Goal: Task Accomplishment & Management: Use online tool/utility

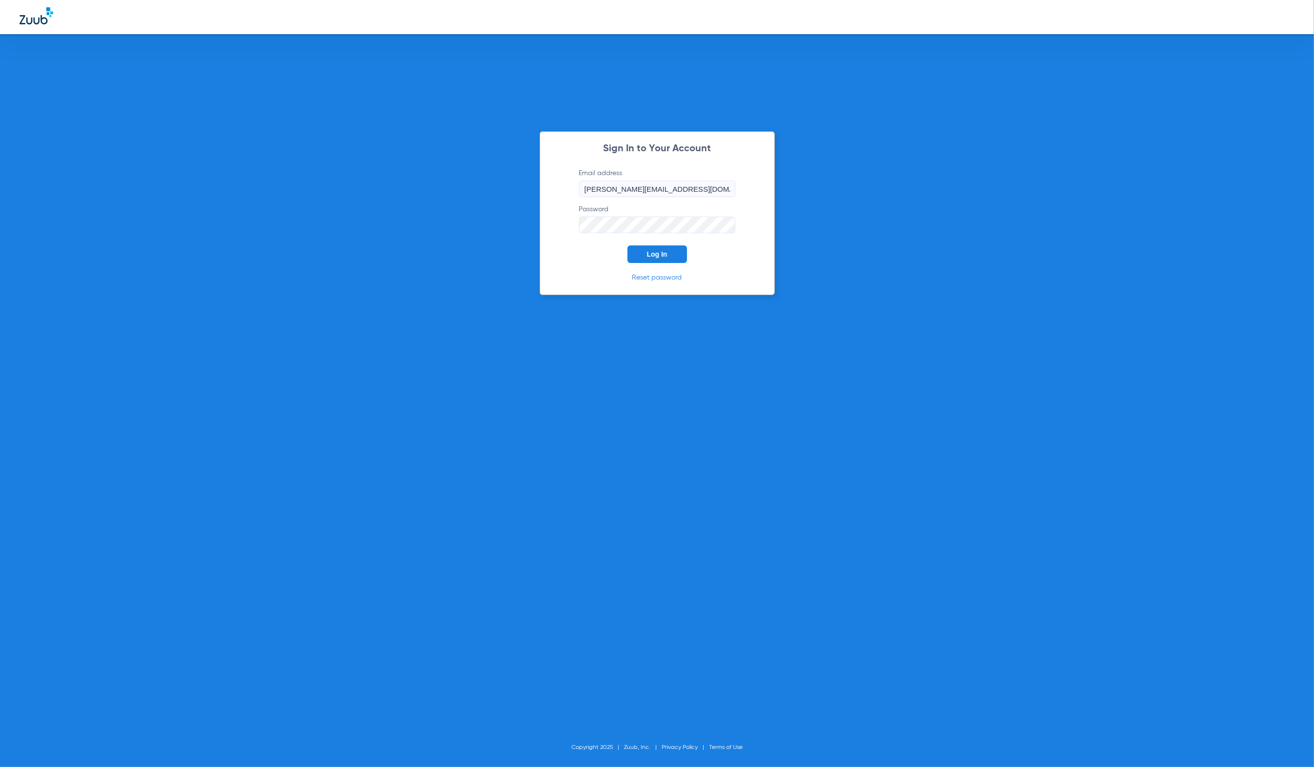
click at [646, 247] on button "Log In" at bounding box center [657, 255] width 60 height 18
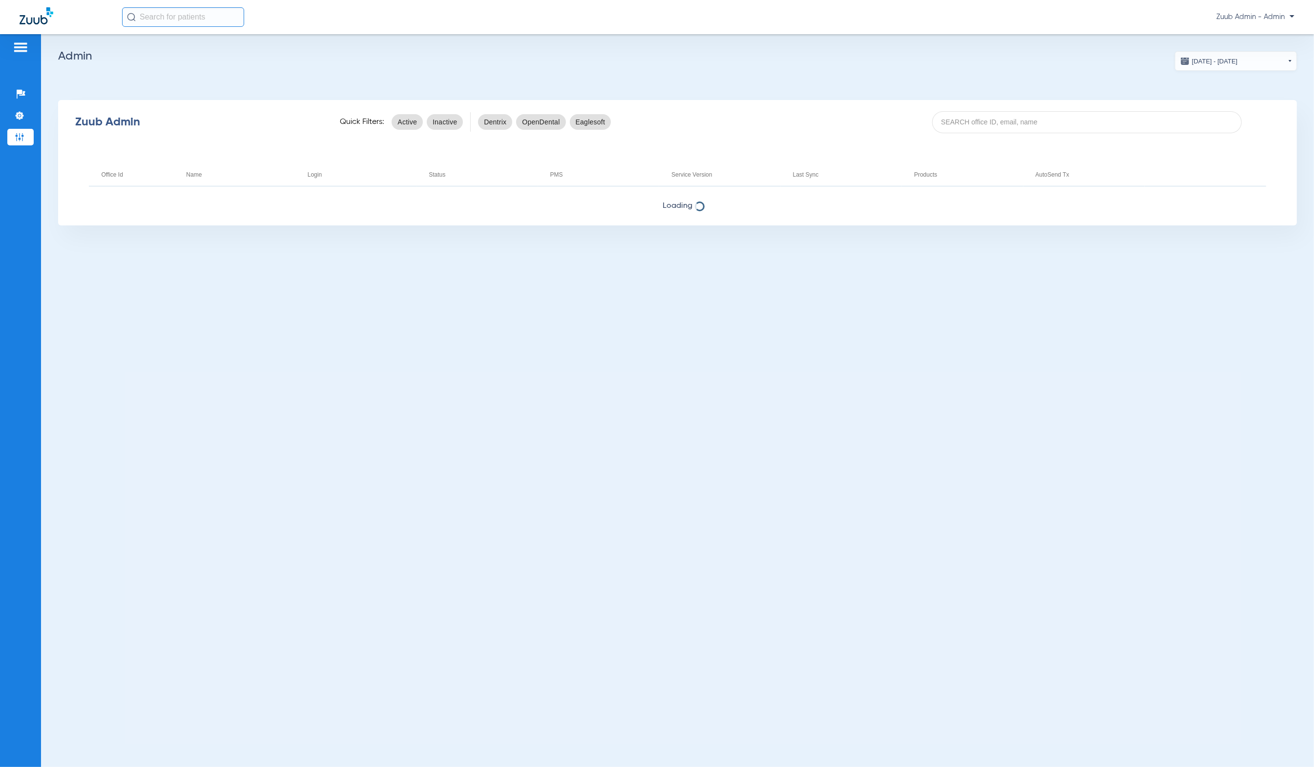
click at [1140, 137] on div "Zuub Admin Quick Filters: Active Inactive Dentrix OpenDental Eaglesoft" at bounding box center [677, 122] width 1239 height 39
click at [1137, 129] on input at bounding box center [1087, 122] width 310 height 22
paste input "Could you please confirm that the provider is associated with Mutual of Omaha i…"
click at [1030, 111] on input "Could you please confirm that the provider is associated with Mutual of Omaha i…" at bounding box center [1087, 122] width 310 height 22
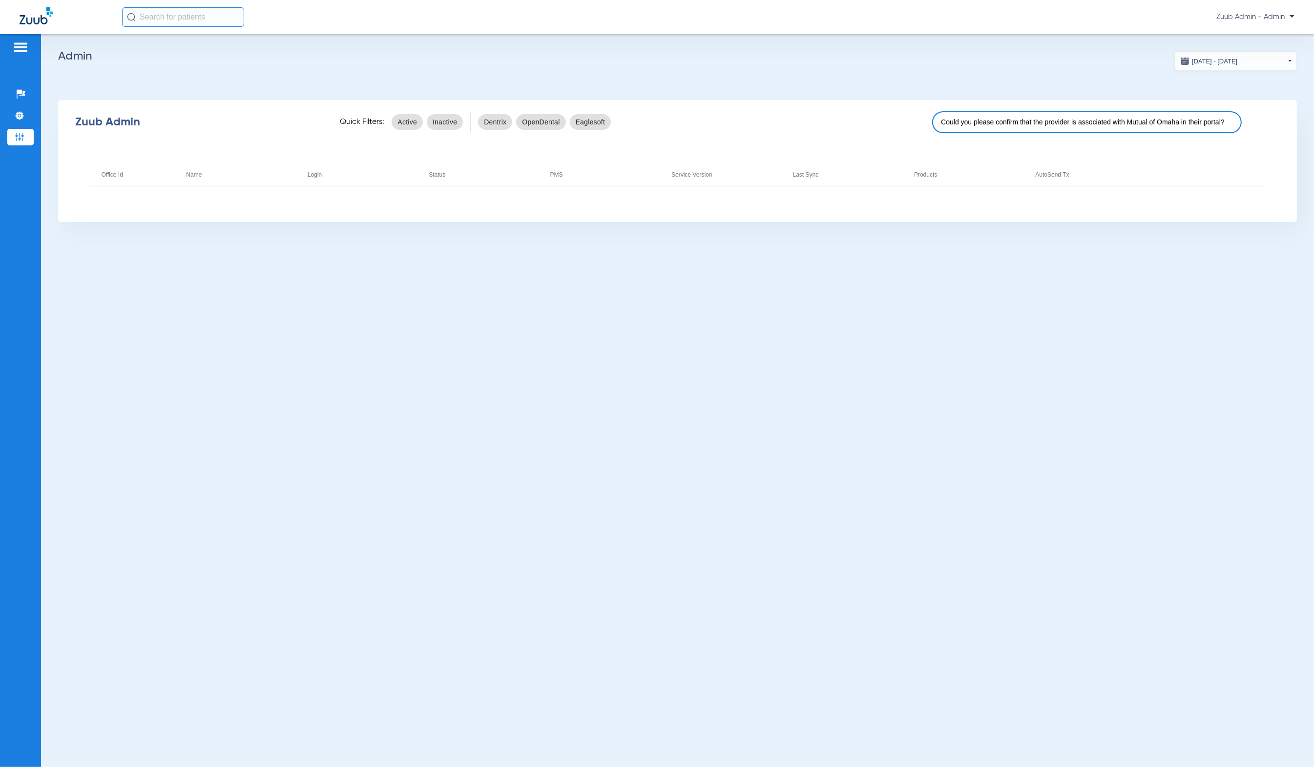
click at [1030, 111] on input "Could you please confirm that the provider is associated with Mutual of Omaha i…" at bounding box center [1087, 122] width 310 height 22
paste input "17006788"
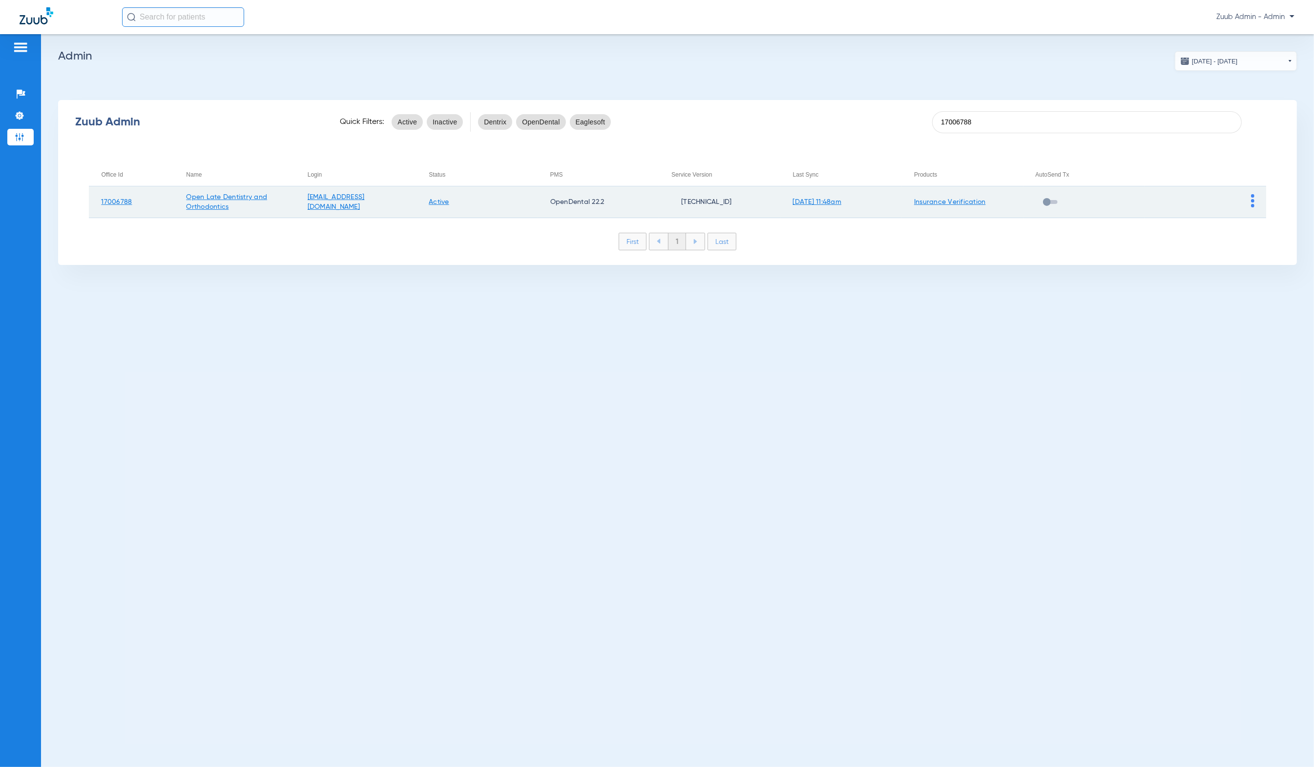
type input "17006788"
click at [1247, 205] on td at bounding box center [1205, 203] width 122 height 32
click at [1249, 206] on td at bounding box center [1205, 203] width 122 height 32
click at [1251, 206] on img at bounding box center [1252, 200] width 3 height 13
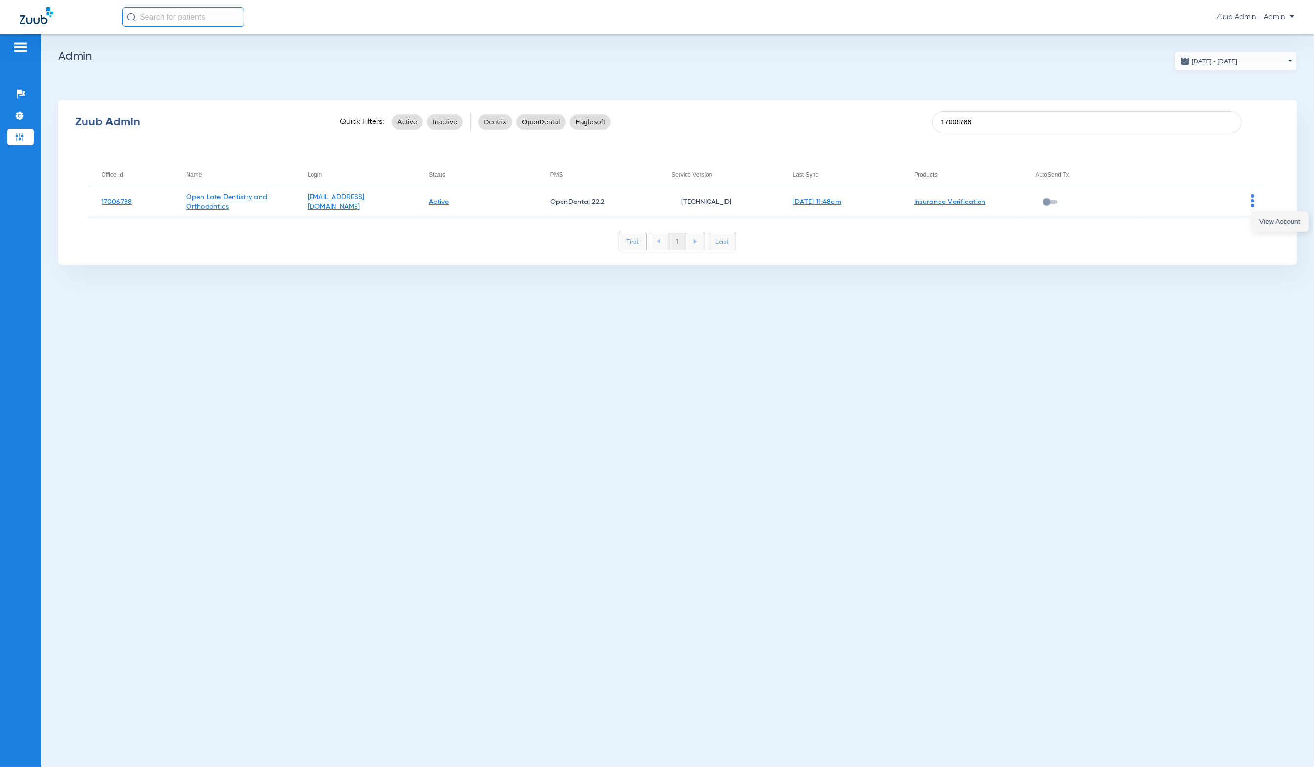
click at [1255, 213] on button "View Account" at bounding box center [1279, 222] width 57 height 20
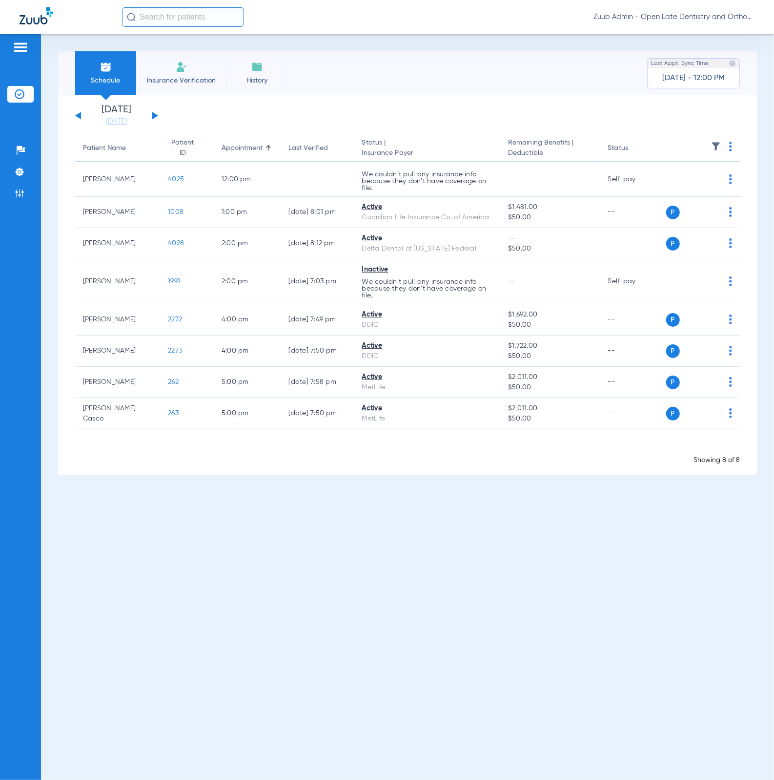
click at [177, 21] on input "text" at bounding box center [183, 17] width 122 height 20
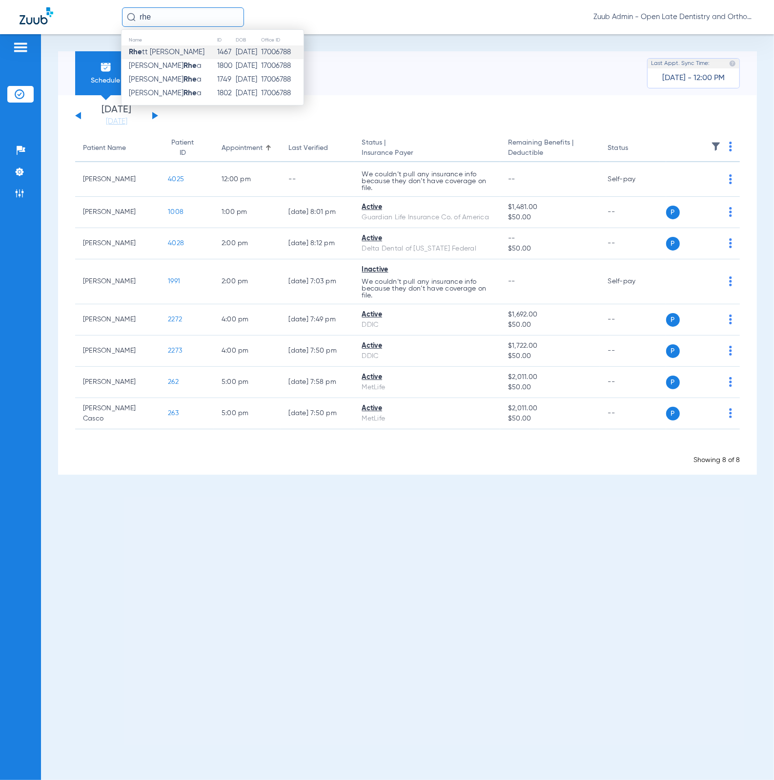
type input "rhe"
click at [177, 47] on td "Rhe tt Trebian" at bounding box center [169, 52] width 95 height 14
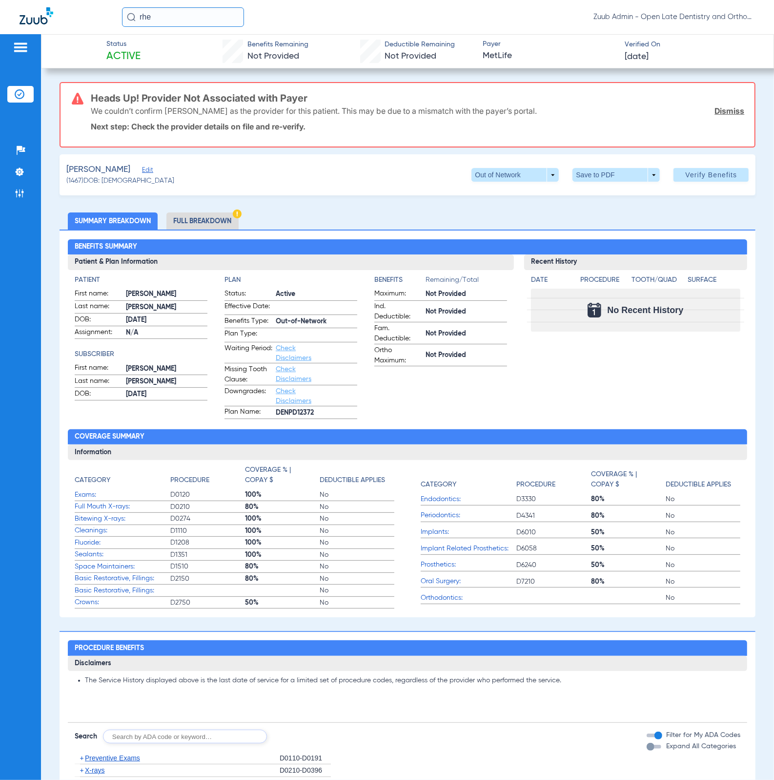
click at [138, 102] on h3 "Heads Up! Provider Not Associated with Payer" at bounding box center [418, 98] width 654 height 10
click at [715, 112] on link "Dismiss" at bounding box center [730, 111] width 30 height 10
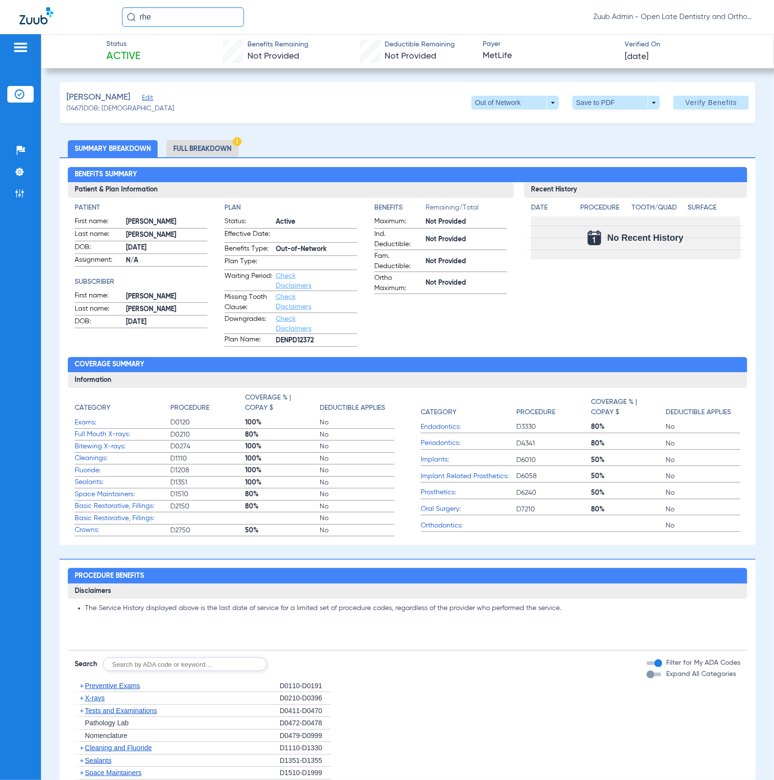
click at [142, 98] on span "Edit" at bounding box center [146, 98] width 9 height 9
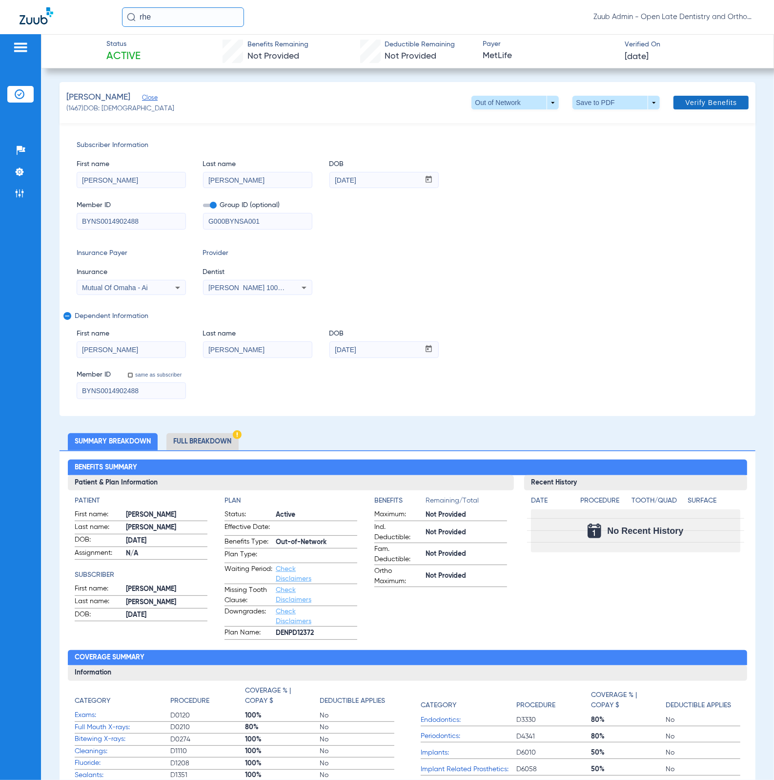
click at [709, 108] on span at bounding box center [711, 102] width 75 height 23
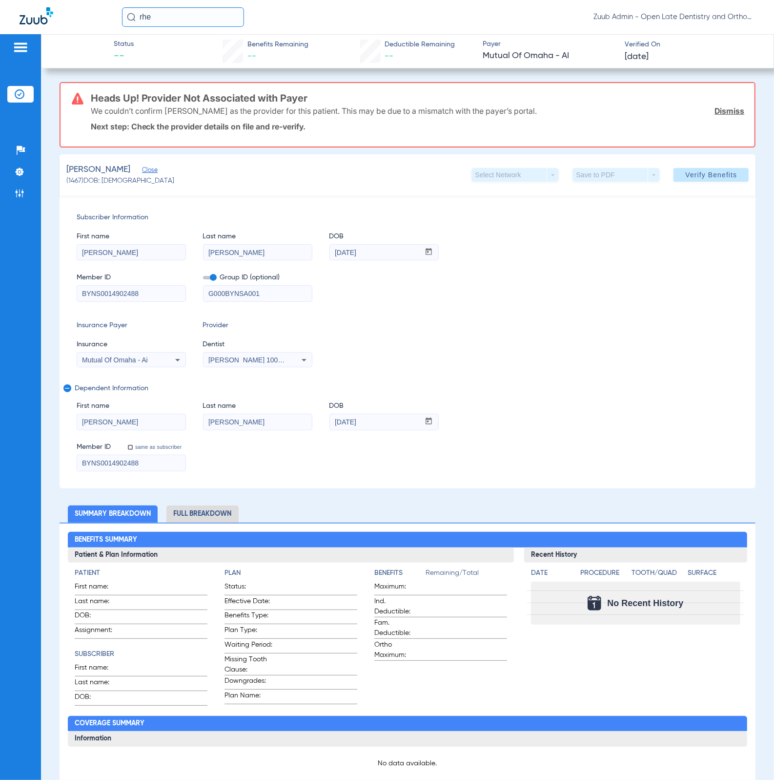
drag, startPoint x: 160, startPoint y: 99, endPoint x: 324, endPoint y: 99, distance: 164.0
click at [324, 99] on div "Heads Up! Provider Not Associated with Payer We couldn’t confirm Richard A. Rou…" at bounding box center [418, 114] width 654 height 63
copy h3 "Provider Not Associated with Payer"
click at [68, 178] on span "(1467) DOB: 01/18/2017" at bounding box center [120, 181] width 108 height 10
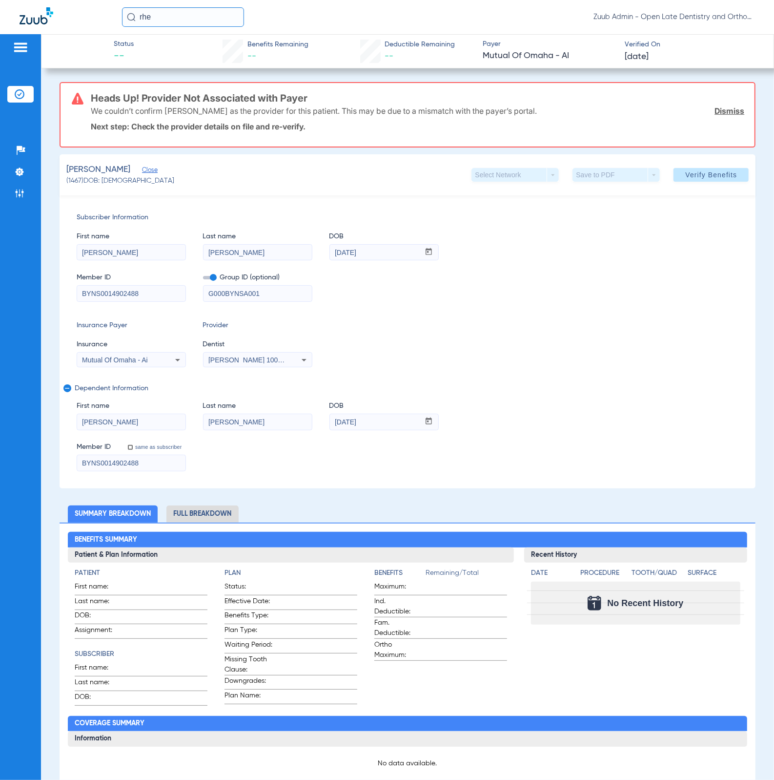
copy span "1467"
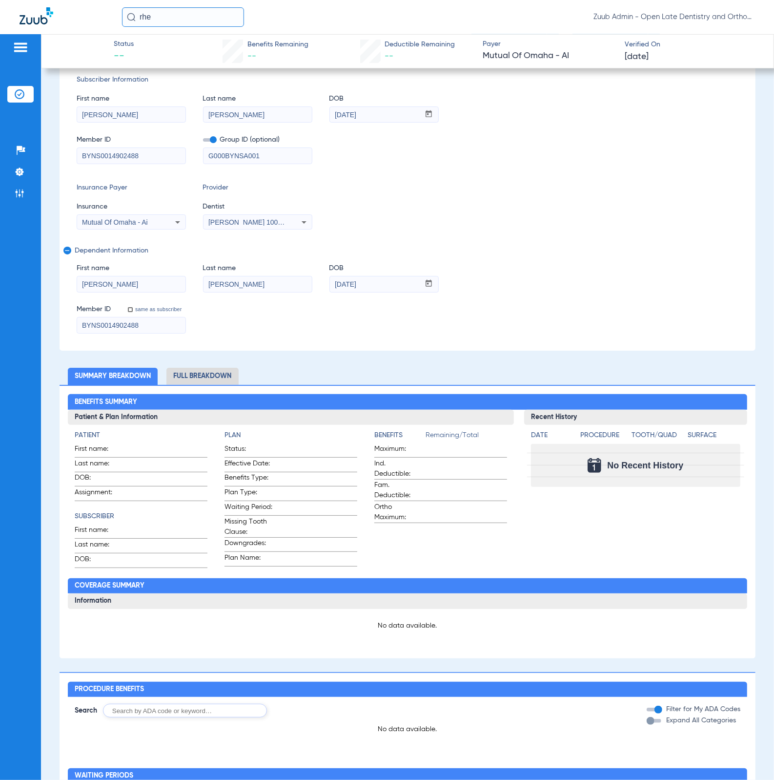
click at [221, 388] on div "Benefits Summary Patient & Plan Information Patient First name: Last name: DOB:…" at bounding box center [408, 521] width 697 height 273
click at [213, 374] on li "Full Breakdown" at bounding box center [202, 376] width 72 height 17
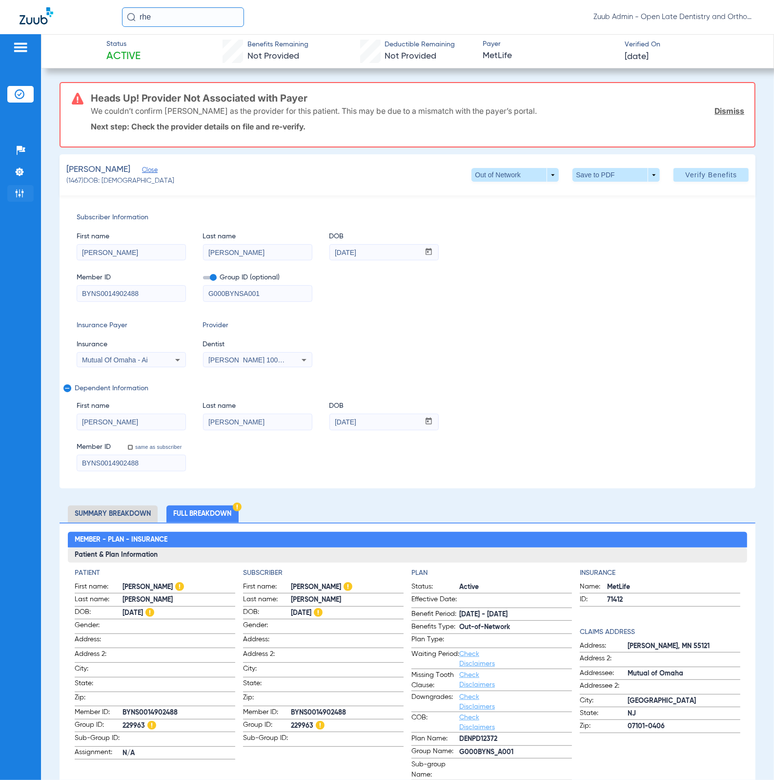
click at [14, 200] on li "Admin" at bounding box center [20, 193] width 26 height 17
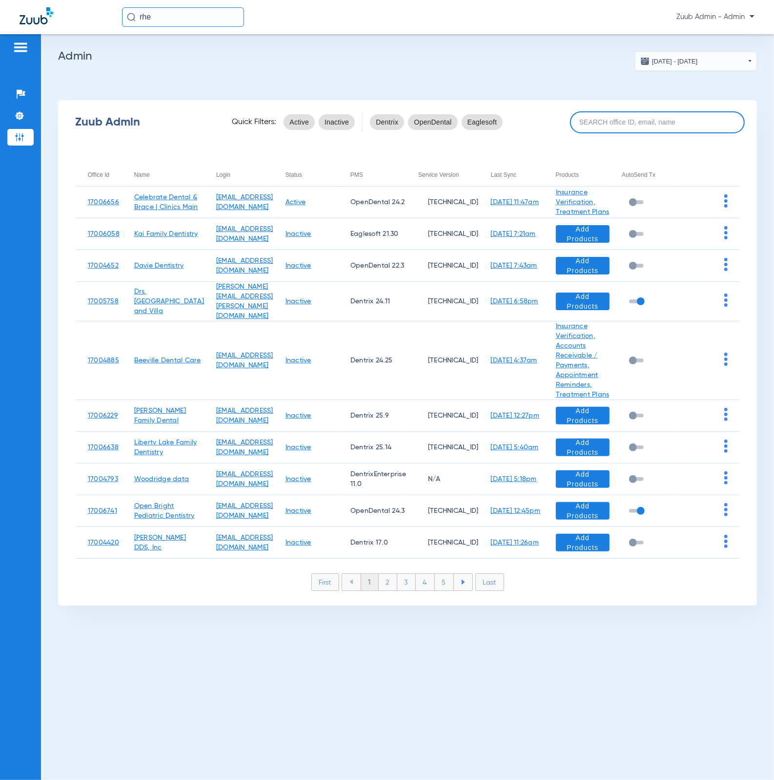
click at [606, 134] on div "Zuub Admin Quick Filters: Active Inactive Dentrix OpenDental Eaglesoft" at bounding box center [407, 122] width 699 height 39
click at [610, 126] on input at bounding box center [657, 122] width 175 height 22
paste input "17006865"
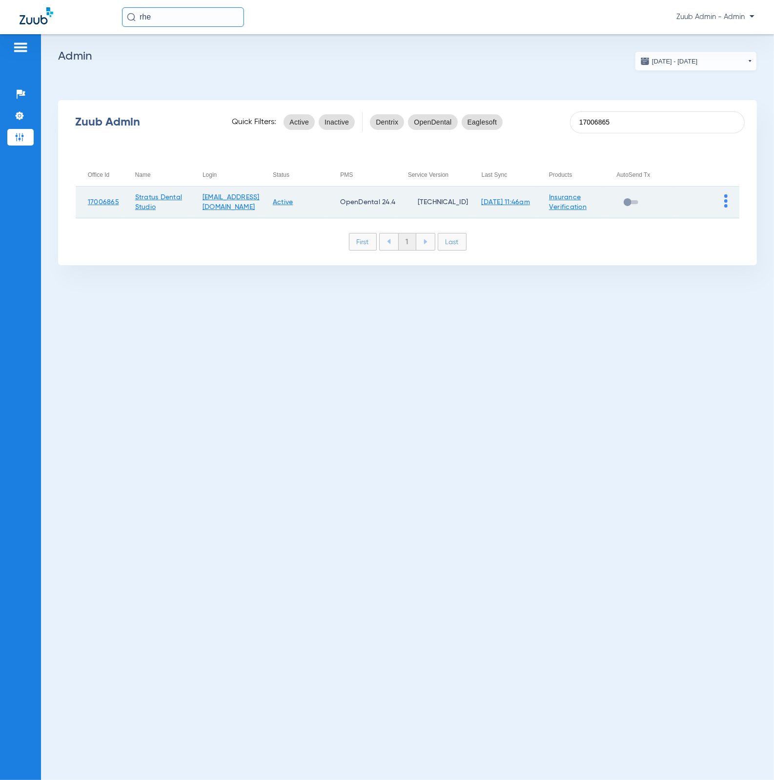
type input "17006865"
click at [726, 198] on img at bounding box center [726, 200] width 3 height 13
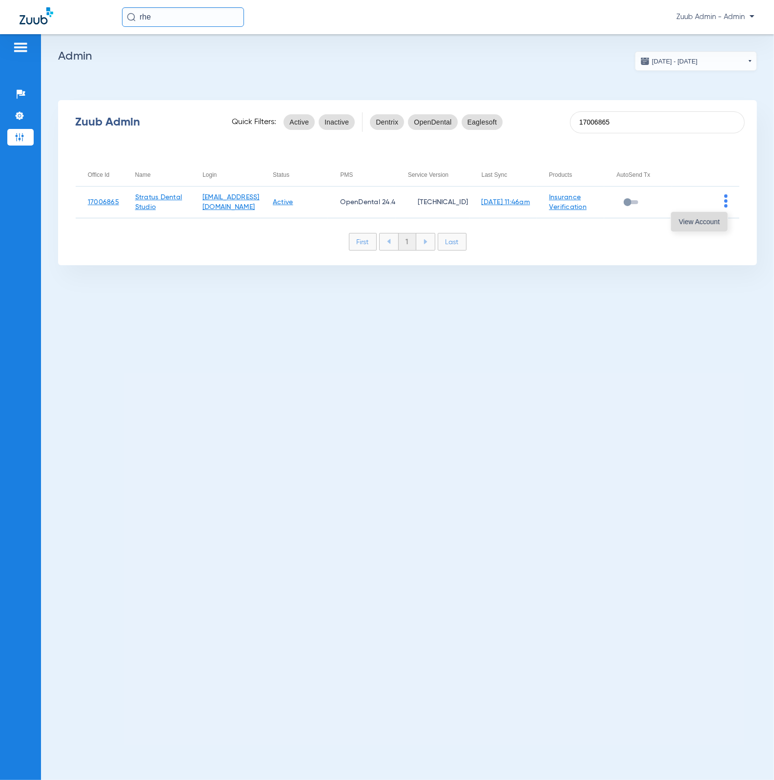
click at [723, 219] on button "View Account" at bounding box center [699, 222] width 57 height 20
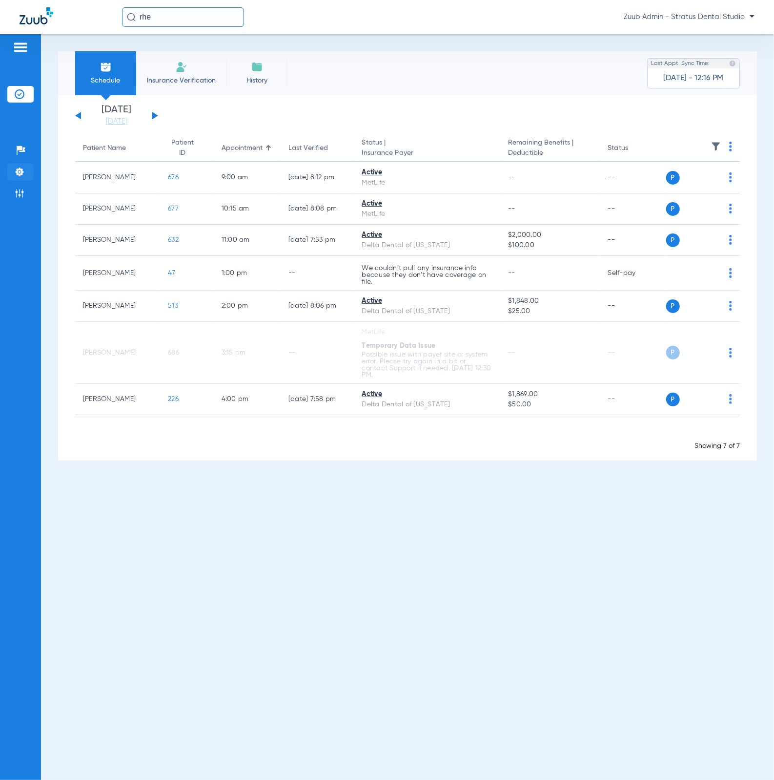
click at [21, 173] on img at bounding box center [20, 172] width 10 height 10
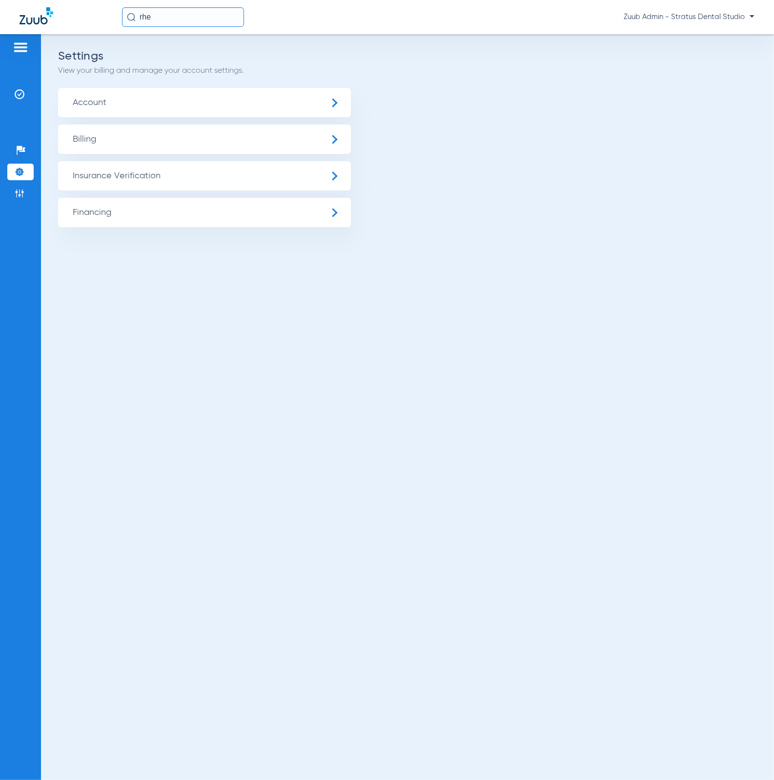
click at [92, 170] on span "Insurance Verification" at bounding box center [204, 175] width 293 height 29
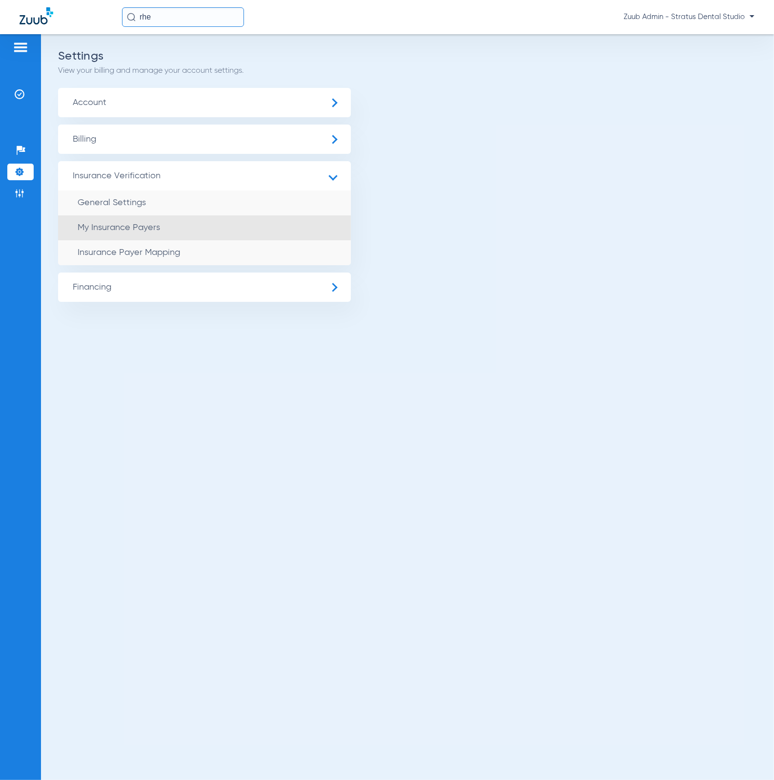
click at [161, 231] on li "My Insurance Payers" at bounding box center [204, 227] width 293 height 25
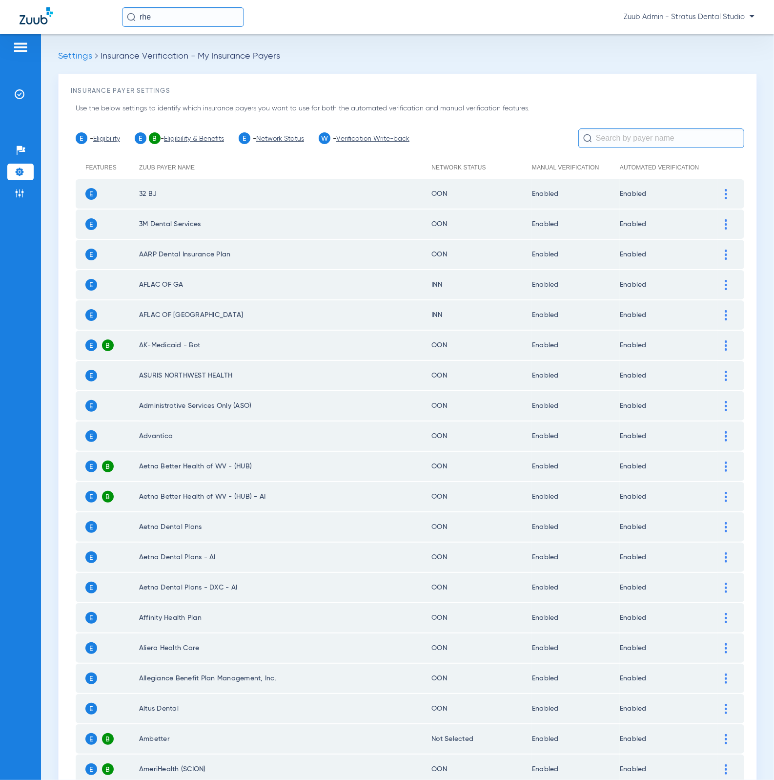
click at [290, 143] on li "E - Network Status" at bounding box center [271, 138] width 65 height 12
click at [290, 140] on link "Network Status" at bounding box center [280, 138] width 48 height 7
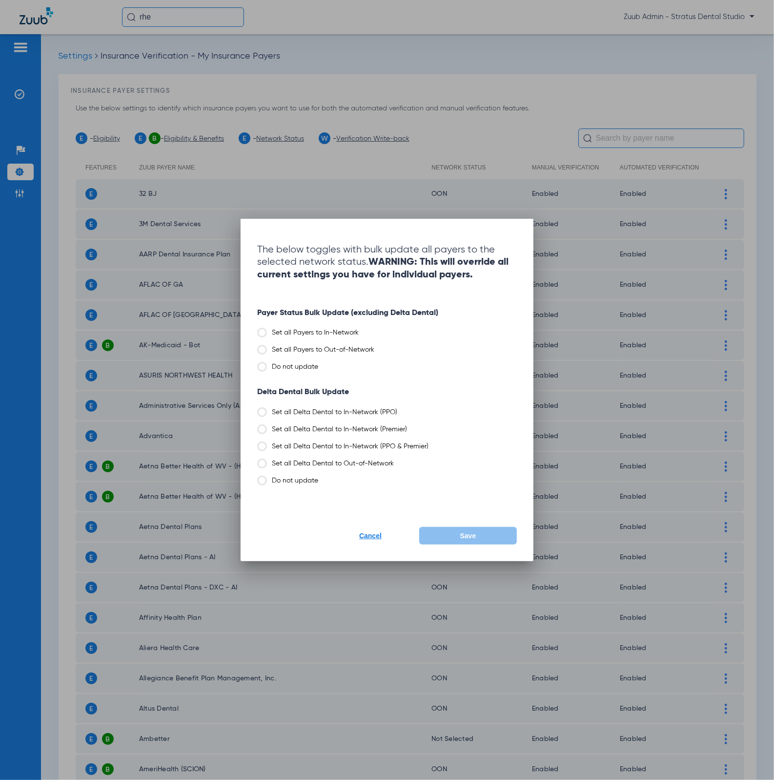
click at [369, 539] on button "Cancel" at bounding box center [371, 536] width 98 height 18
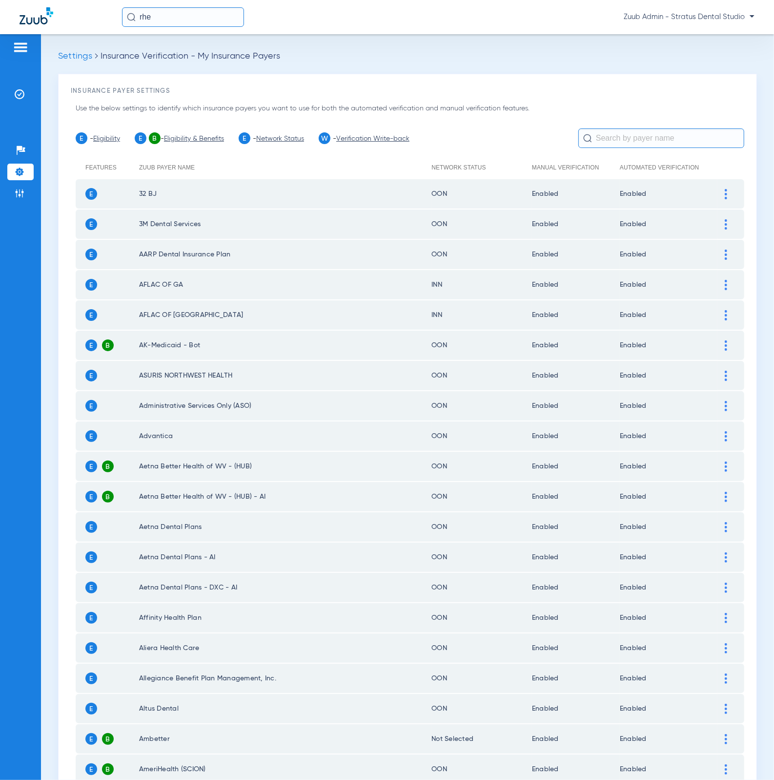
click at [656, 148] on input "text" at bounding box center [662, 138] width 166 height 20
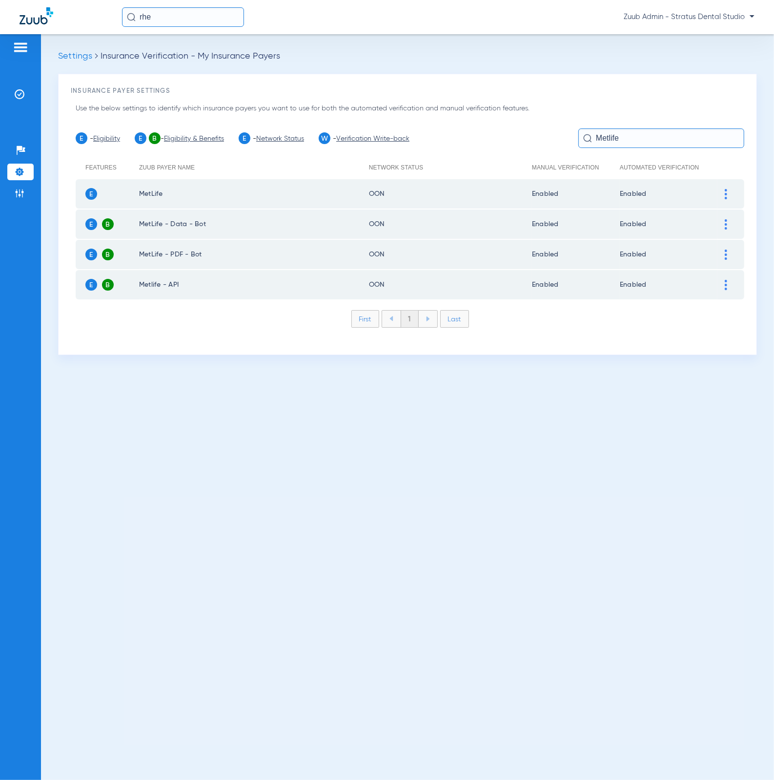
type input "Metlife"
click at [724, 192] on div at bounding box center [726, 194] width 17 height 10
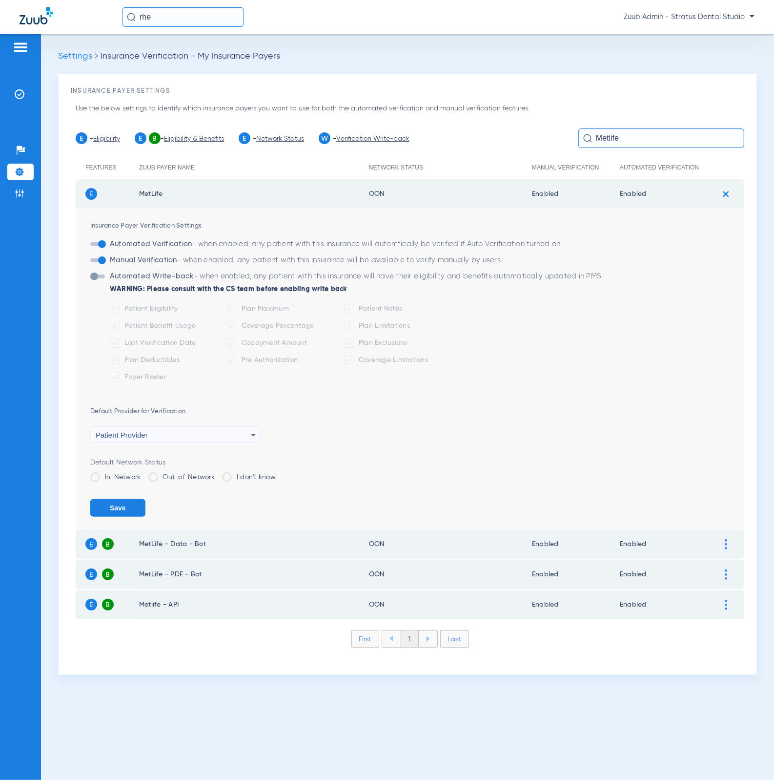
click at [113, 472] on label "In-Network" at bounding box center [115, 477] width 51 height 10
click at [144, 474] on input "In-Network" at bounding box center [144, 474] width 0 height 0
click at [119, 506] on button "Save" at bounding box center [117, 508] width 55 height 18
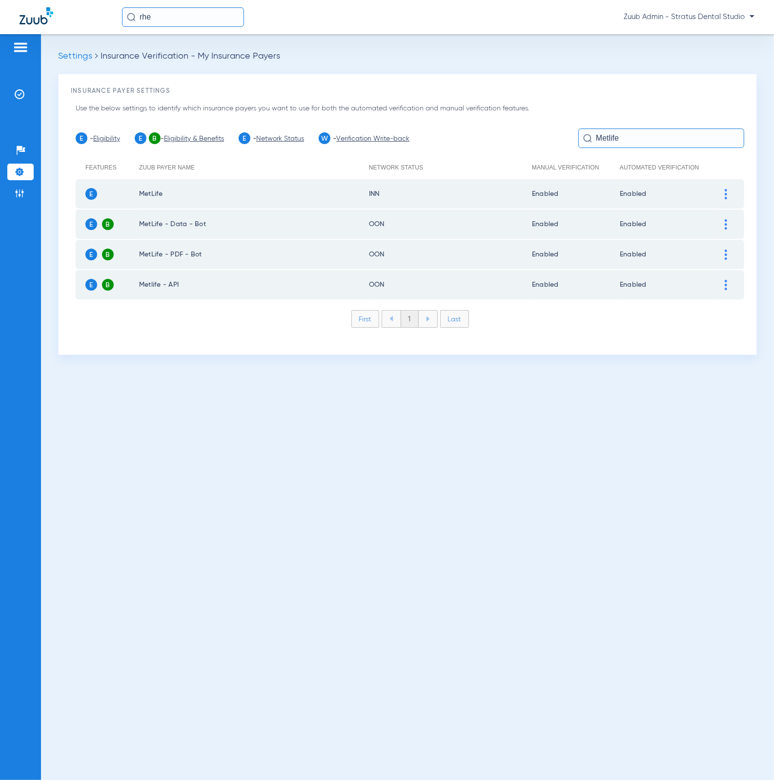
click at [730, 225] on div at bounding box center [726, 224] width 17 height 10
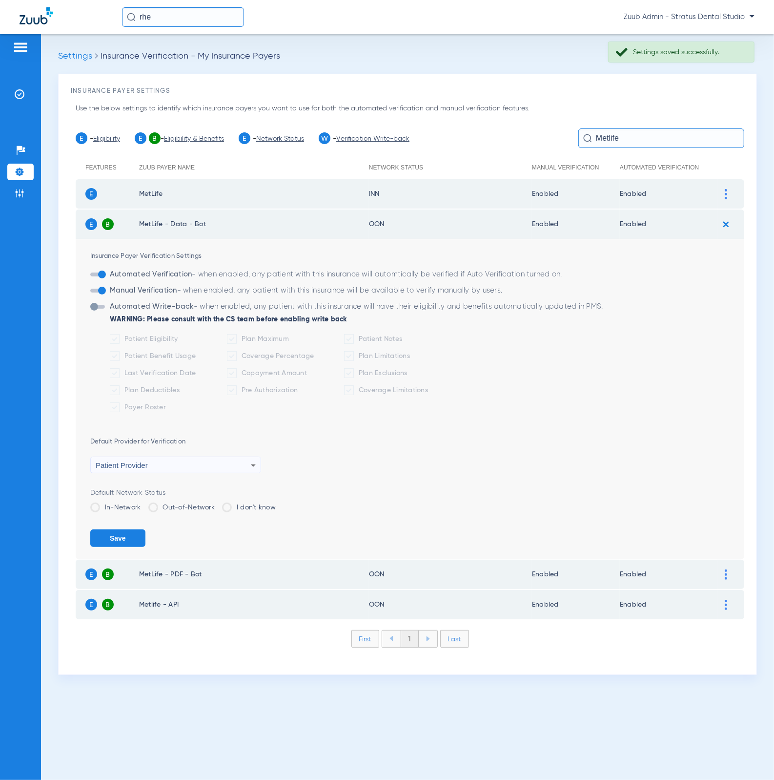
click at [124, 507] on label "In-Network" at bounding box center [115, 507] width 51 height 10
click at [144, 504] on input "In-Network" at bounding box center [144, 504] width 0 height 0
click at [129, 531] on button "Save" at bounding box center [117, 538] width 55 height 18
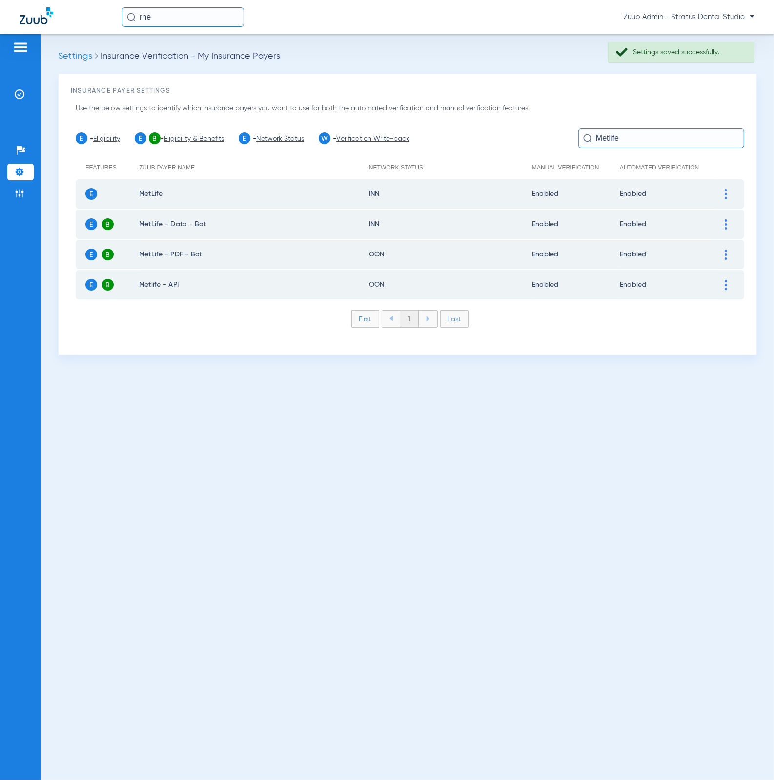
click at [724, 254] on div at bounding box center [726, 254] width 17 height 10
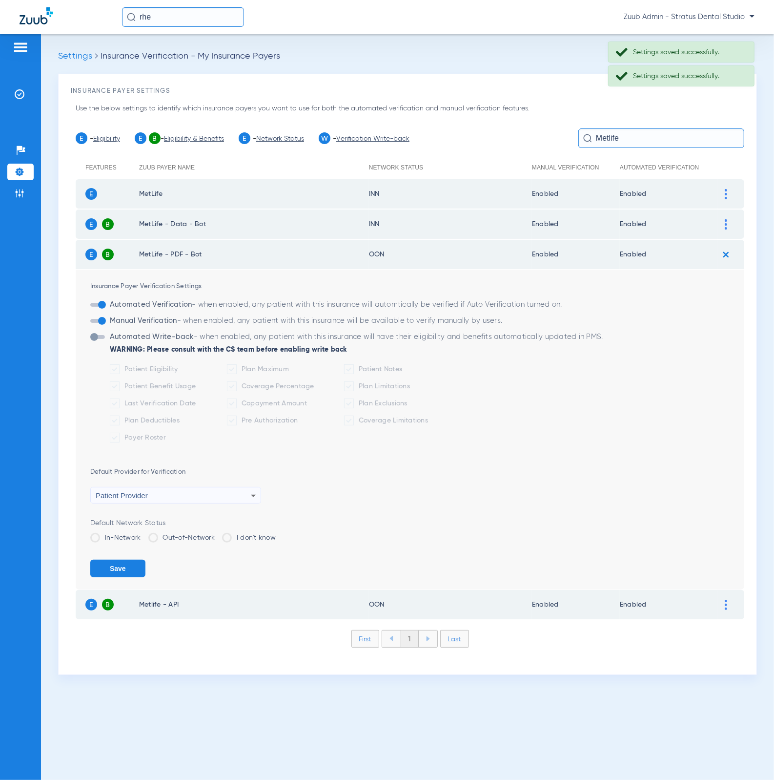
click at [111, 543] on li "In-Network" at bounding box center [115, 541] width 51 height 17
click at [117, 533] on label "In-Network" at bounding box center [115, 538] width 51 height 10
click at [144, 534] on input "In-Network" at bounding box center [144, 534] width 0 height 0
click at [128, 560] on button "Save" at bounding box center [117, 569] width 55 height 18
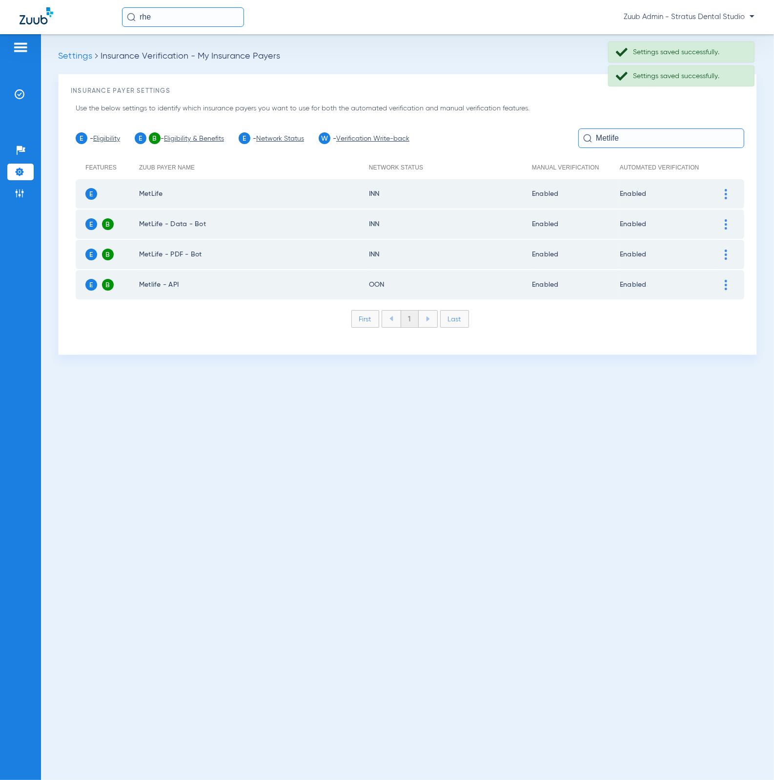
click at [726, 285] on img at bounding box center [726, 285] width 2 height 10
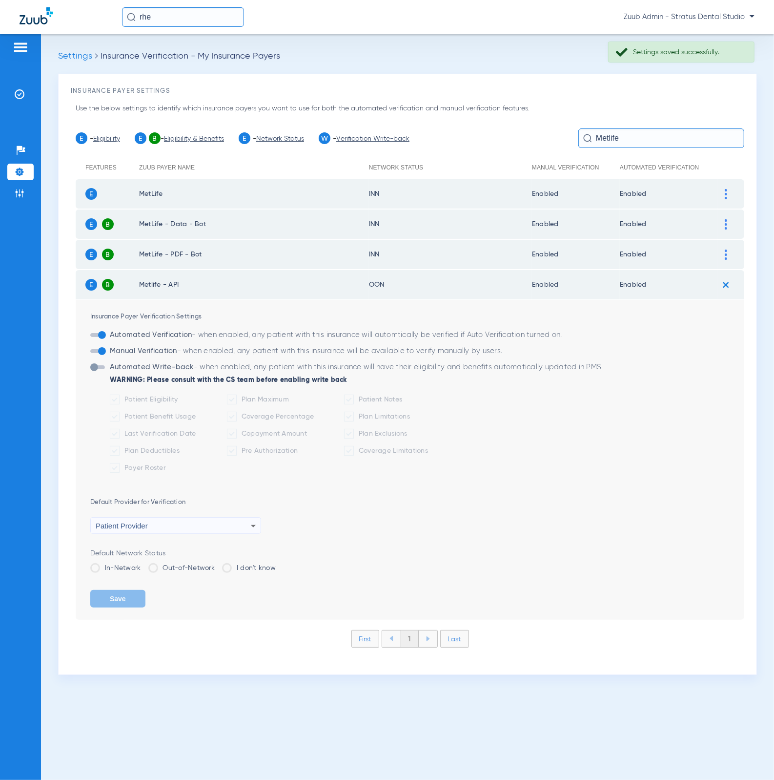
click at [114, 575] on form "Insurance Payer Verification Settings Automated Verification - when enabled, an…" at bounding box center [417, 460] width 654 height 320
click at [116, 566] on label "In-Network" at bounding box center [115, 568] width 51 height 10
click at [144, 564] on input "In-Network" at bounding box center [144, 564] width 0 height 0
click at [121, 590] on button "Save" at bounding box center [117, 599] width 55 height 18
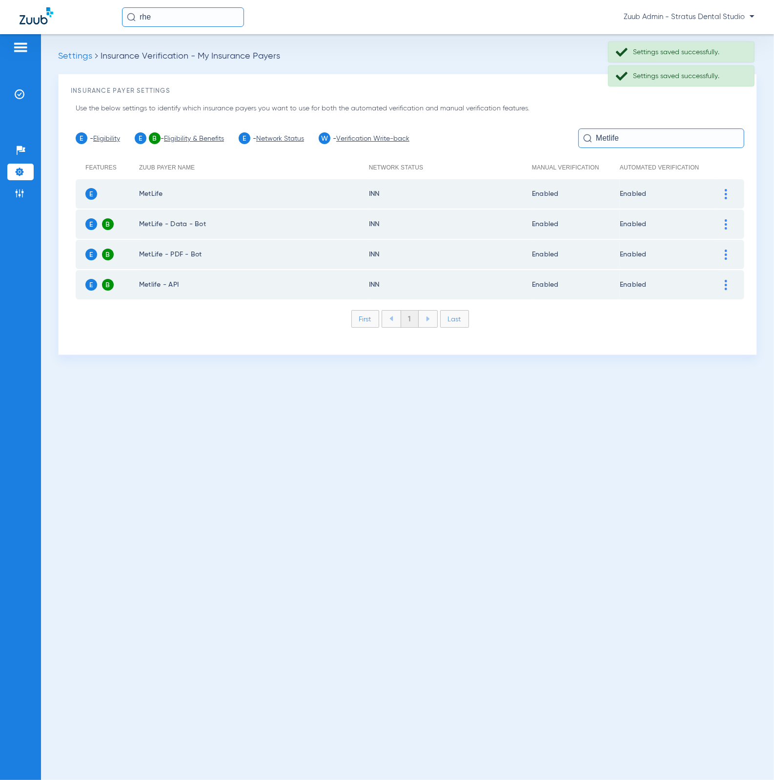
click at [23, 174] on img at bounding box center [20, 172] width 10 height 10
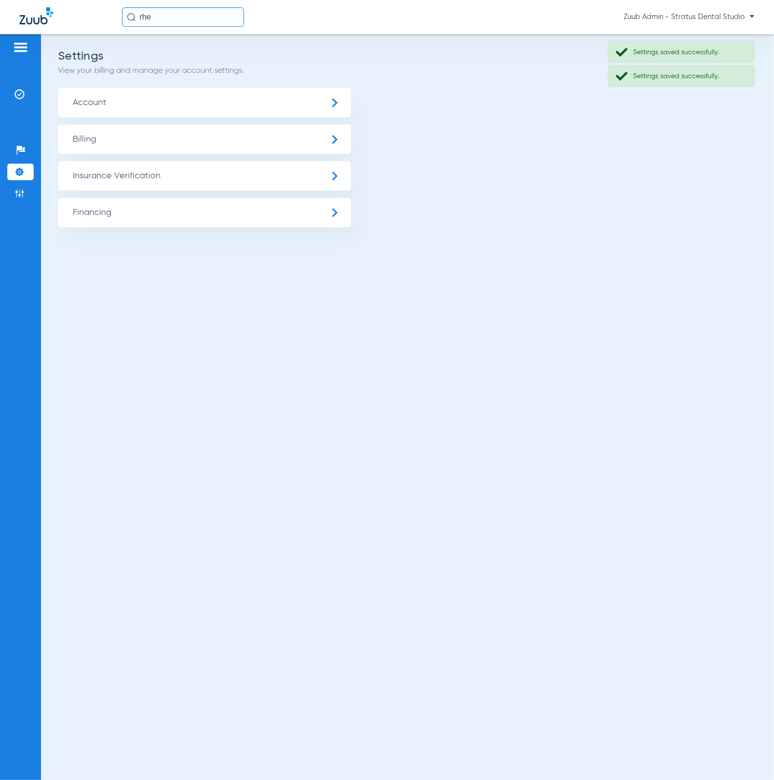
click at [90, 177] on span "Insurance Verification" at bounding box center [204, 175] width 293 height 29
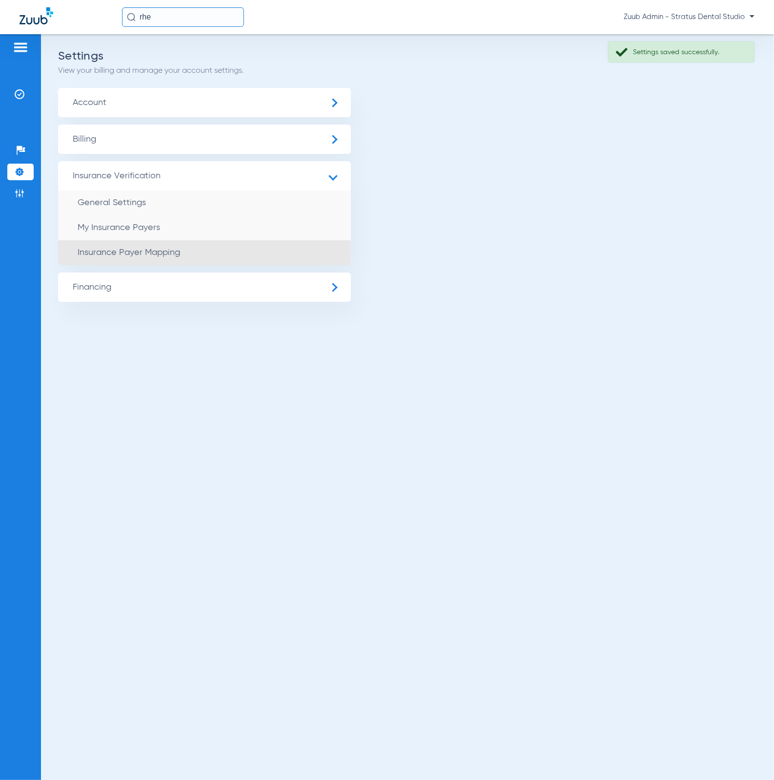
click at [201, 254] on li "Insurance Payer Mapping" at bounding box center [204, 252] width 293 height 25
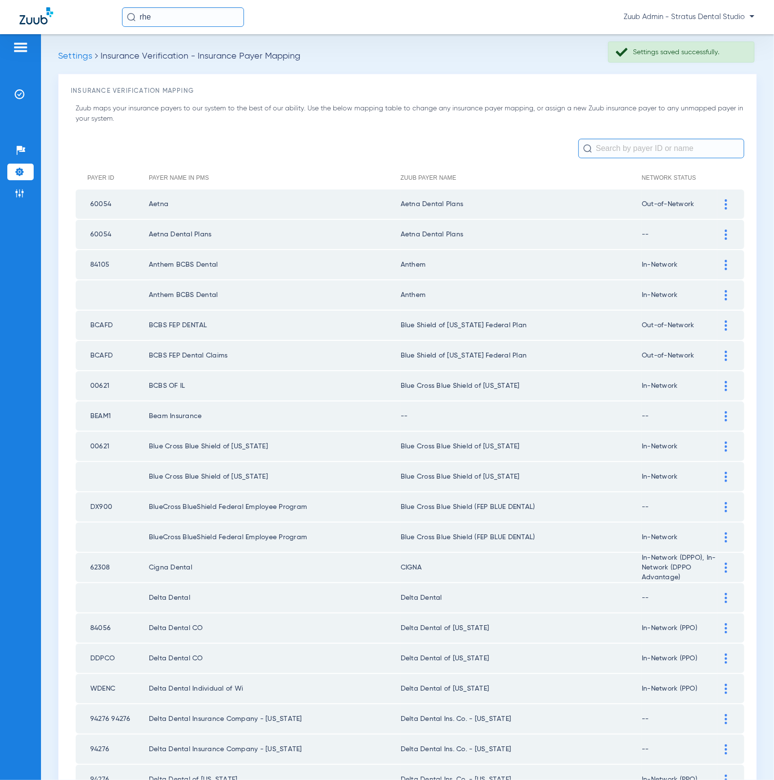
click at [671, 152] on input "text" at bounding box center [662, 149] width 166 height 20
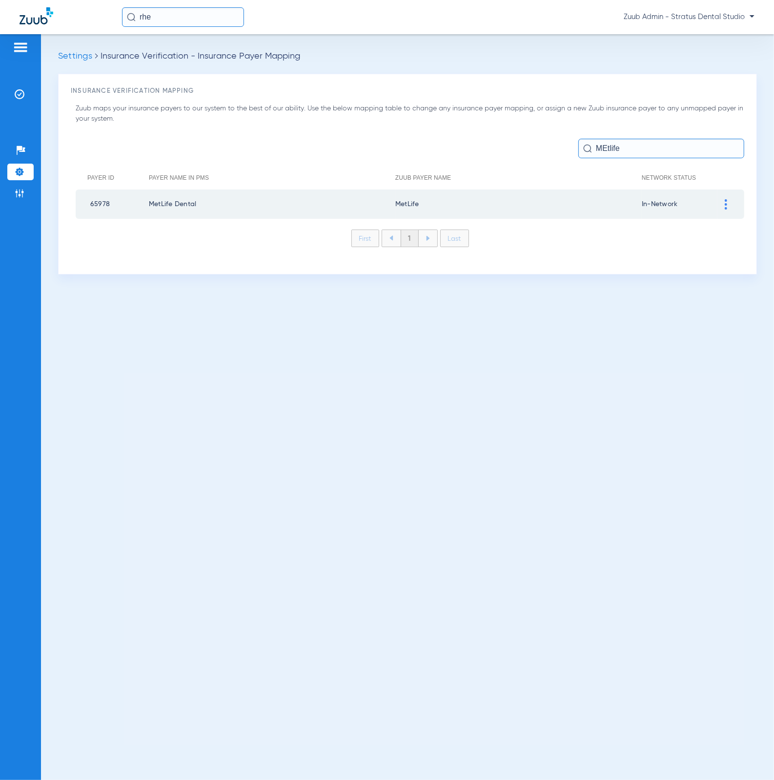
type input "MEtlife"
click at [723, 199] on div at bounding box center [726, 204] width 17 height 10
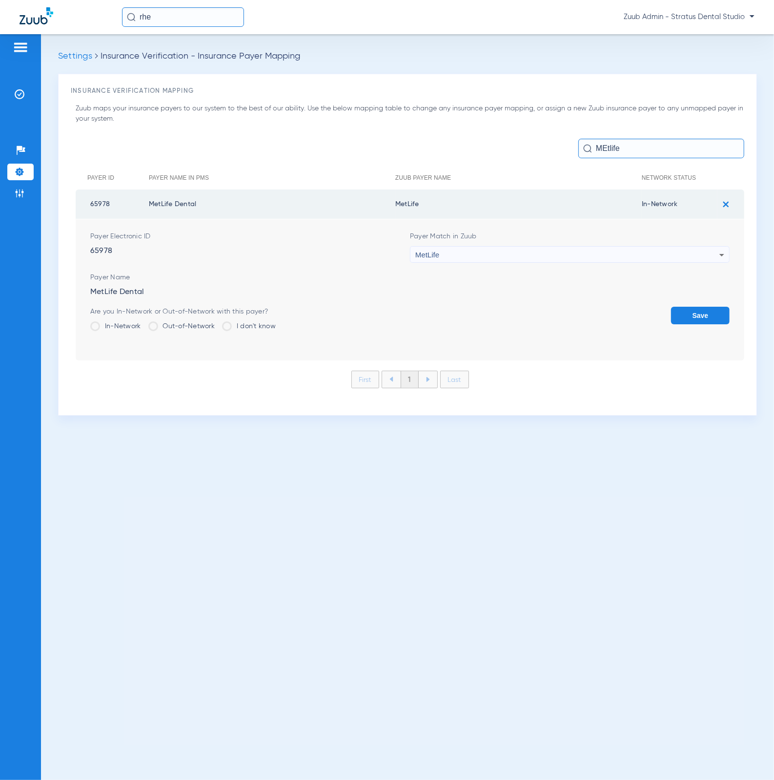
click at [705, 317] on button "Save" at bounding box center [700, 316] width 59 height 18
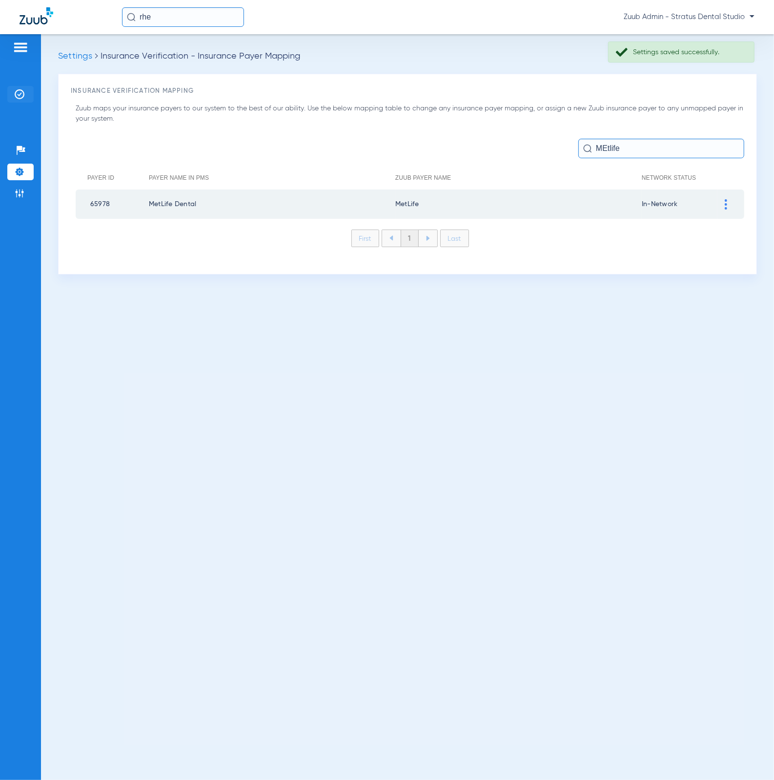
click at [25, 97] on li "Insurance Verification" at bounding box center [20, 94] width 26 height 17
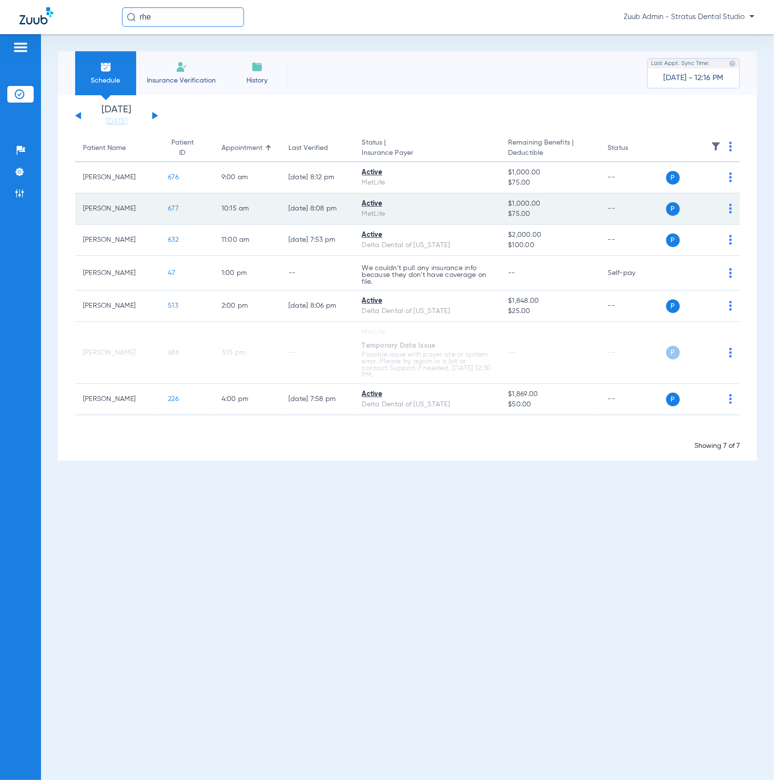
click at [168, 207] on span "677" at bounding box center [173, 208] width 11 height 7
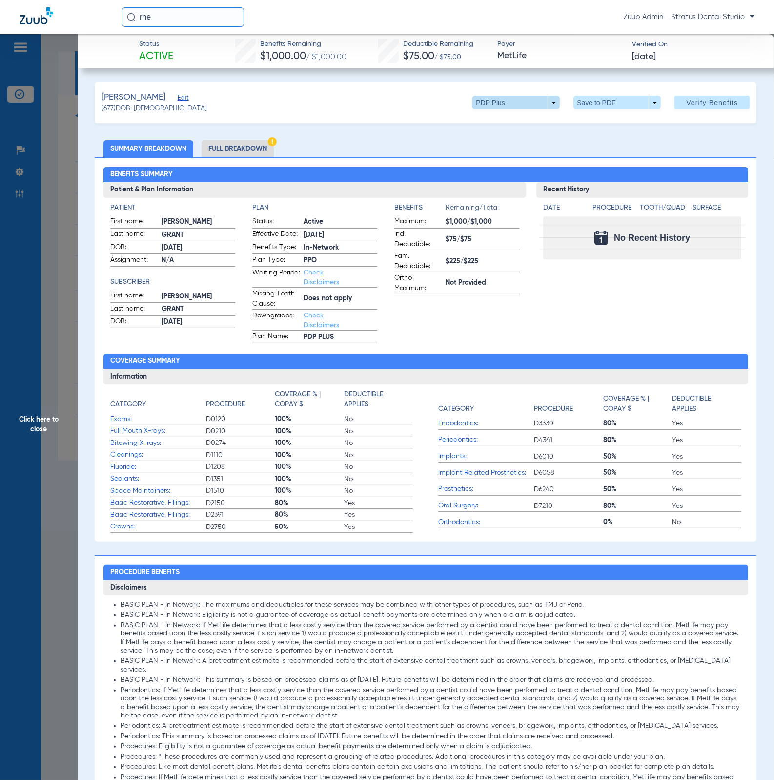
click at [515, 100] on span at bounding box center [516, 102] width 23 height 23
click at [542, 131] on div "PDP Plus" at bounding box center [546, 120] width 164 height 23
click at [63, 227] on div at bounding box center [387, 390] width 774 height 780
click at [32, 228] on span "Click here to close" at bounding box center [39, 424] width 78 height 780
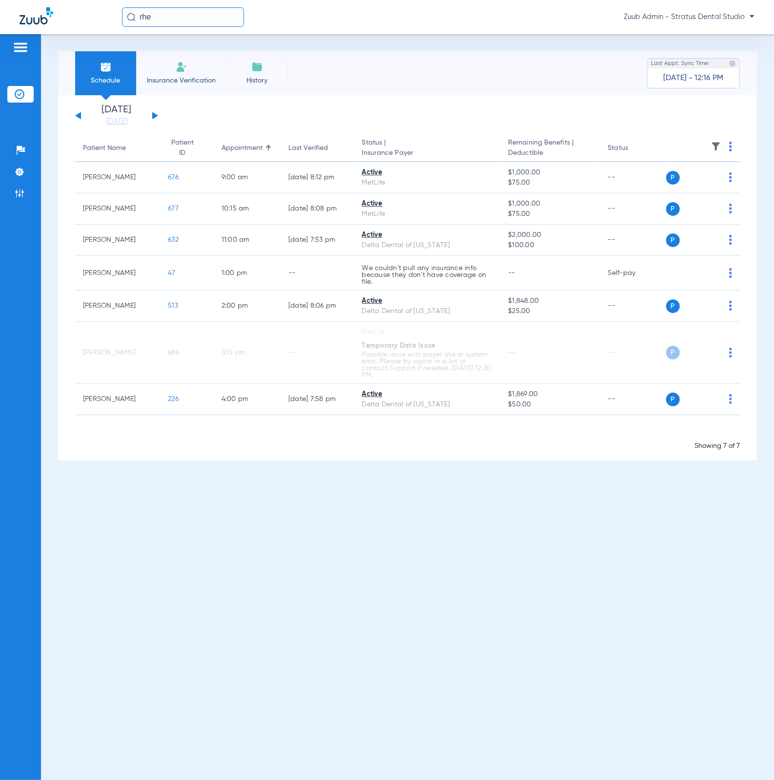
click at [155, 113] on button at bounding box center [155, 115] width 6 height 7
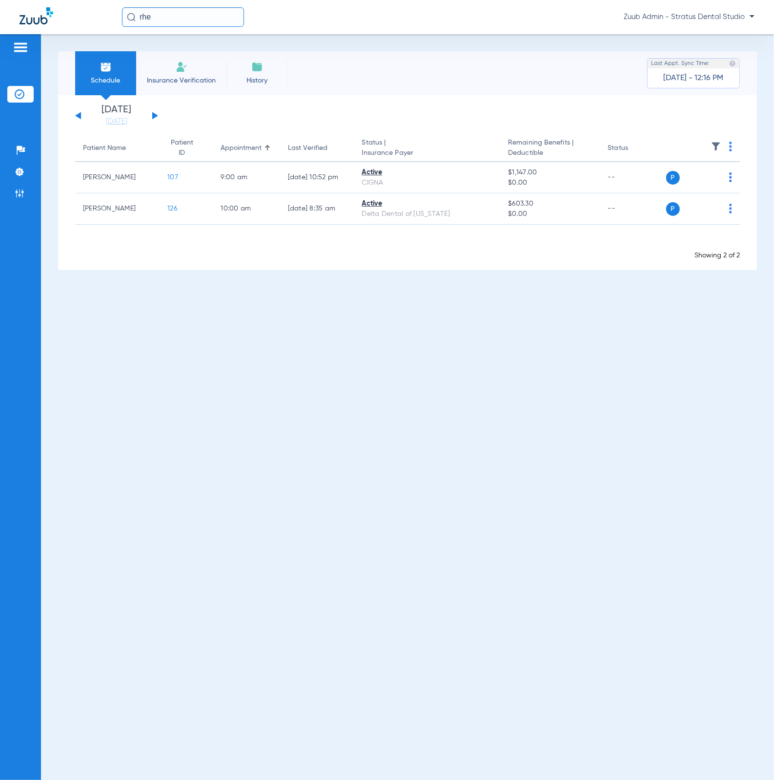
click at [153, 111] on div "[DATE] [DATE] [DATE] [DATE] [DATE] [DATE] [DATE] [DATE] [DATE] [DATE] [DATE] [D…" at bounding box center [116, 115] width 83 height 21
click at [154, 114] on button at bounding box center [155, 115] width 6 height 7
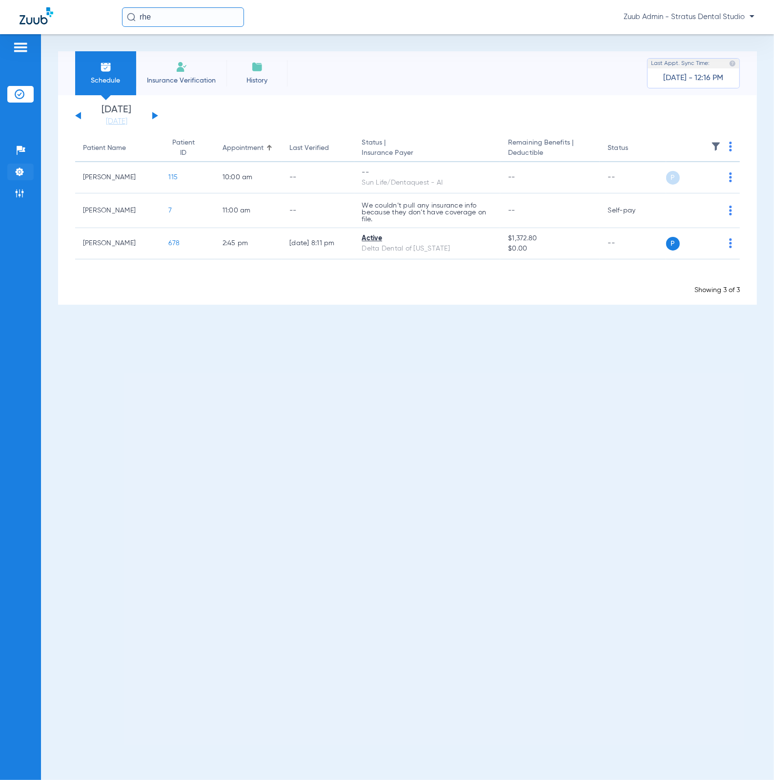
click at [24, 167] on img at bounding box center [20, 172] width 10 height 10
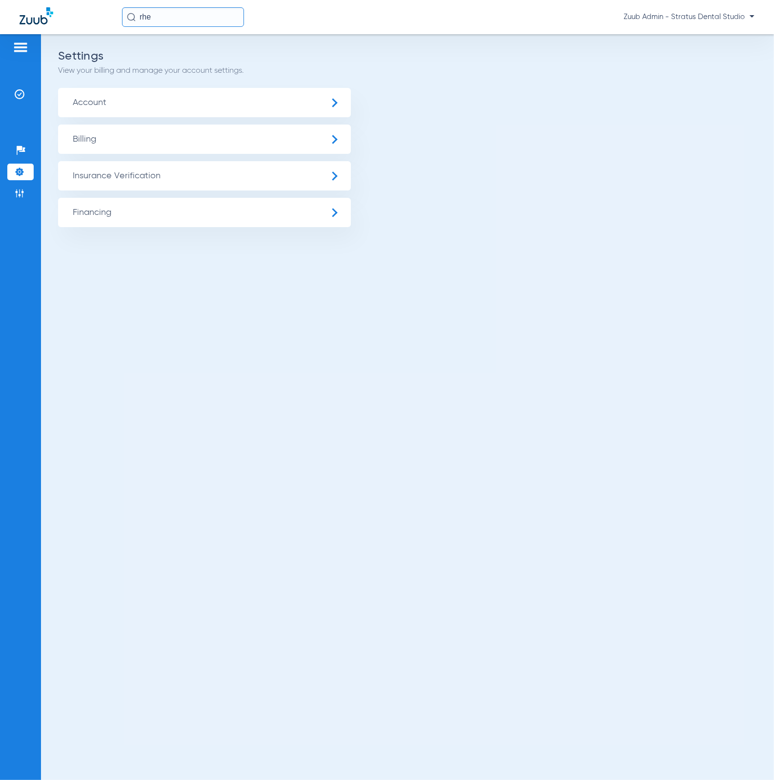
click at [135, 169] on span "Insurance Verification" at bounding box center [204, 175] width 293 height 29
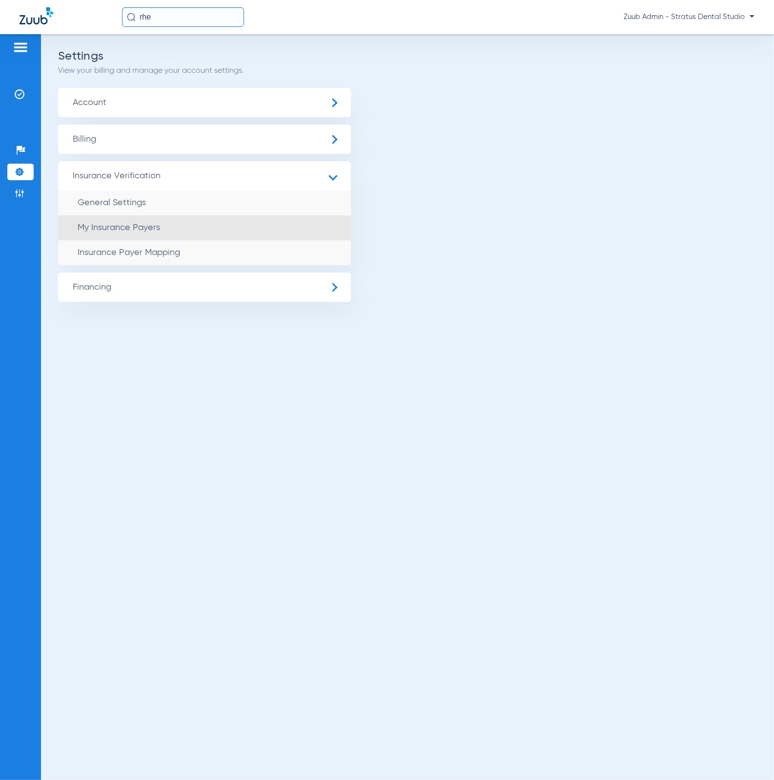
click at [155, 225] on span "My Insurance Payers" at bounding box center [119, 227] width 83 height 9
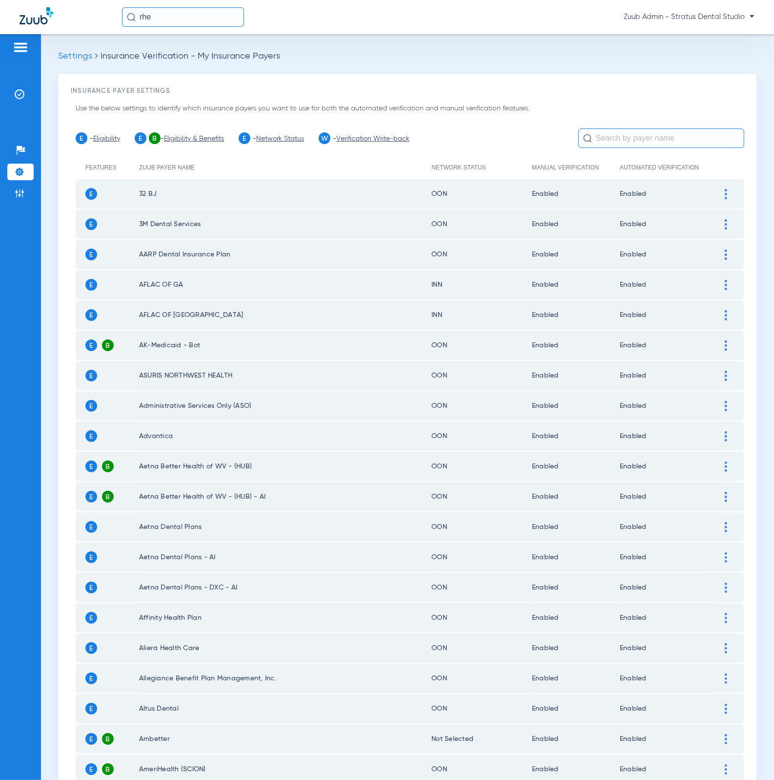
click at [660, 140] on input "text" at bounding box center [662, 138] width 166 height 20
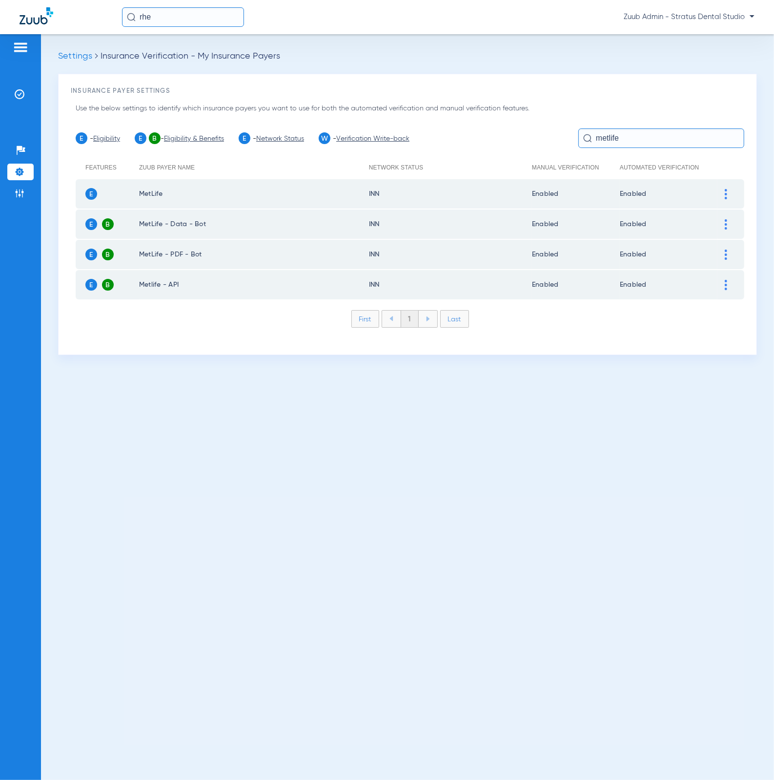
type input "metlife"
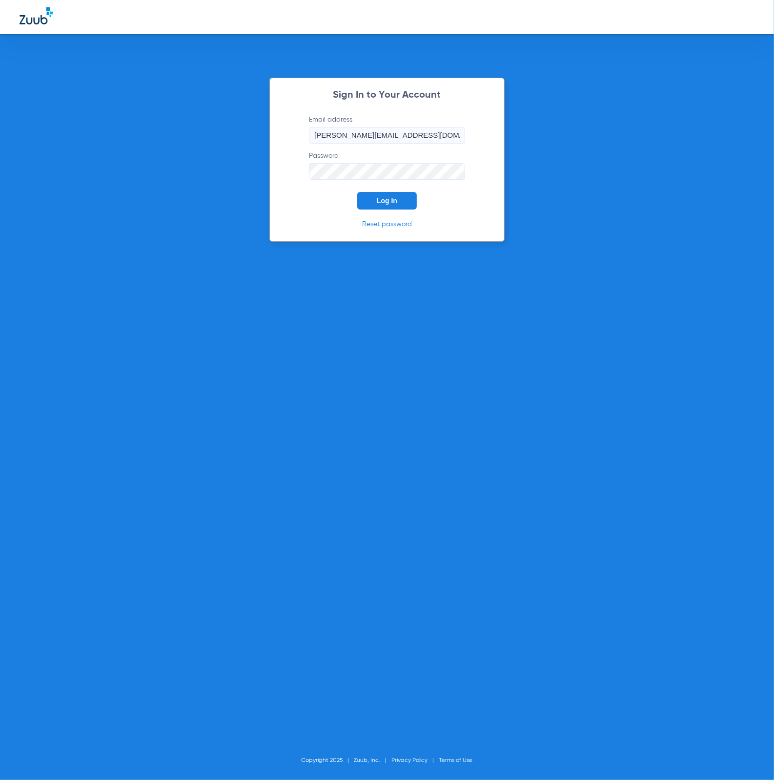
click at [397, 197] on span "Log In" at bounding box center [387, 201] width 21 height 8
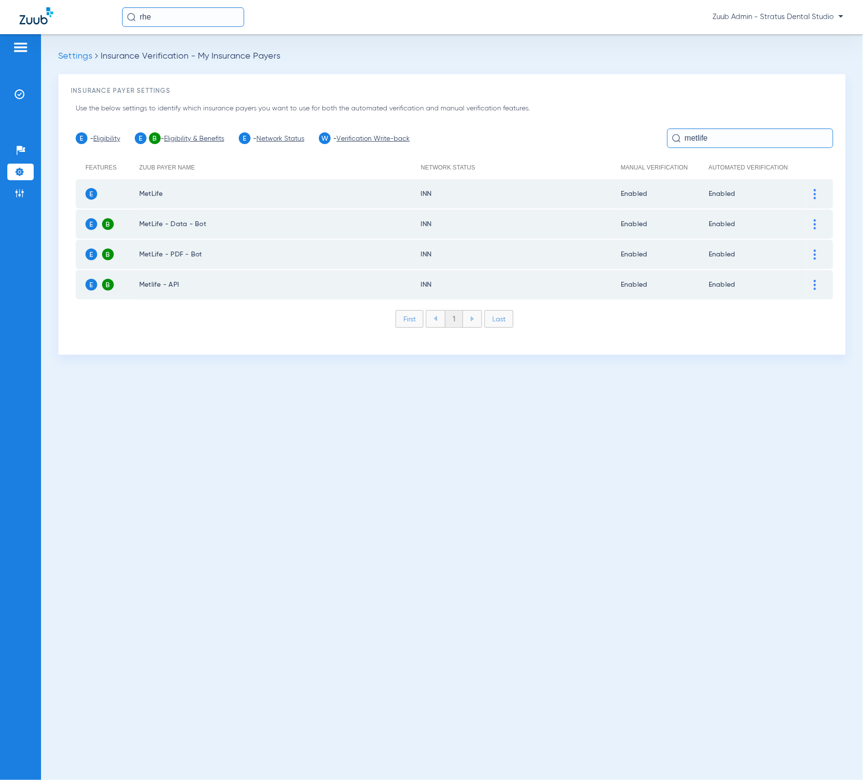
drag, startPoint x: 28, startPoint y: 187, endPoint x: 859, endPoint y: 147, distance: 831.9
click at [28, 187] on li "Admin" at bounding box center [20, 193] width 26 height 17
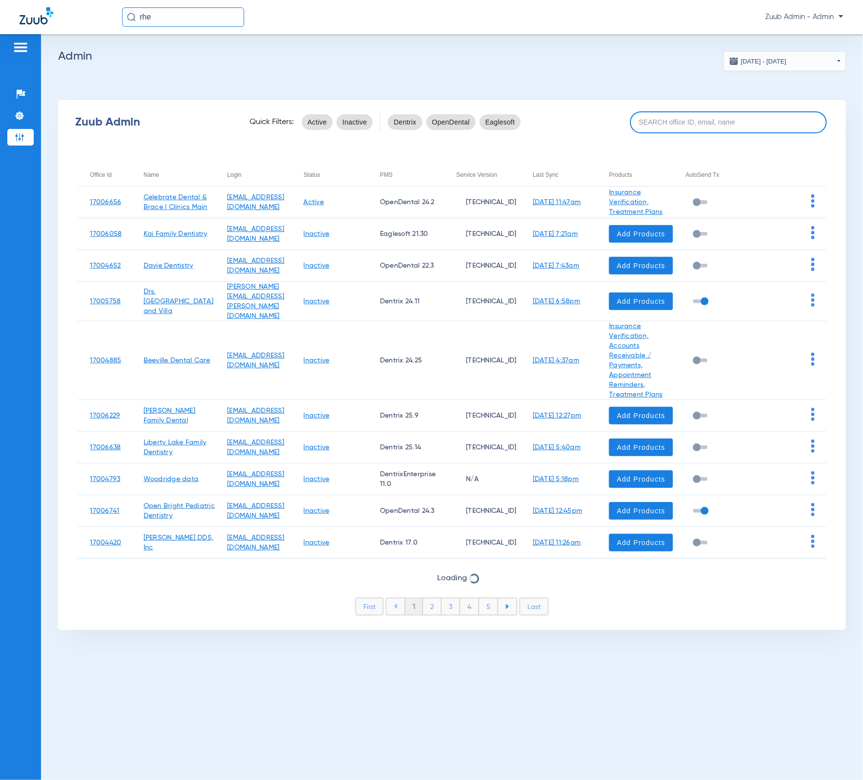
click at [733, 117] on input at bounding box center [728, 122] width 197 height 22
paste input "MT PLEASANT"
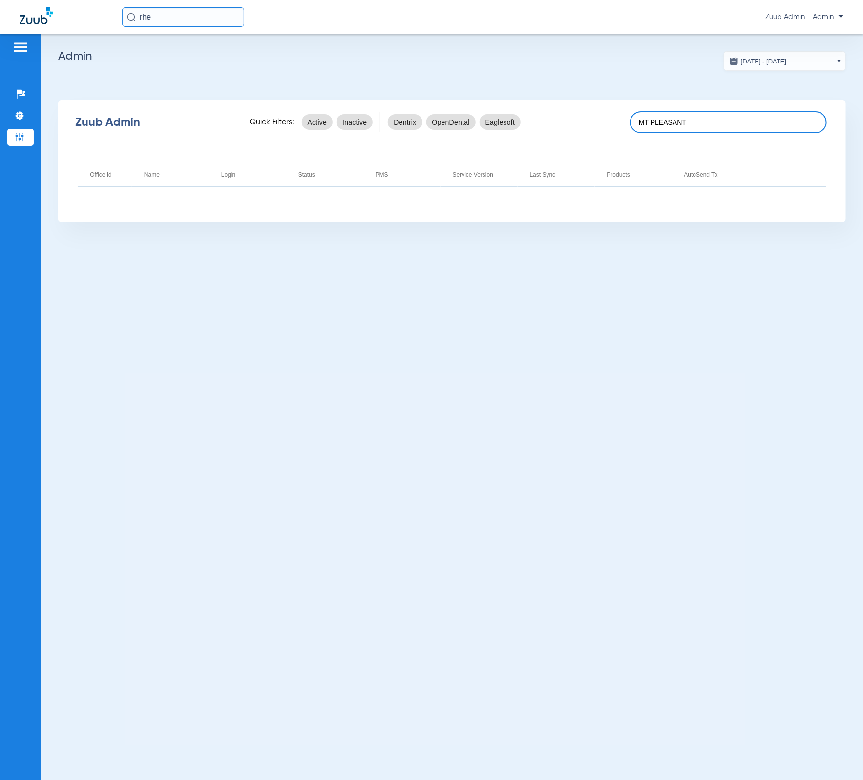
click at [701, 129] on input "MT PLEASANT" at bounding box center [728, 122] width 197 height 22
paste input "17005968"
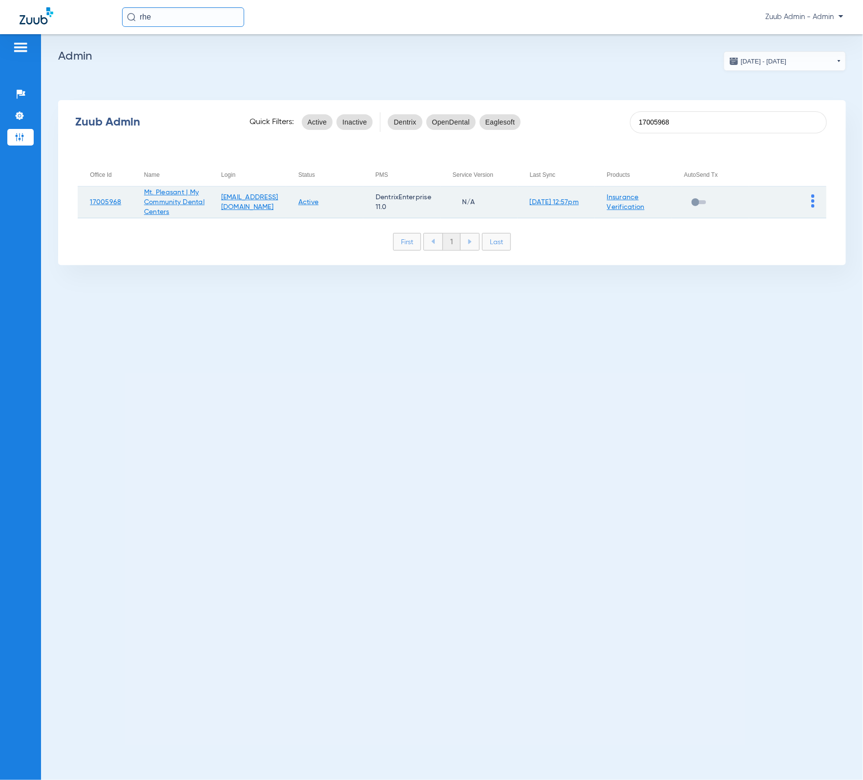
type input "17005968"
click at [774, 196] on img at bounding box center [812, 200] width 3 height 13
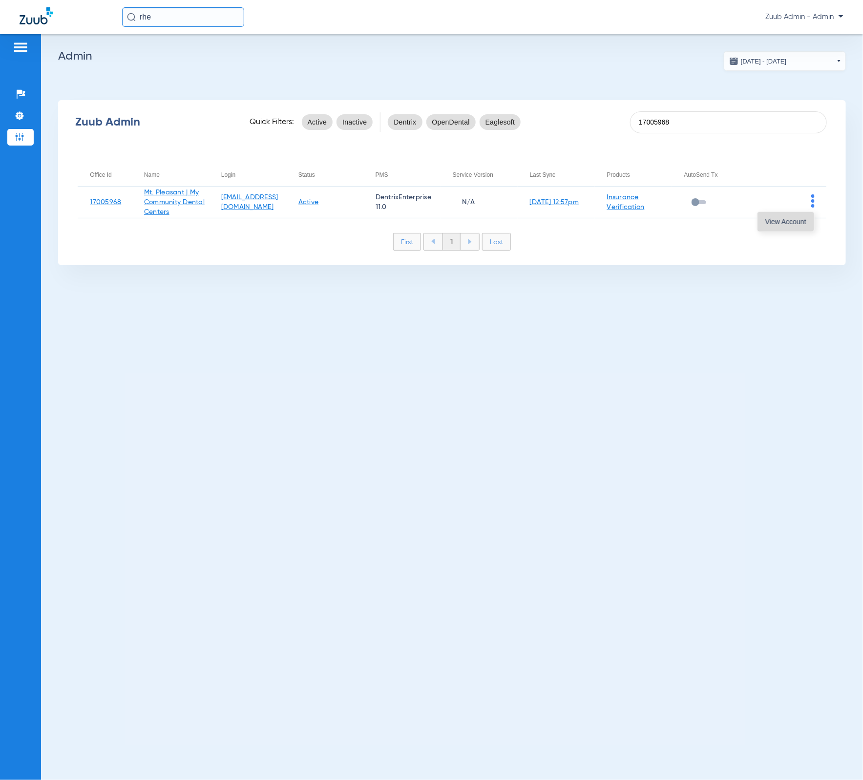
click at [774, 221] on span "View Account" at bounding box center [785, 221] width 41 height 7
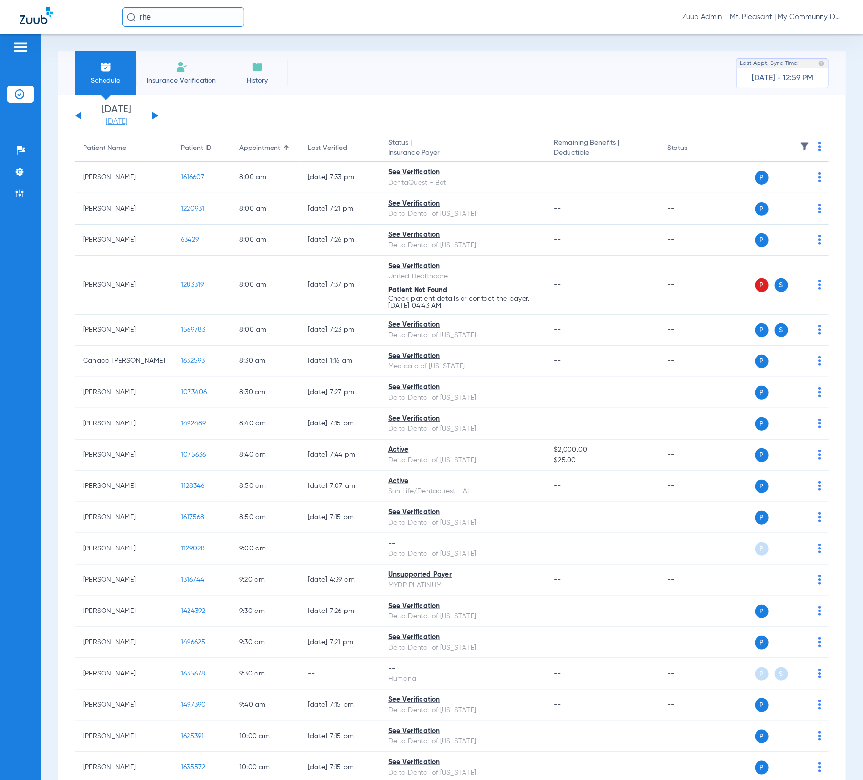
click at [129, 119] on link "[DATE]" at bounding box center [116, 122] width 59 height 10
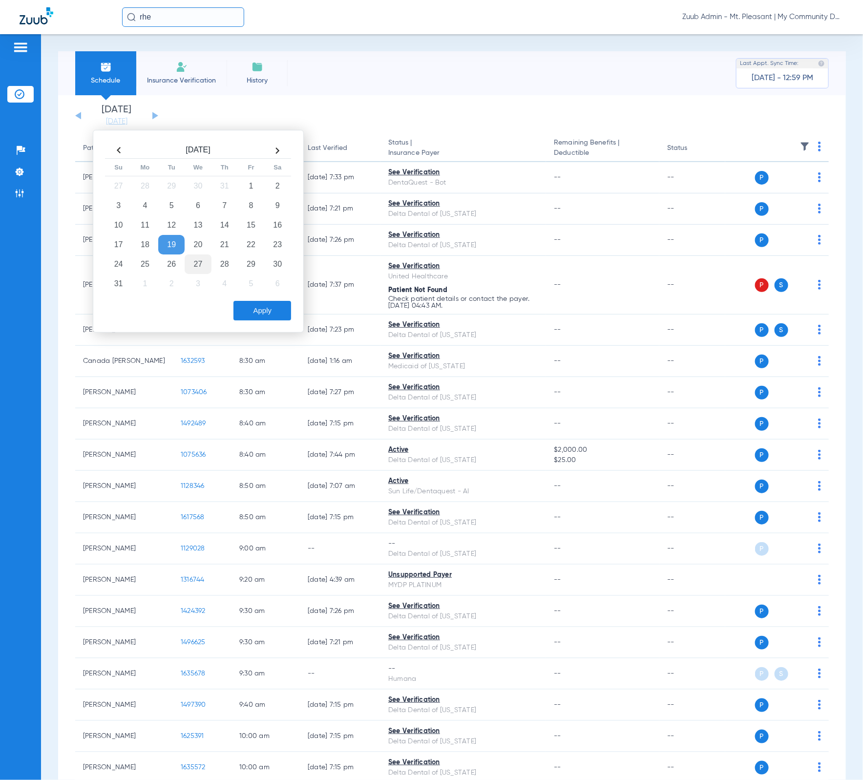
click at [203, 268] on td "27" at bounding box center [198, 264] width 26 height 20
click at [255, 304] on button "Apply" at bounding box center [262, 311] width 58 height 20
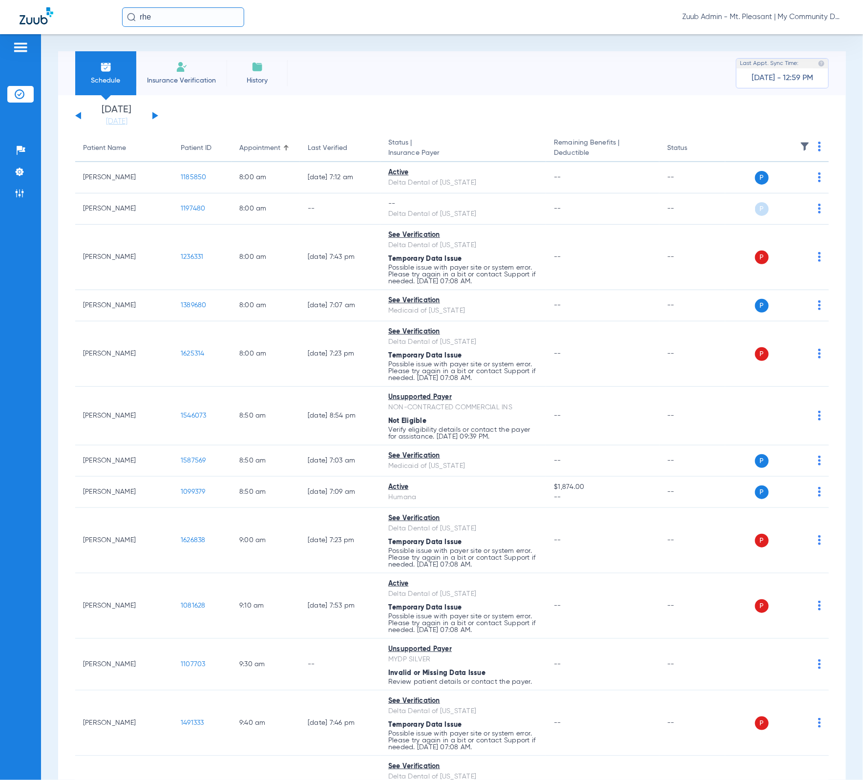
click at [774, 147] on img at bounding box center [805, 147] width 10 height 10
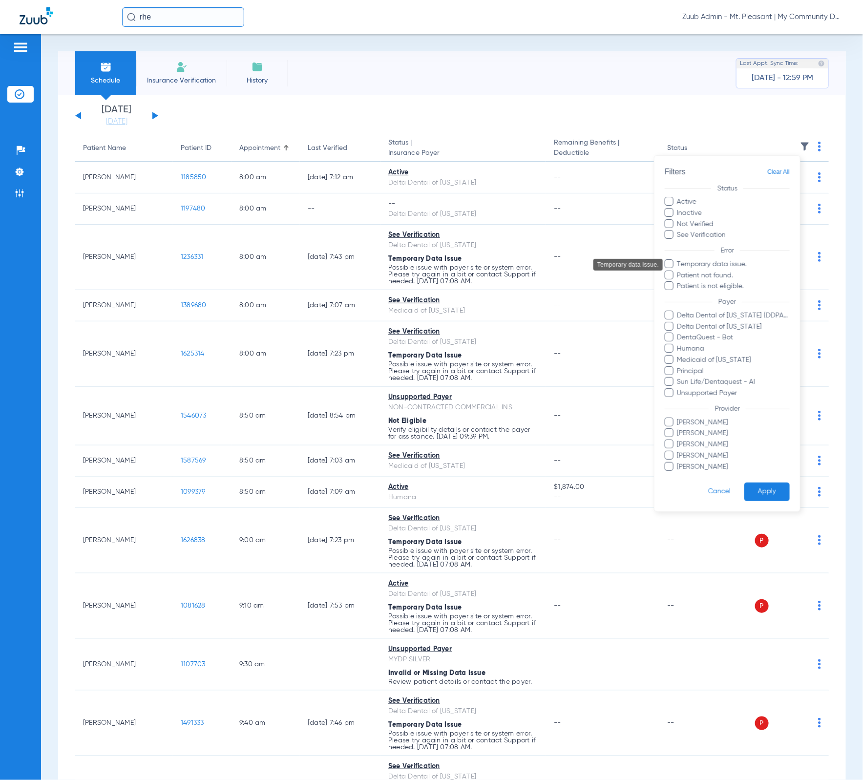
click at [728, 268] on span "Temporary data issue." at bounding box center [733, 264] width 113 height 10
click at [679, 271] on input "Temporary data issue." at bounding box center [679, 271] width 0 height 0
click at [756, 488] on button "Apply" at bounding box center [766, 491] width 45 height 19
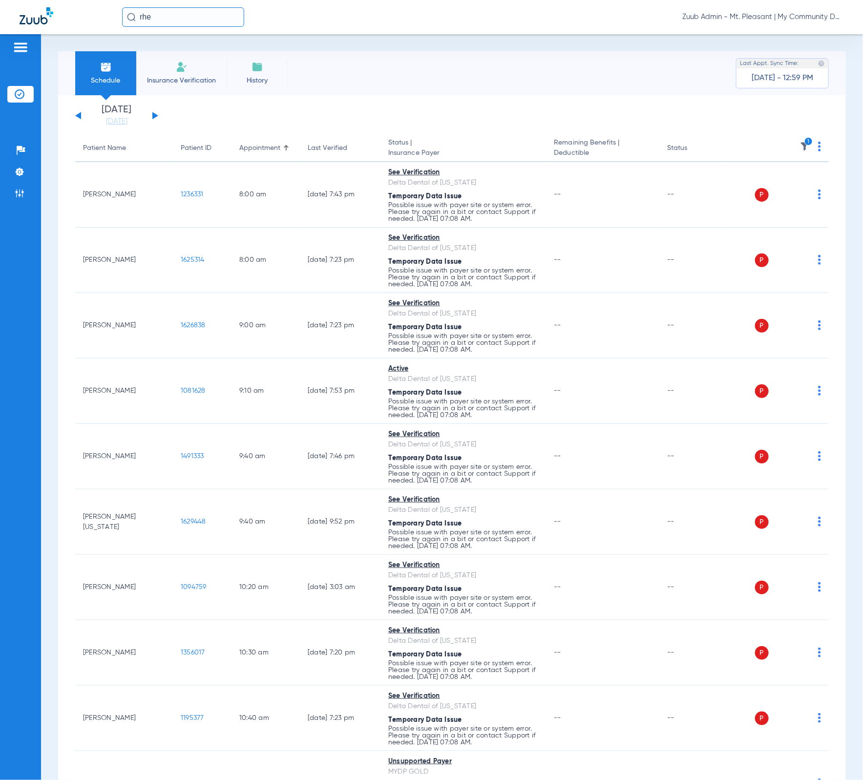
click at [774, 146] on img at bounding box center [819, 147] width 3 height 10
click at [774, 185] on span "Verify All" at bounding box center [774, 185] width 59 height 7
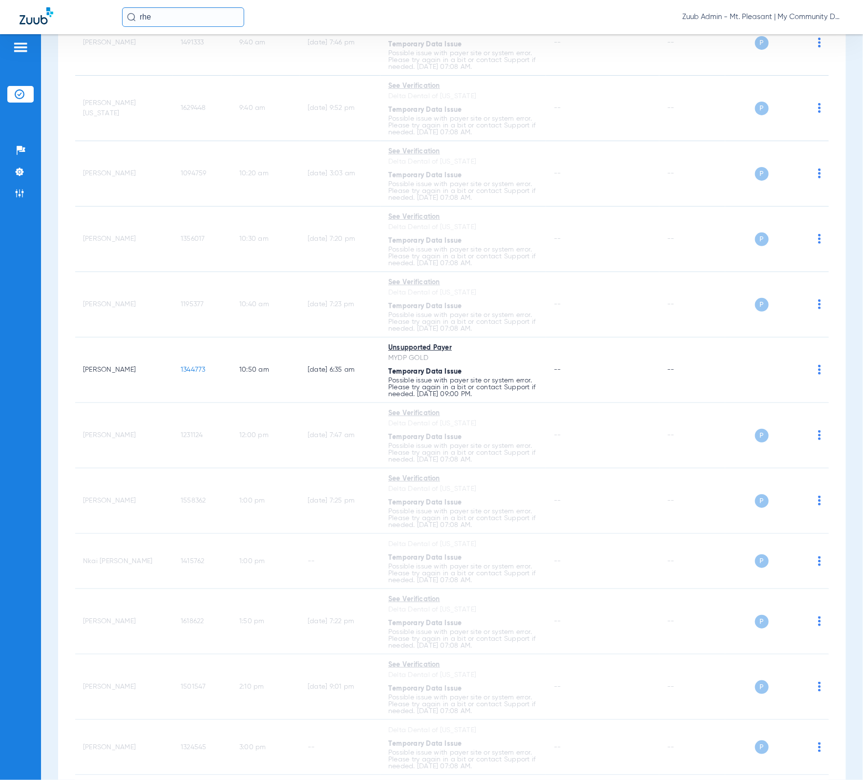
scroll to position [603, 0]
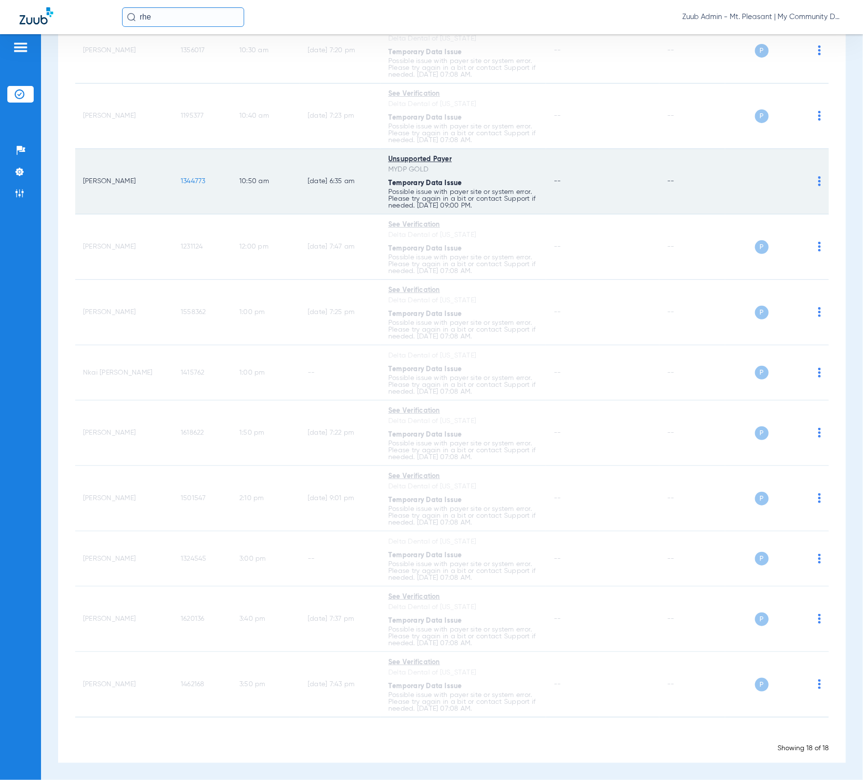
click at [774, 183] on img at bounding box center [819, 181] width 3 height 10
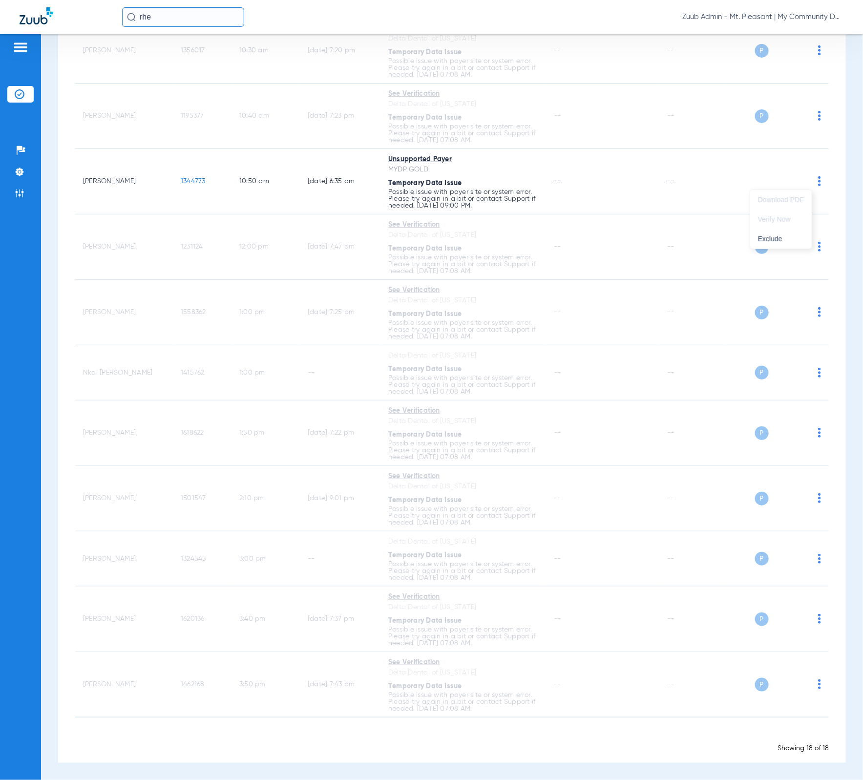
click at [671, 162] on div at bounding box center [431, 390] width 863 height 780
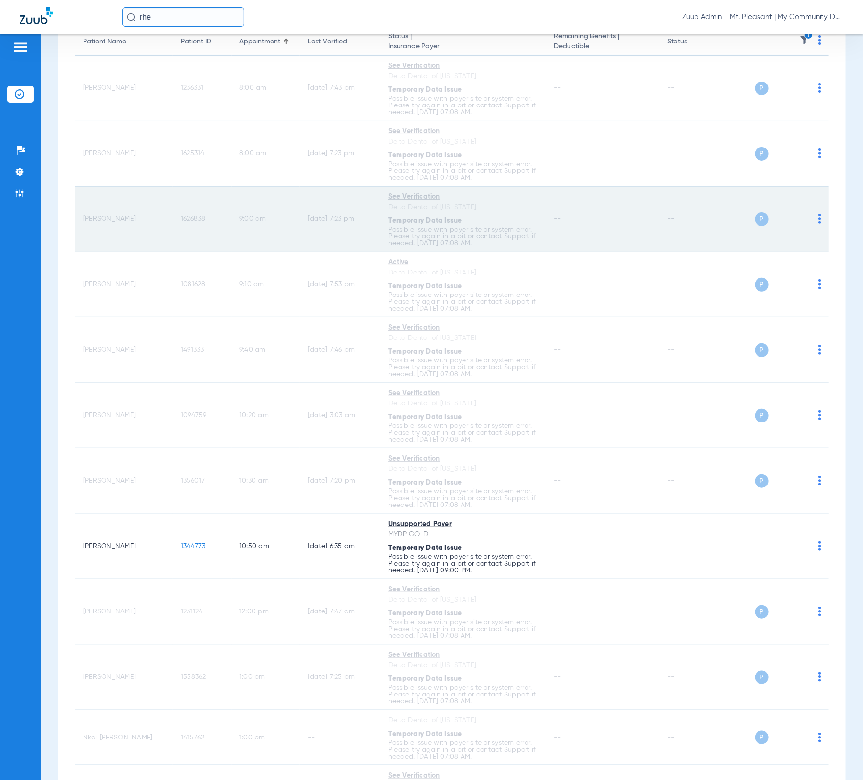
scroll to position [0, 0]
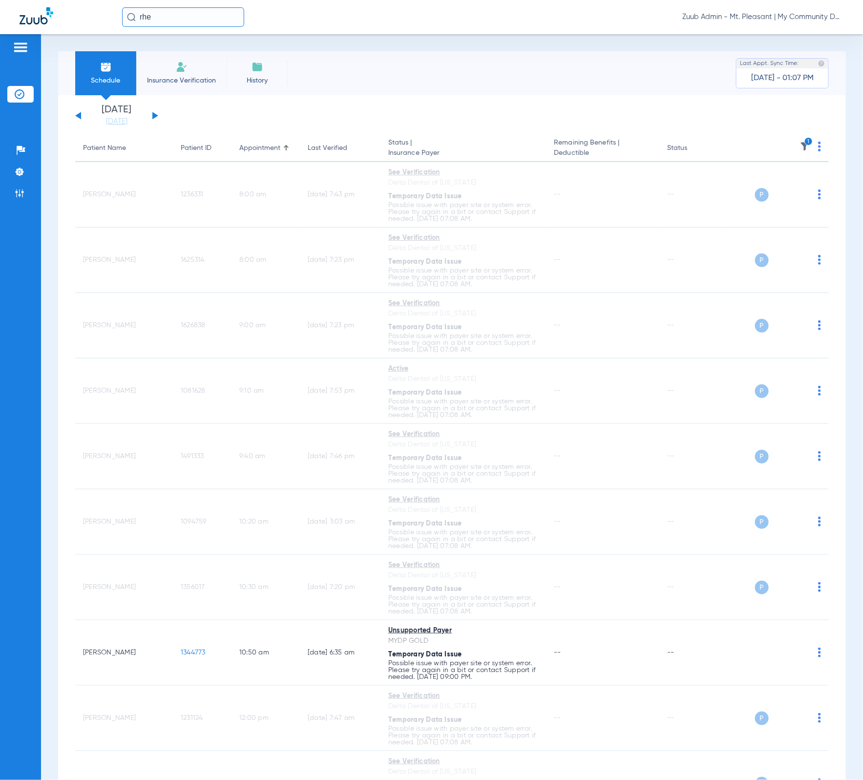
click at [774, 140] on icon "1" at bounding box center [808, 141] width 9 height 9
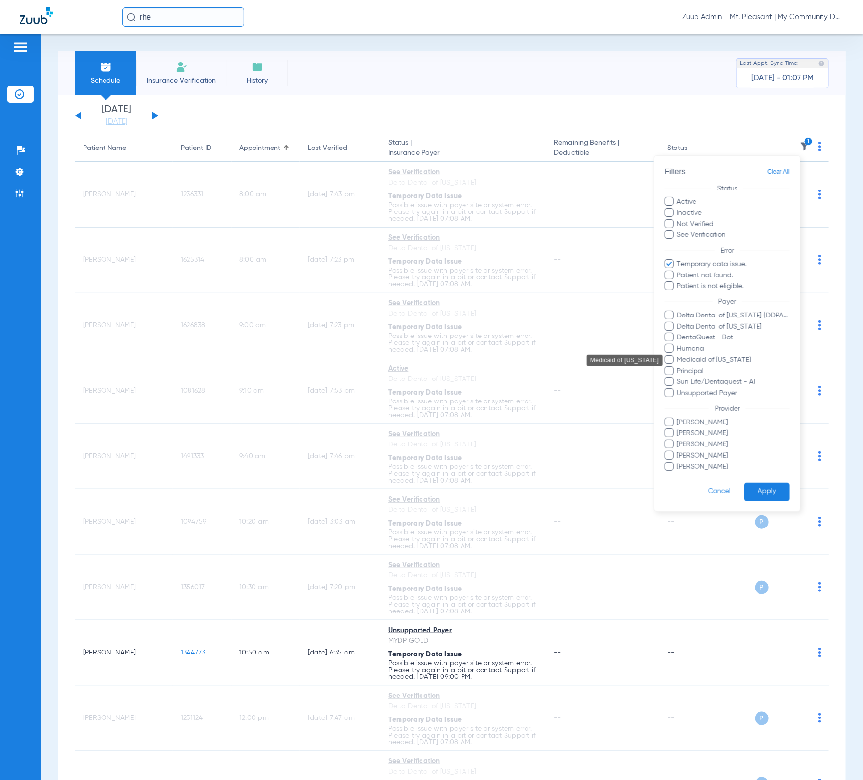
click at [744, 357] on span "Medicaid of [US_STATE]" at bounding box center [733, 360] width 113 height 10
click at [679, 367] on input "Medicaid of [US_STATE]" at bounding box center [679, 367] width 0 height 0
click at [734, 365] on span "Medicaid of [US_STATE]" at bounding box center [733, 360] width 113 height 10
click at [679, 367] on input "Medicaid of [US_STATE]" at bounding box center [679, 367] width 0 height 0
click at [740, 329] on span "Delta Dental of [US_STATE]" at bounding box center [733, 327] width 113 height 10
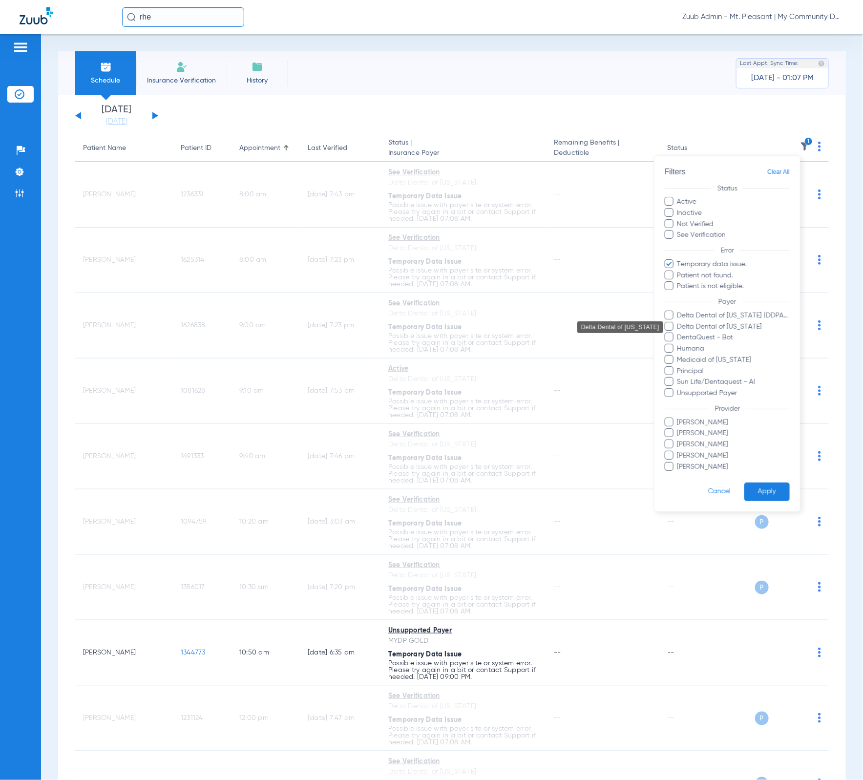
click at [679, 333] on input "Delta Dental of [US_STATE]" at bounding box center [679, 333] width 0 height 0
click at [774, 484] on button "Apply" at bounding box center [766, 491] width 45 height 19
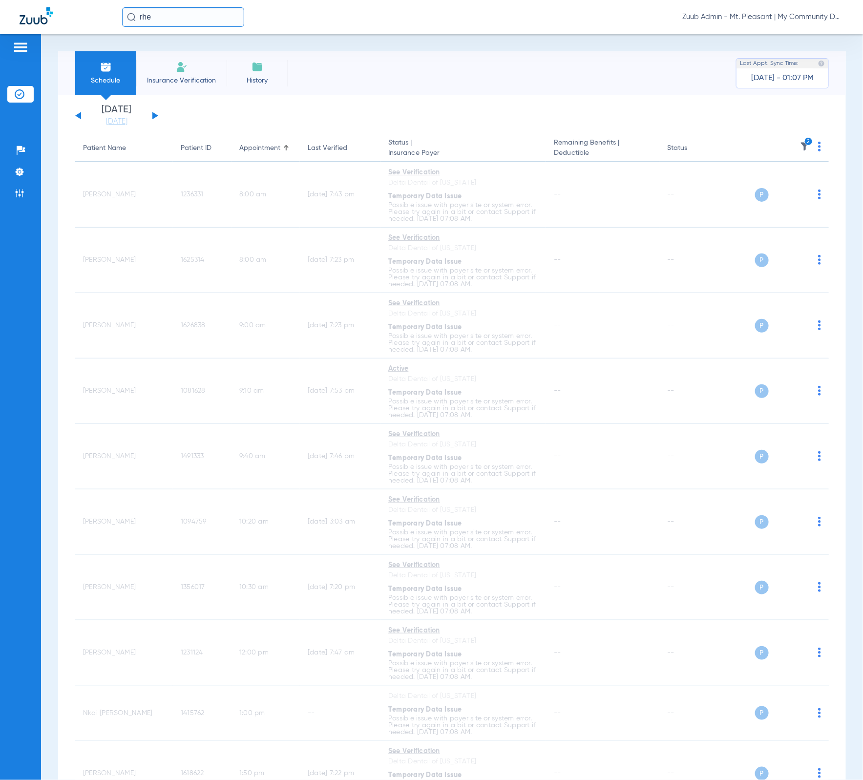
click at [774, 143] on icon "2" at bounding box center [808, 141] width 9 height 9
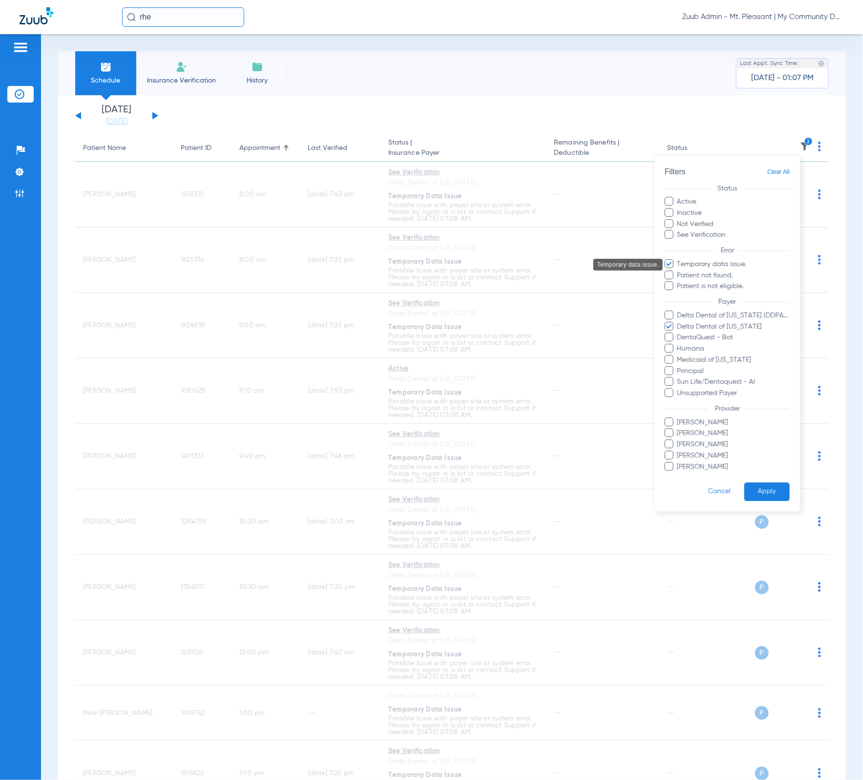
click at [705, 265] on span "Temporary data issue." at bounding box center [733, 264] width 113 height 10
click at [679, 271] on input "Temporary data issue." at bounding box center [679, 271] width 0 height 0
click at [773, 494] on button "Apply" at bounding box center [766, 491] width 45 height 19
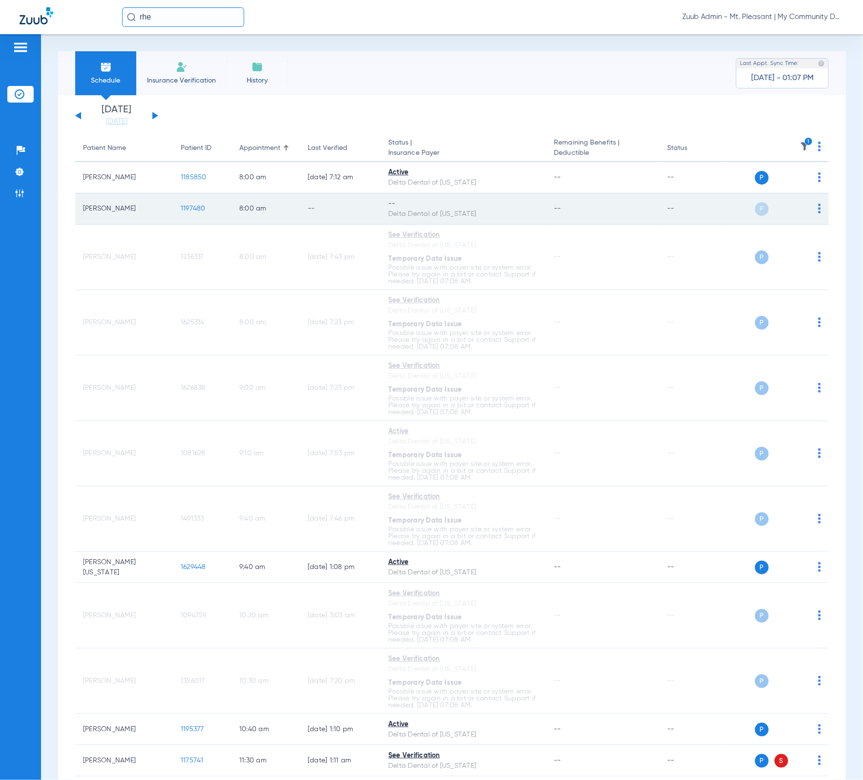
click at [774, 211] on img at bounding box center [819, 209] width 3 height 10
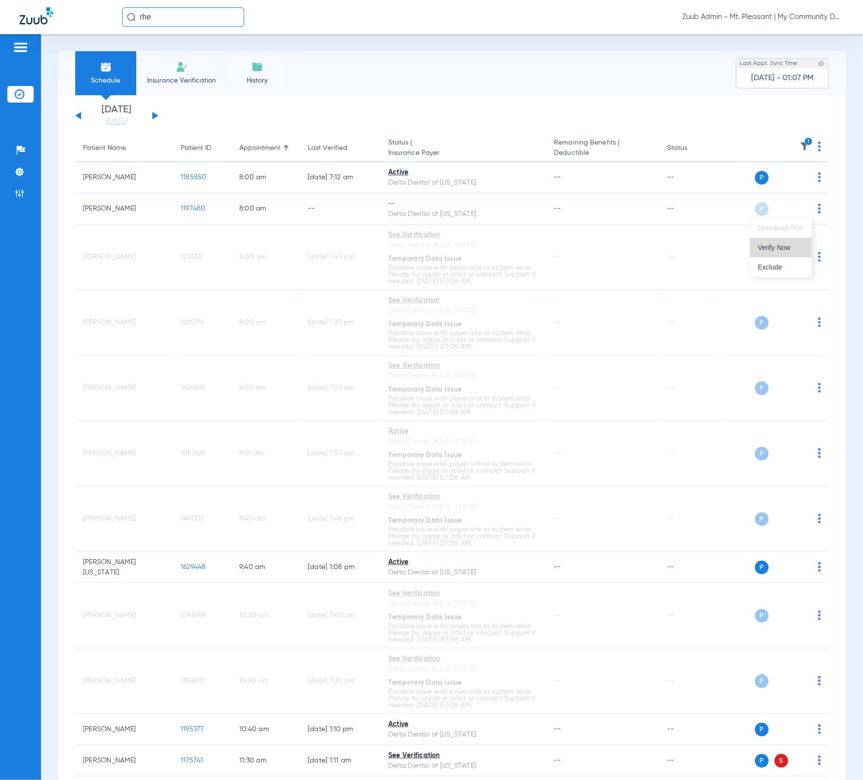
click at [774, 239] on button "Verify Now" at bounding box center [781, 248] width 62 height 20
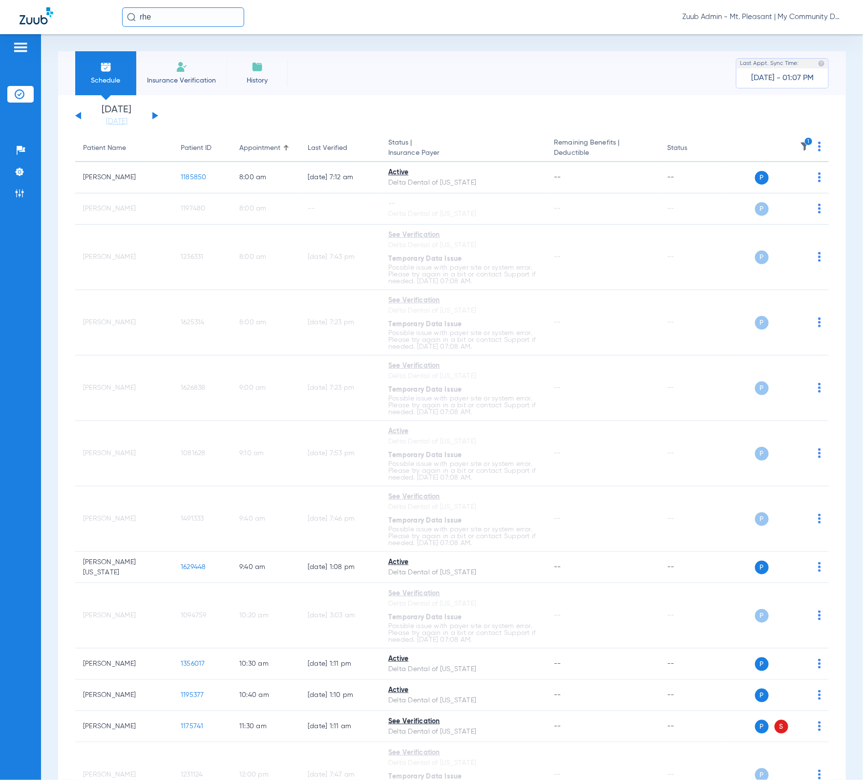
click at [774, 150] on img at bounding box center [805, 147] width 10 height 10
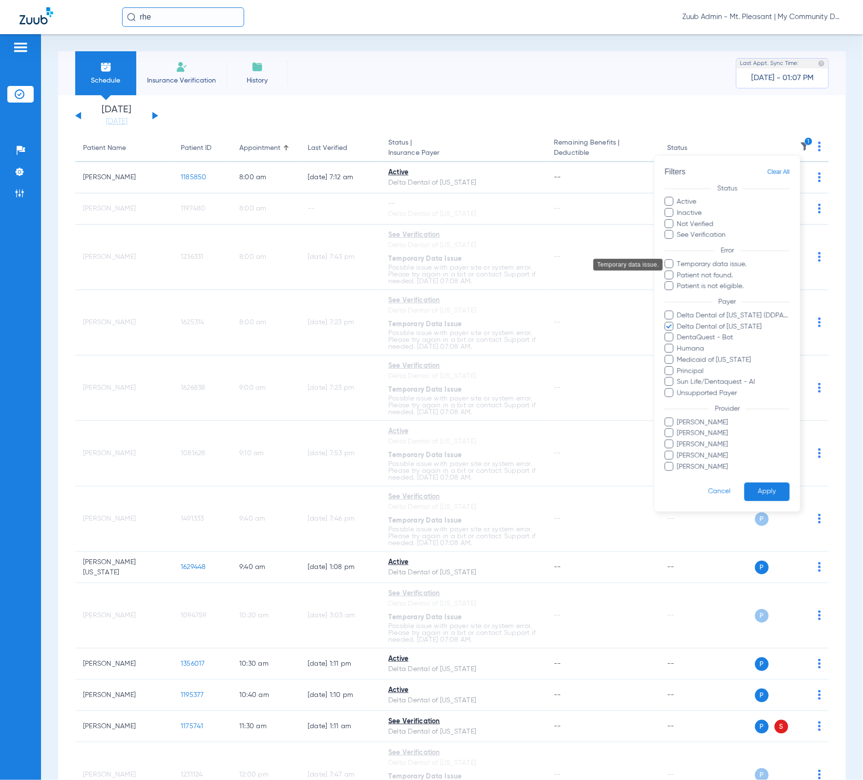
click at [736, 267] on span "Temporary data issue." at bounding box center [733, 264] width 113 height 10
click at [679, 271] on input "Temporary data issue." at bounding box center [679, 271] width 0 height 0
click at [742, 329] on span "Delta Dental of [US_STATE]" at bounding box center [733, 327] width 113 height 10
click at [679, 333] on input "Delta Dental of [US_STATE]" at bounding box center [679, 333] width 0 height 0
click at [769, 491] on button "Apply" at bounding box center [766, 491] width 45 height 19
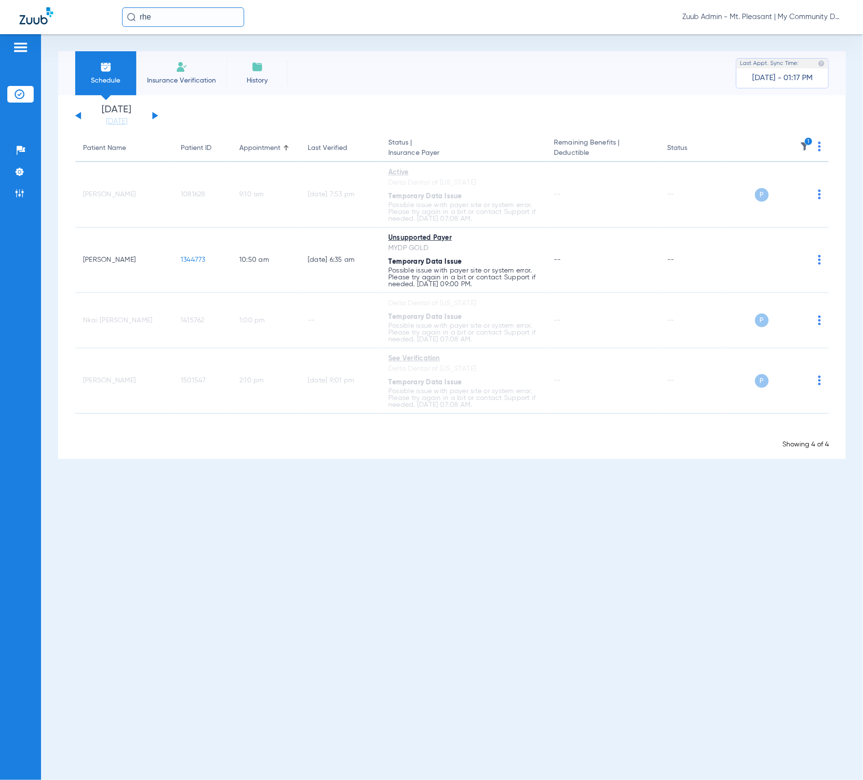
click at [154, 117] on button at bounding box center [155, 115] width 6 height 7
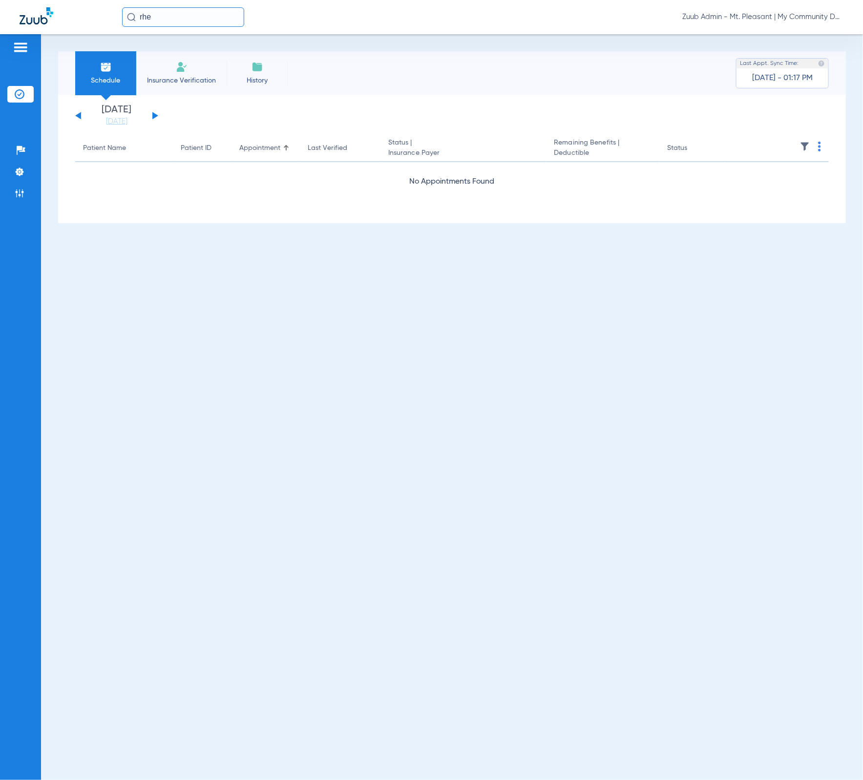
click at [774, 152] on span at bounding box center [805, 149] width 10 height 7
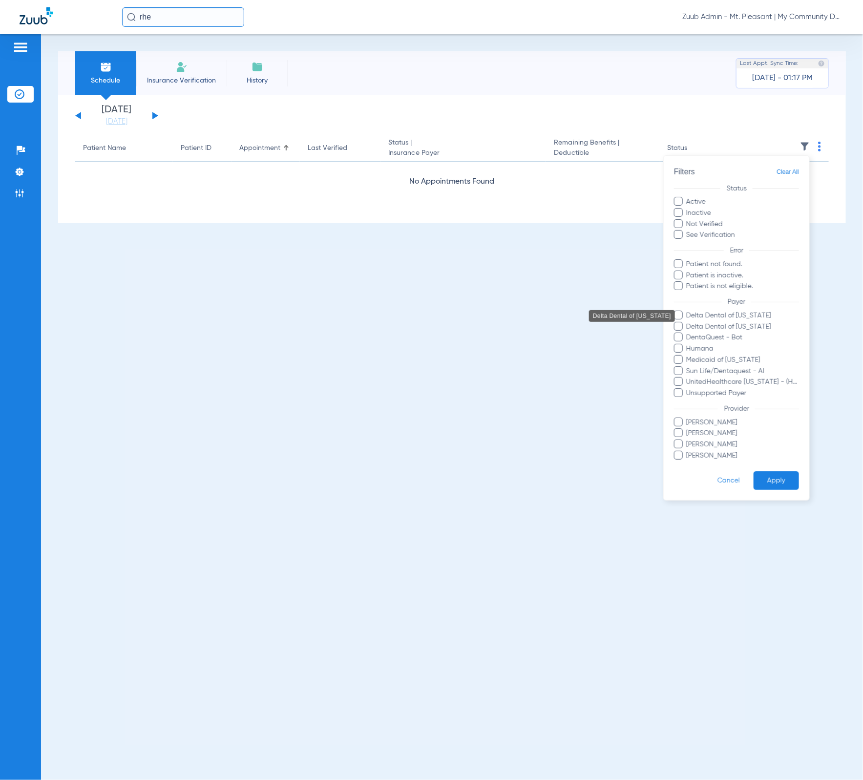
click at [764, 311] on span "Delta Dental of [US_STATE]" at bounding box center [742, 316] width 113 height 10
click at [688, 322] on input "Delta Dental of [US_STATE]" at bounding box center [688, 322] width 0 height 0
click at [774, 472] on button "Apply" at bounding box center [775, 480] width 45 height 19
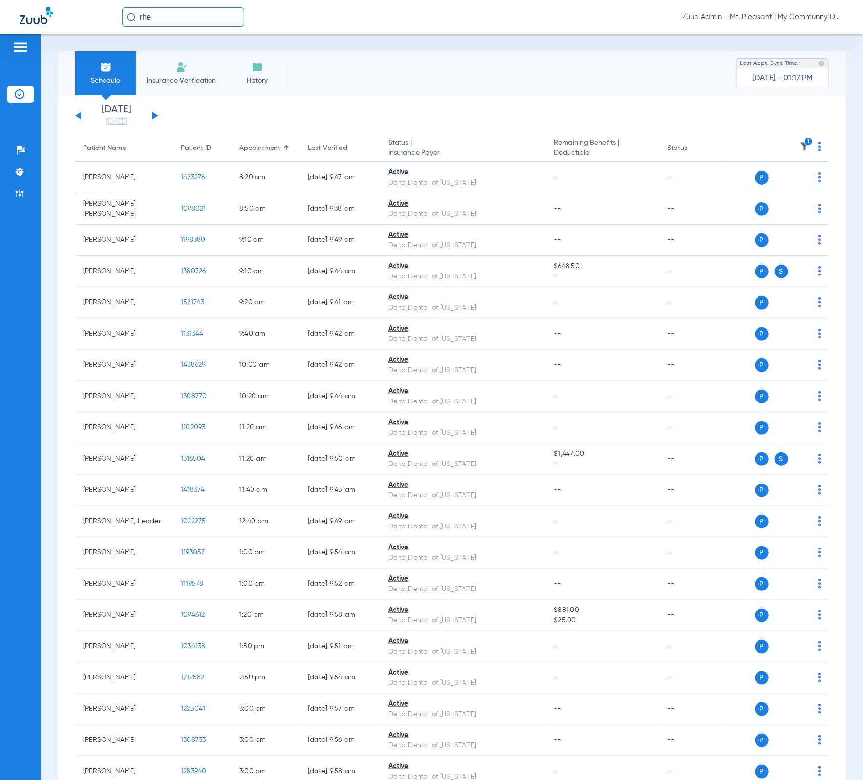
click at [80, 112] on div "[DATE] [DATE] [DATE] [DATE] [DATE] [DATE] [DATE] [DATE] [DATE] [DATE] [DATE] [D…" at bounding box center [116, 115] width 83 height 21
click at [79, 112] on div "[DATE] [DATE] [DATE] [DATE] [DATE] [DATE] [DATE] [DATE] [DATE] [DATE] [DATE] [D…" at bounding box center [116, 115] width 83 height 21
click at [79, 114] on button at bounding box center [78, 115] width 6 height 7
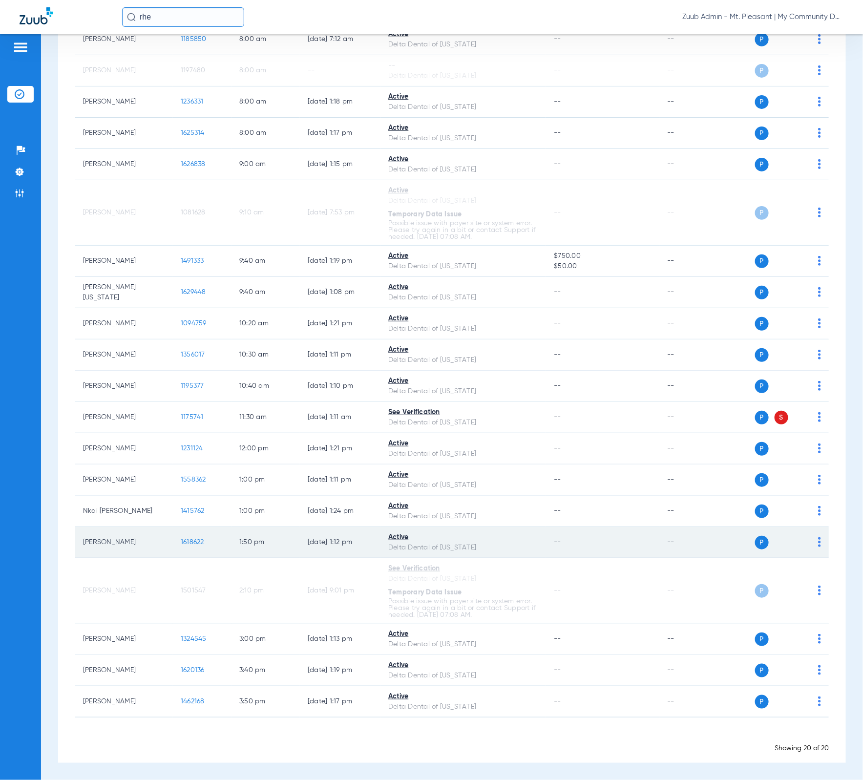
scroll to position [71, 0]
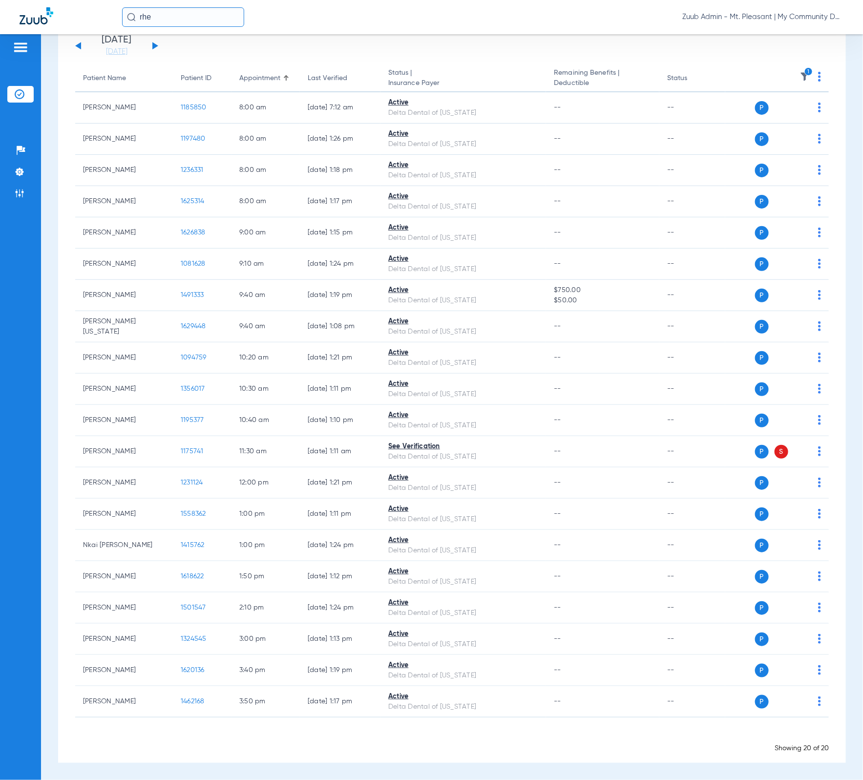
click at [175, 16] on input "rhe" at bounding box center [183, 17] width 122 height 20
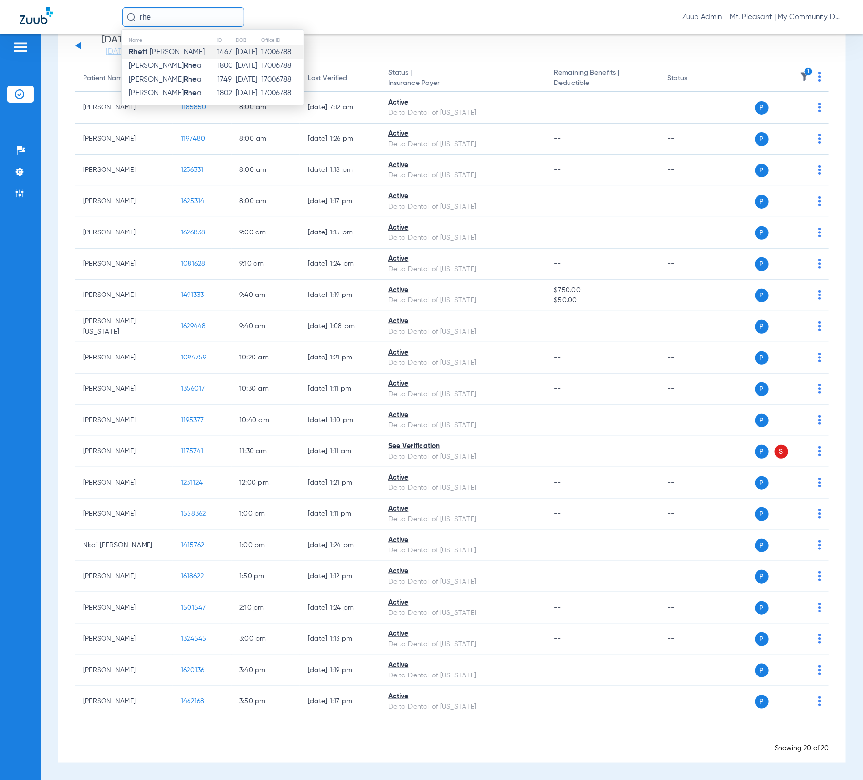
click at [175, 16] on input "rhe" at bounding box center [183, 17] width 122 height 20
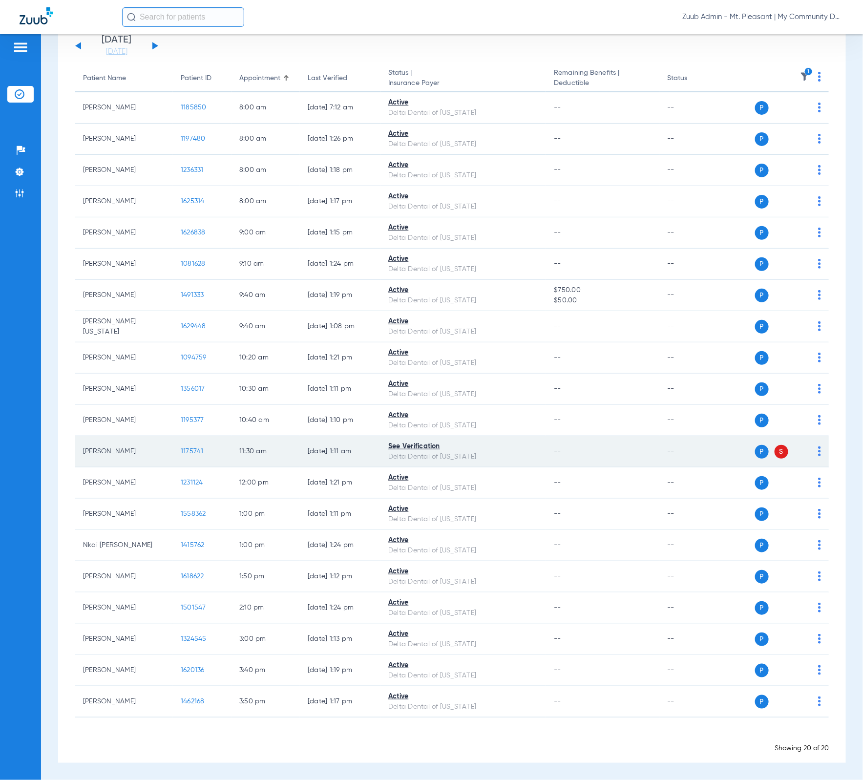
click at [774, 455] on img at bounding box center [819, 451] width 3 height 10
click at [579, 462] on div at bounding box center [431, 390] width 863 height 780
click at [187, 455] on td "1175741" at bounding box center [202, 451] width 59 height 31
click at [188, 449] on span "1175741" at bounding box center [192, 451] width 23 height 7
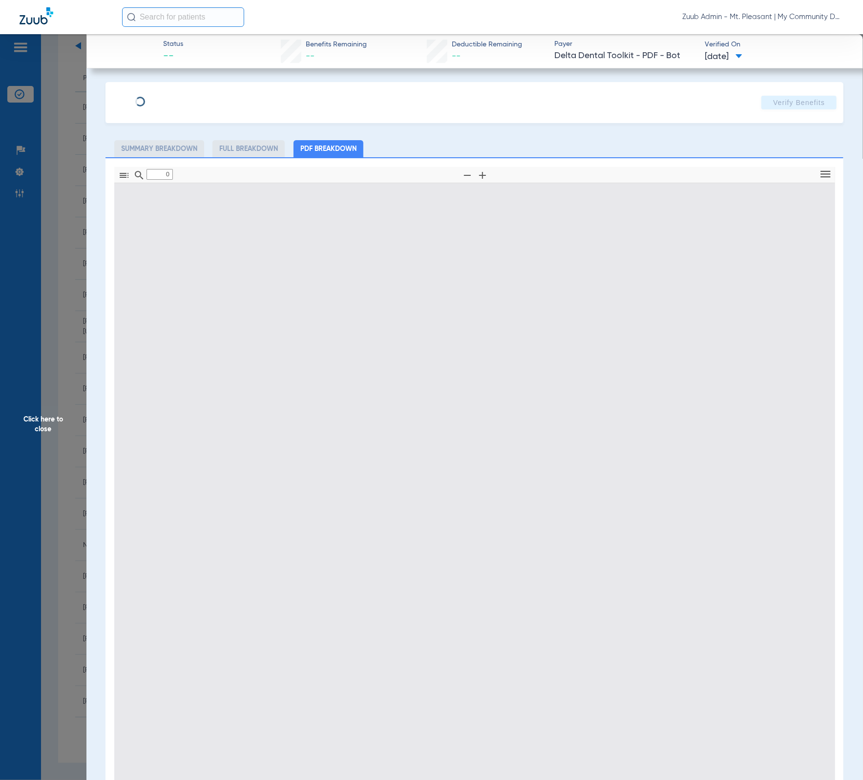
type input "1"
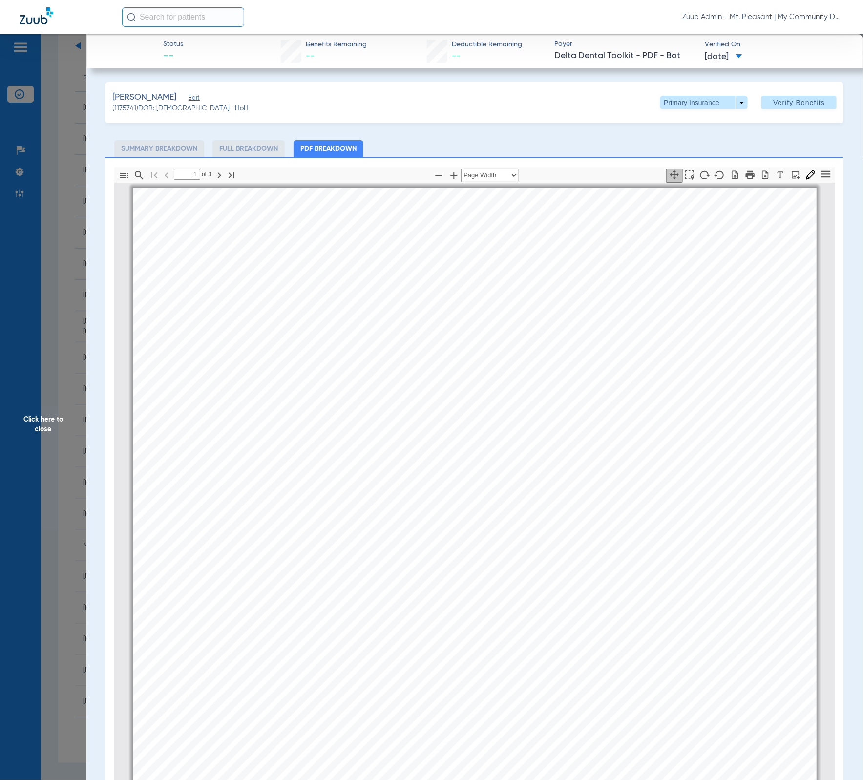
scroll to position [0, 0]
click at [678, 105] on span at bounding box center [703, 103] width 87 height 14
click at [698, 138] on span "Secondary Insurance" at bounding box center [692, 141] width 64 height 7
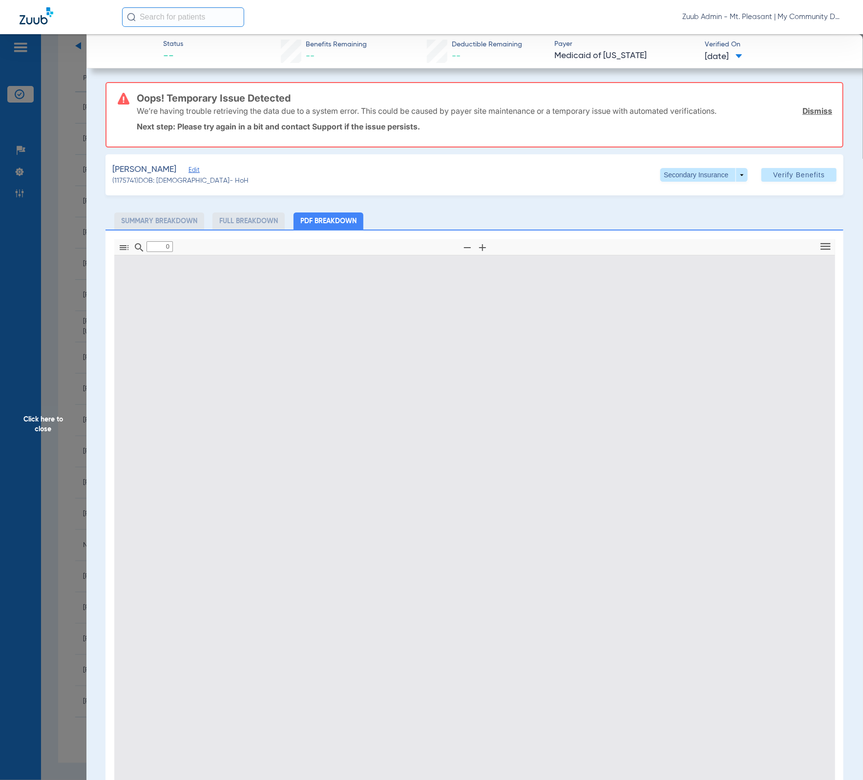
type input "1"
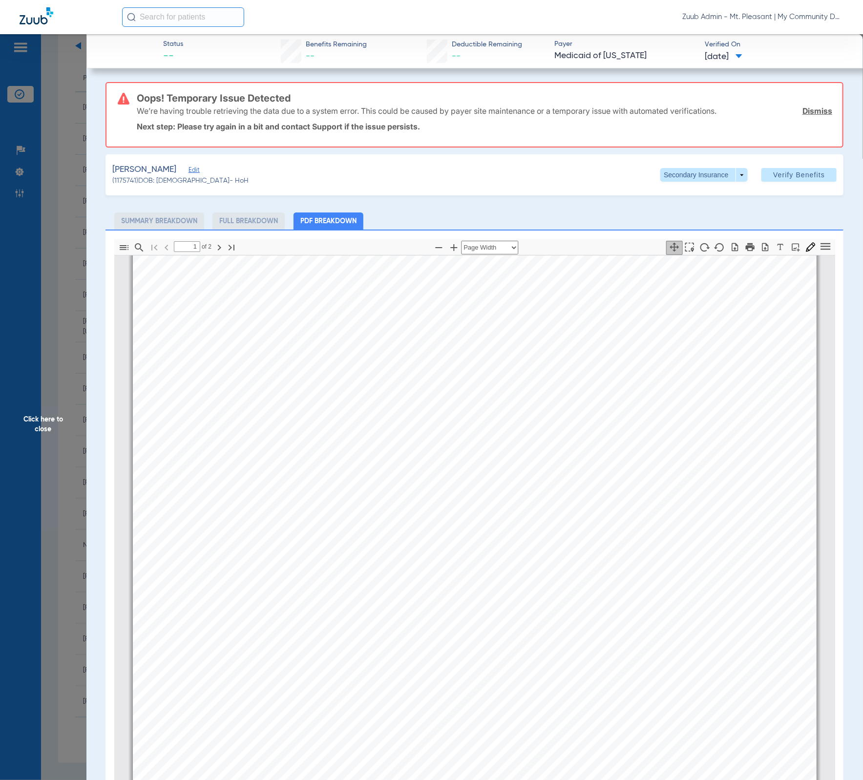
click at [774, 107] on link "Dismiss" at bounding box center [817, 111] width 30 height 10
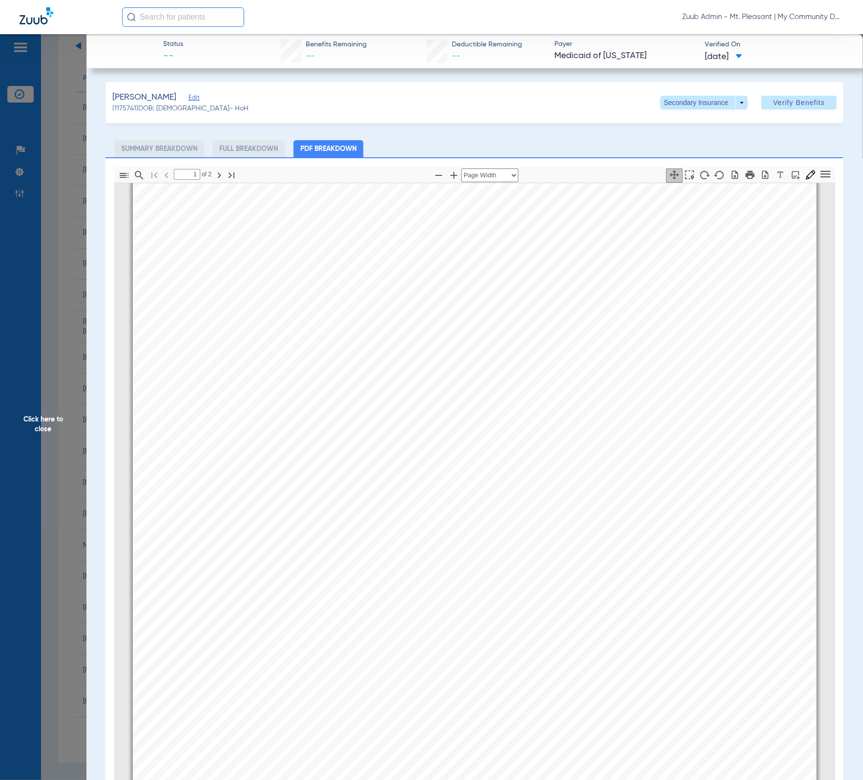
click at [66, 290] on span "Click here to close" at bounding box center [43, 424] width 86 height 780
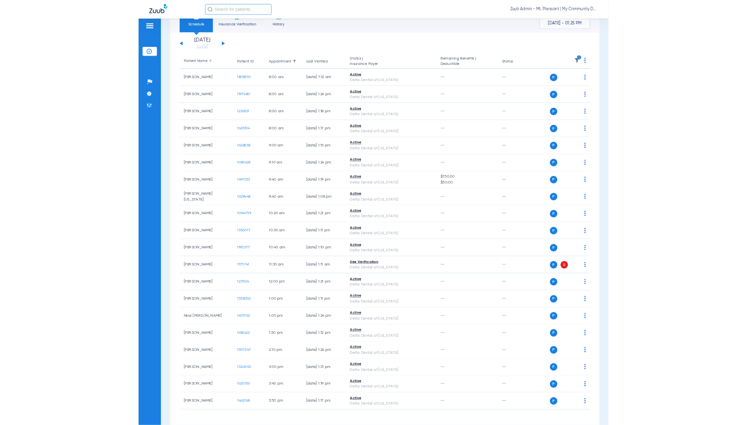
scroll to position [0, 0]
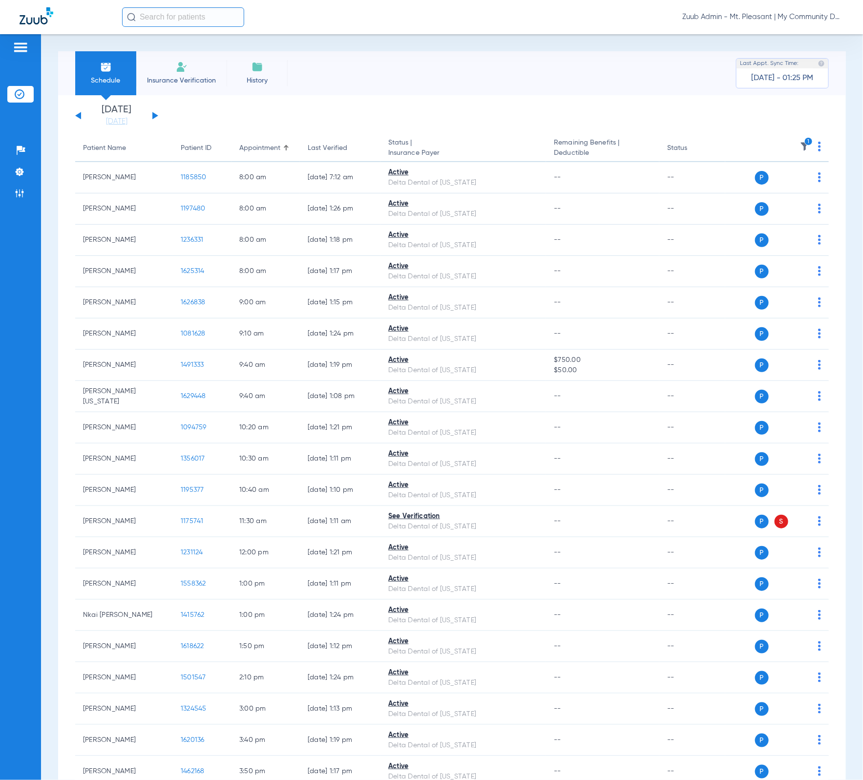
click at [774, 145] on icon "1" at bounding box center [808, 141] width 9 height 9
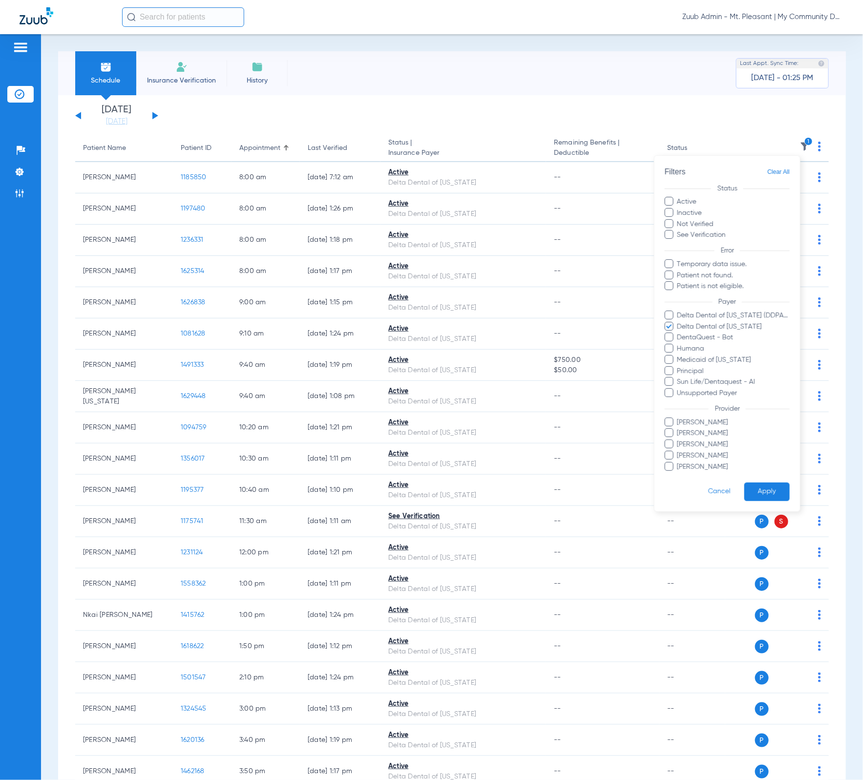
click at [774, 175] on span "Clear All" at bounding box center [778, 172] width 22 height 12
click at [734, 259] on span "Temporary data issue." at bounding box center [733, 264] width 113 height 10
click at [679, 271] on input "Temporary data issue." at bounding box center [679, 271] width 0 height 0
click at [760, 485] on button "Apply" at bounding box center [766, 491] width 45 height 19
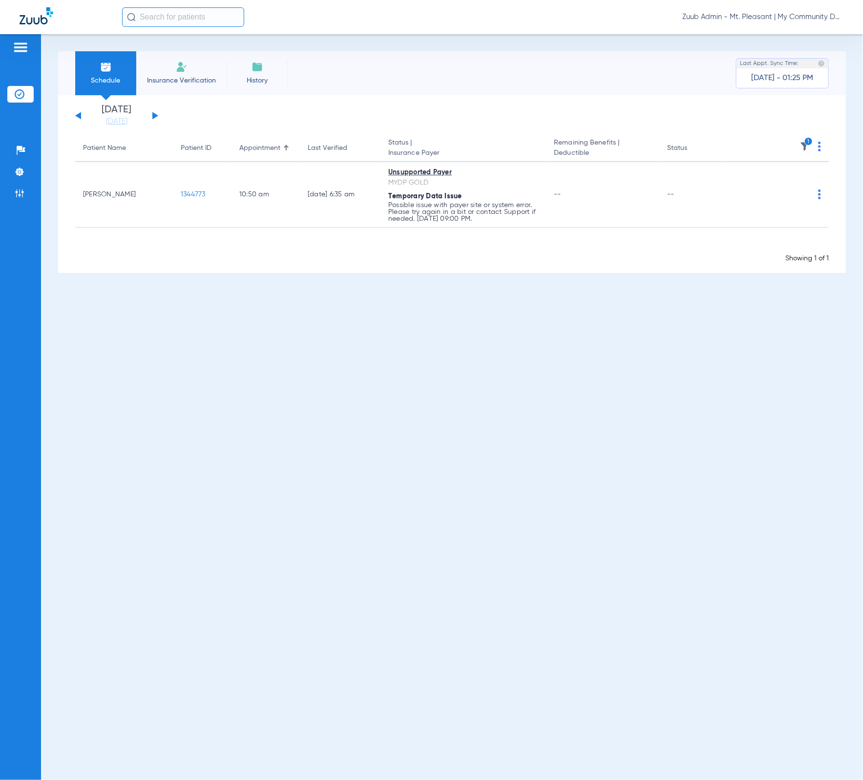
click at [774, 149] on img at bounding box center [805, 147] width 10 height 10
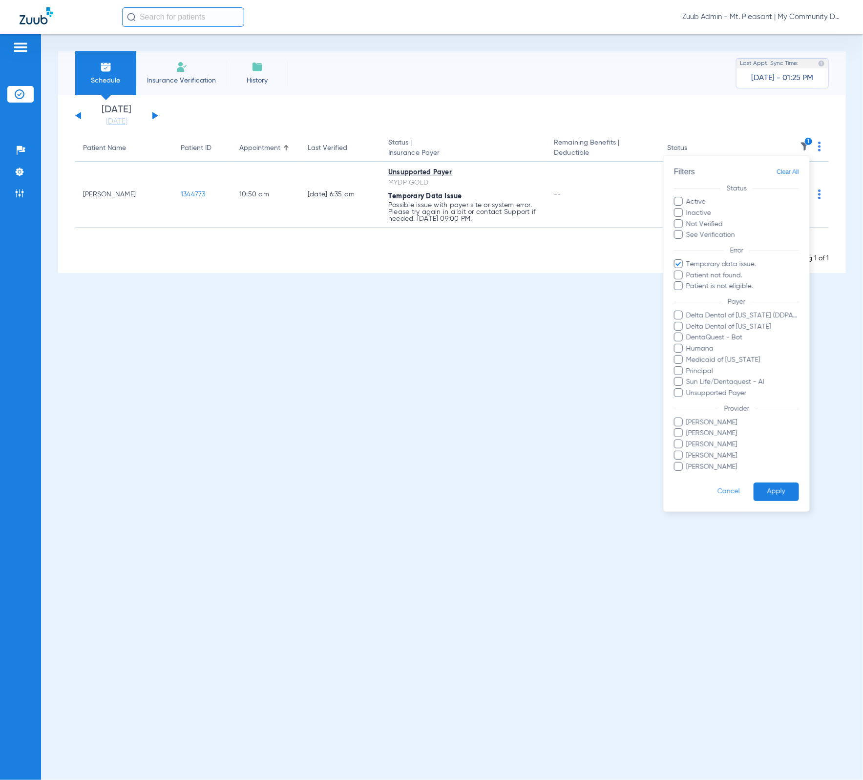
click at [774, 167] on form "Filters Clear All Status Active Inactive Not Verified See Verification Error Te…" at bounding box center [735, 333] width 145 height 355
click at [774, 170] on span "Clear All" at bounding box center [787, 172] width 22 height 12
click at [774, 484] on button "Apply" at bounding box center [775, 491] width 45 height 19
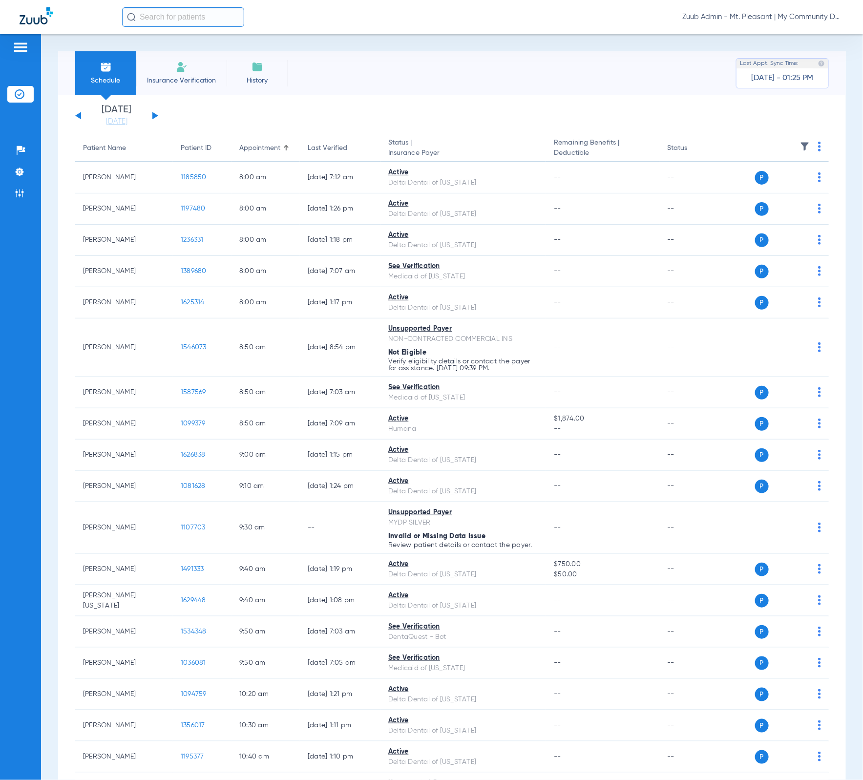
click at [151, 113] on div "[DATE] [DATE] [DATE] [DATE] [DATE] [DATE] [DATE] [DATE] [DATE] [DATE] [DATE] [D…" at bounding box center [116, 115] width 83 height 21
click at [152, 114] on div "[DATE] [DATE] [DATE] [DATE] [DATE] [DATE] [DATE] [DATE] [DATE] [DATE] [DATE] [D…" at bounding box center [116, 115] width 83 height 21
click at [154, 114] on button at bounding box center [155, 115] width 6 height 7
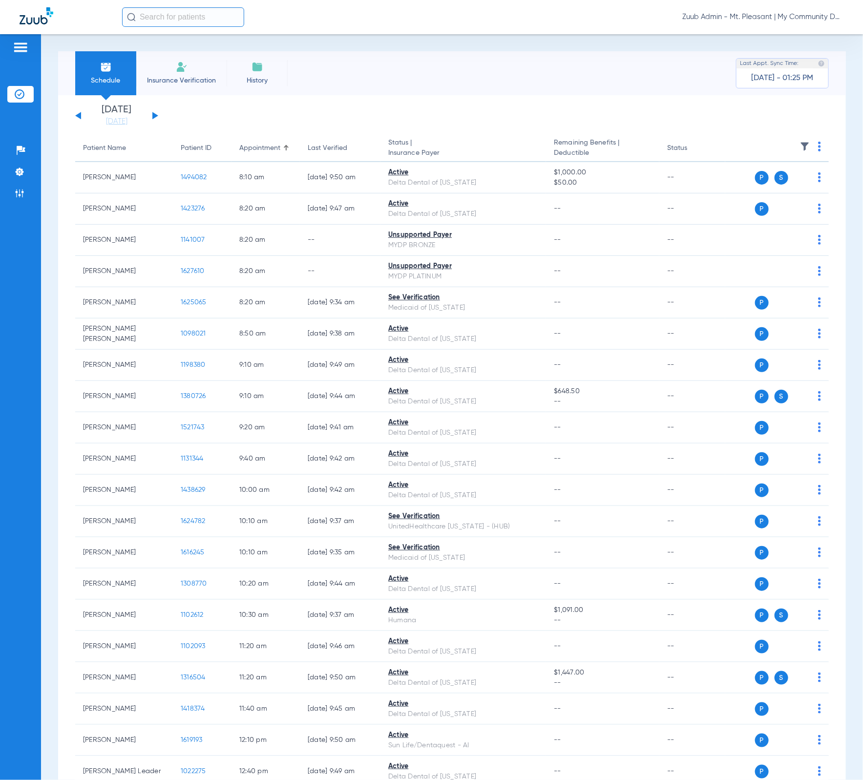
click at [774, 143] on th at bounding box center [777, 148] width 104 height 27
click at [774, 143] on img at bounding box center [805, 147] width 10 height 10
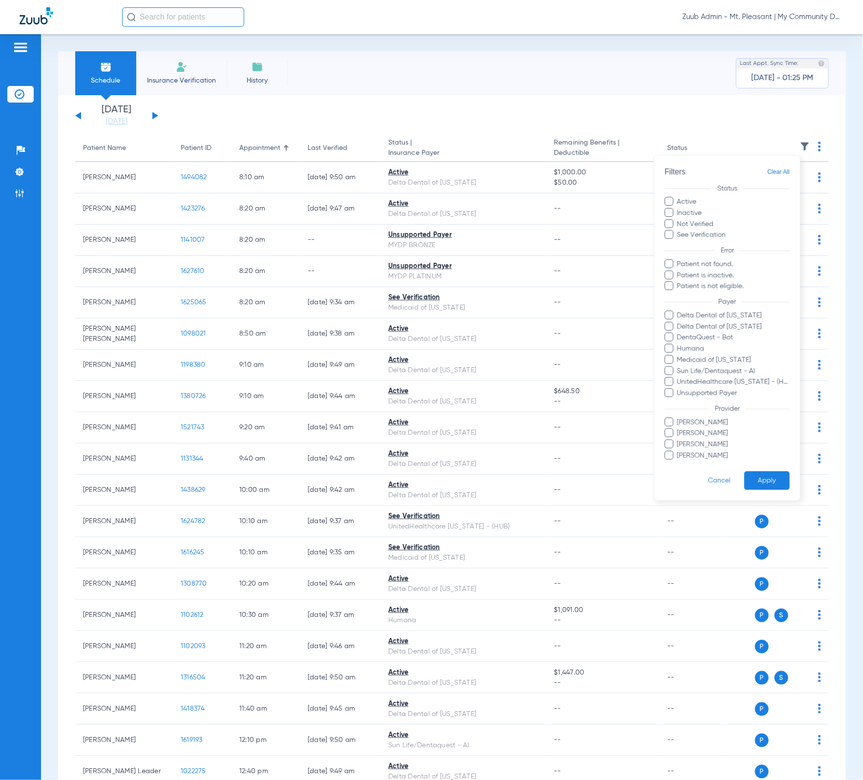
click at [403, 92] on div at bounding box center [431, 390] width 863 height 780
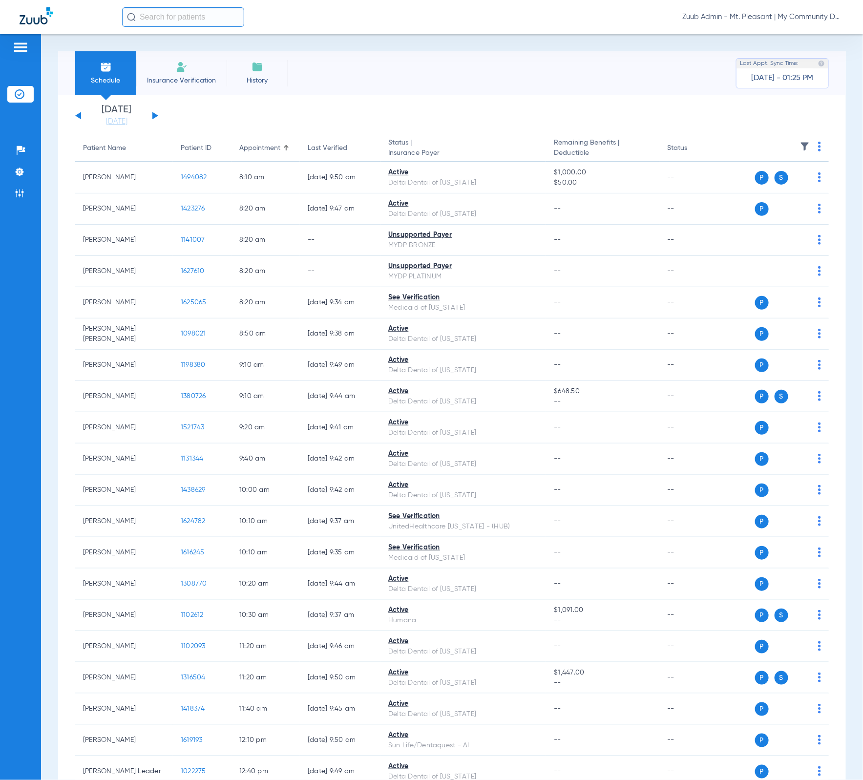
click at [153, 116] on button at bounding box center [155, 115] width 6 height 7
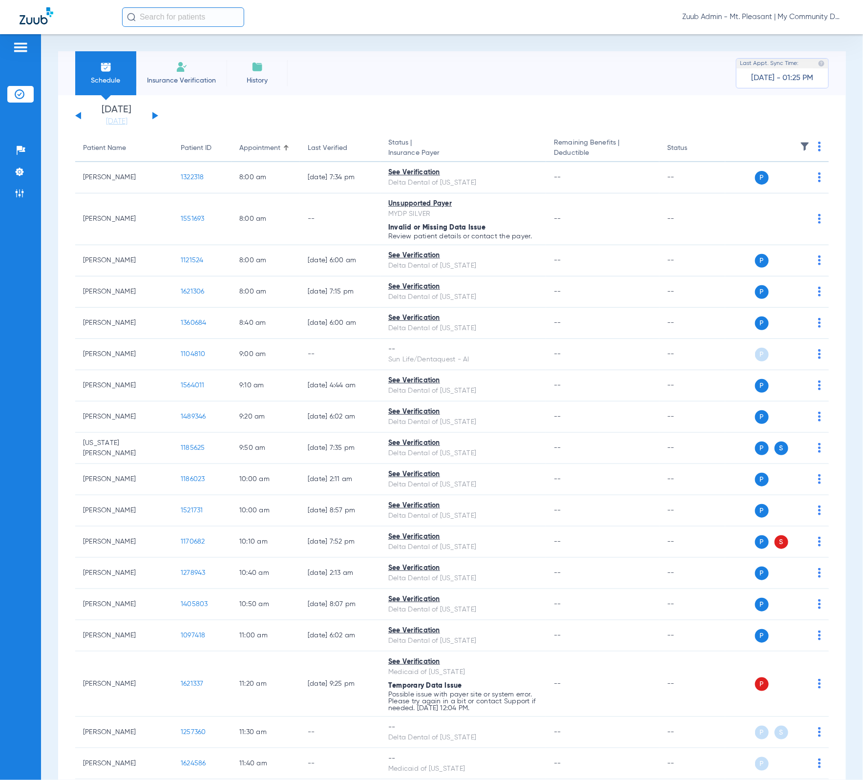
click at [774, 148] on img at bounding box center [805, 147] width 10 height 10
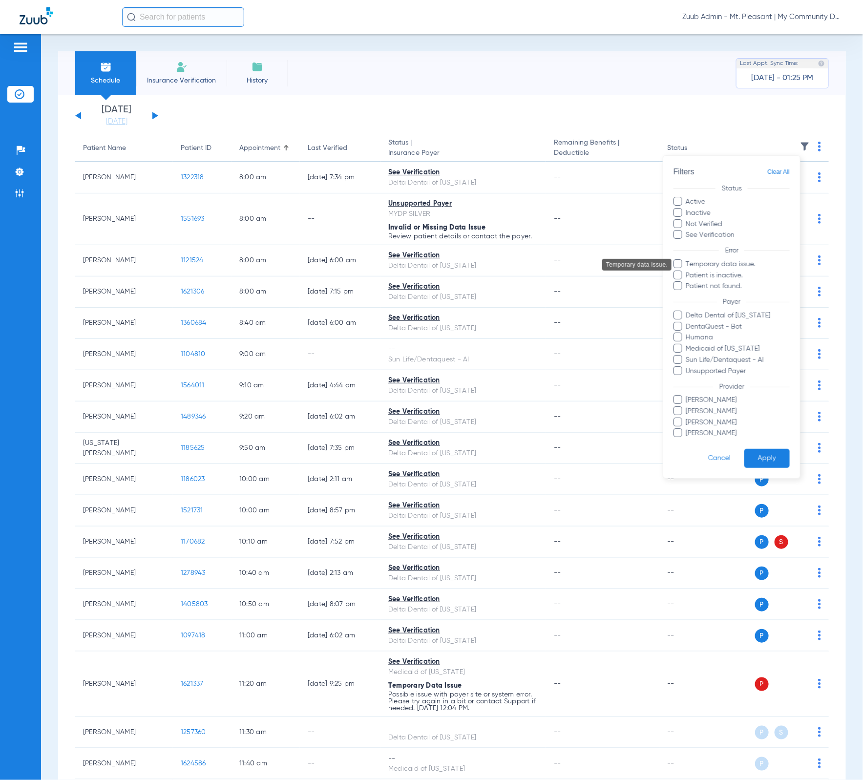
click at [757, 267] on span "Temporary data issue." at bounding box center [737, 264] width 104 height 10
click at [687, 271] on input "Temporary data issue." at bounding box center [687, 271] width 0 height 0
click at [757, 471] on form "Filters Clear All Status Active Inactive Not Verified See Verification Error Te…" at bounding box center [731, 317] width 137 height 322
click at [759, 465] on button "Apply" at bounding box center [766, 458] width 45 height 19
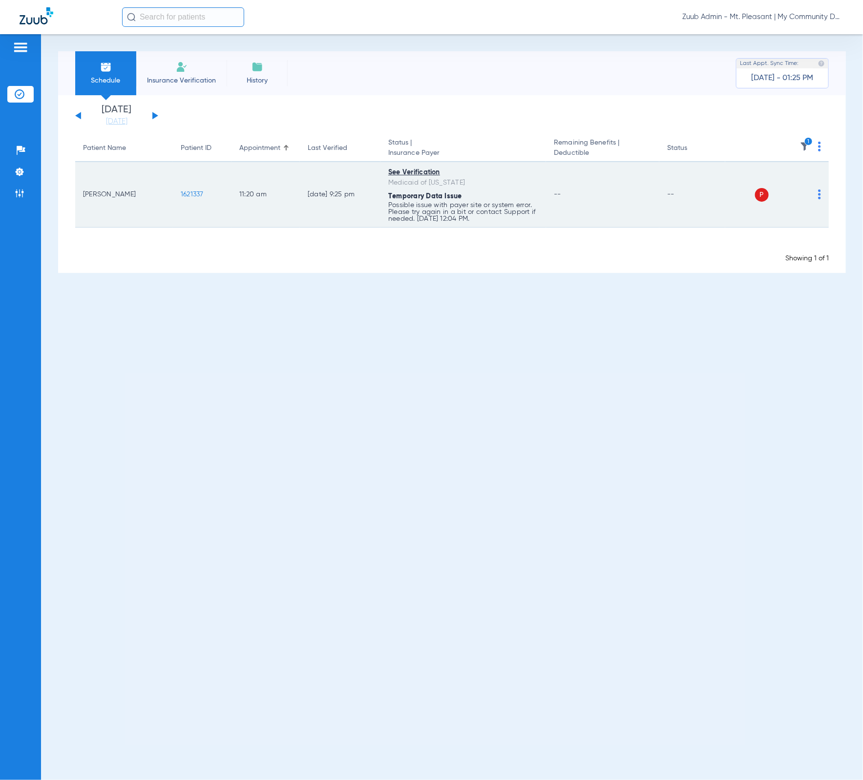
click at [774, 194] on img at bounding box center [819, 194] width 3 height 10
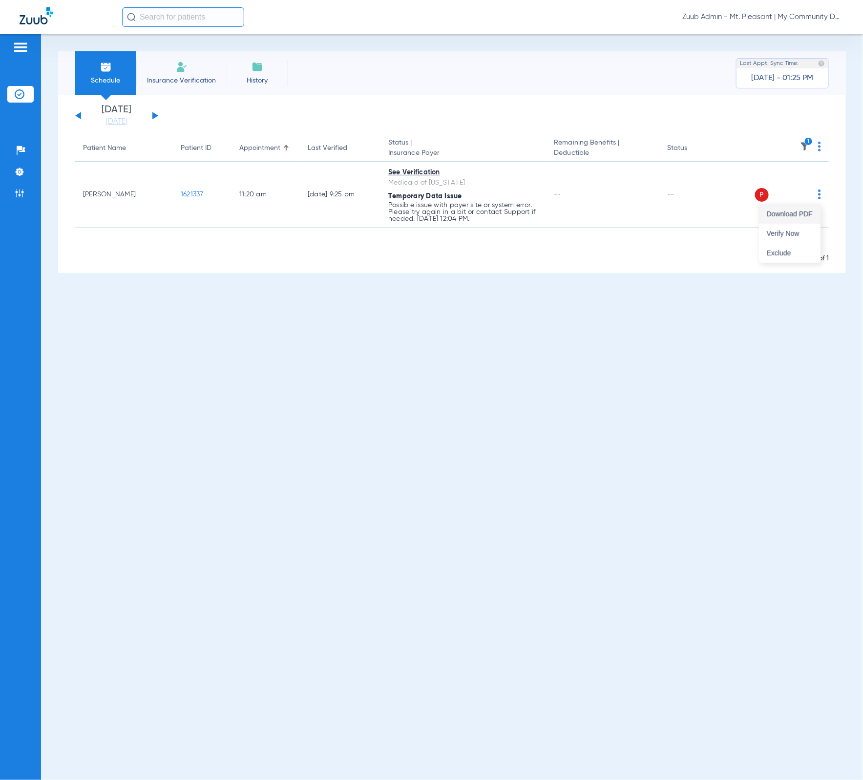
click at [774, 221] on button "Download PDF" at bounding box center [790, 214] width 62 height 20
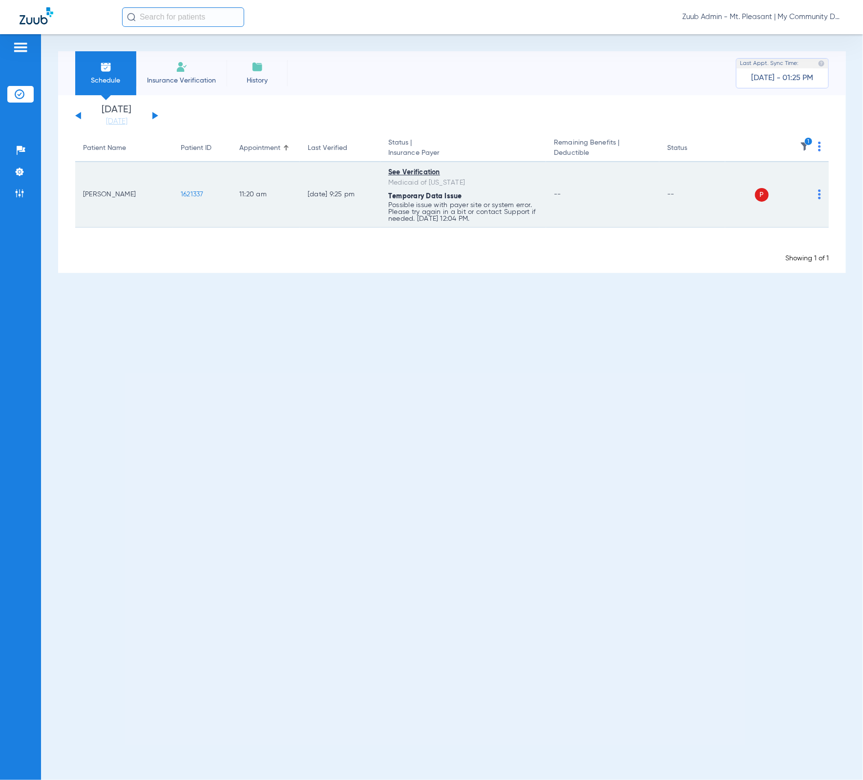
click at [774, 197] on img at bounding box center [819, 194] width 3 height 10
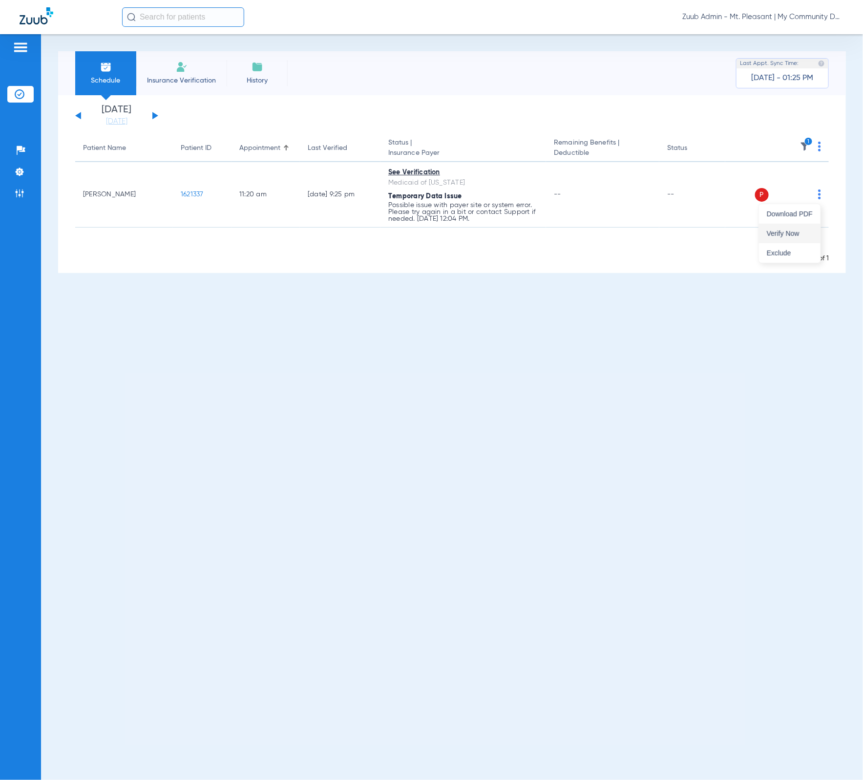
click at [774, 227] on button "Verify Now" at bounding box center [790, 234] width 62 height 20
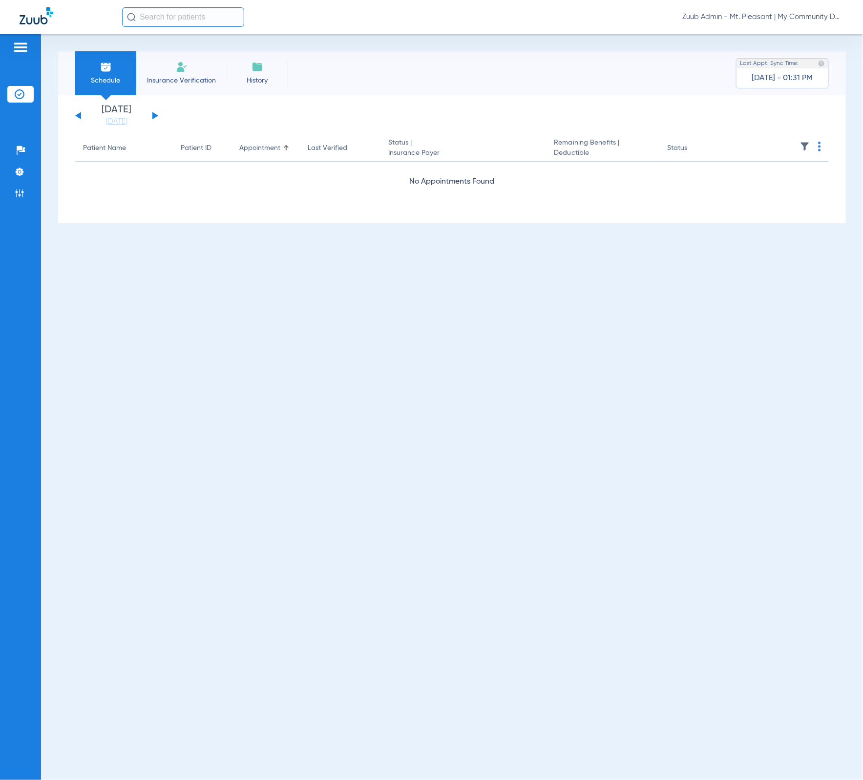
click at [774, 144] on img at bounding box center [805, 147] width 10 height 10
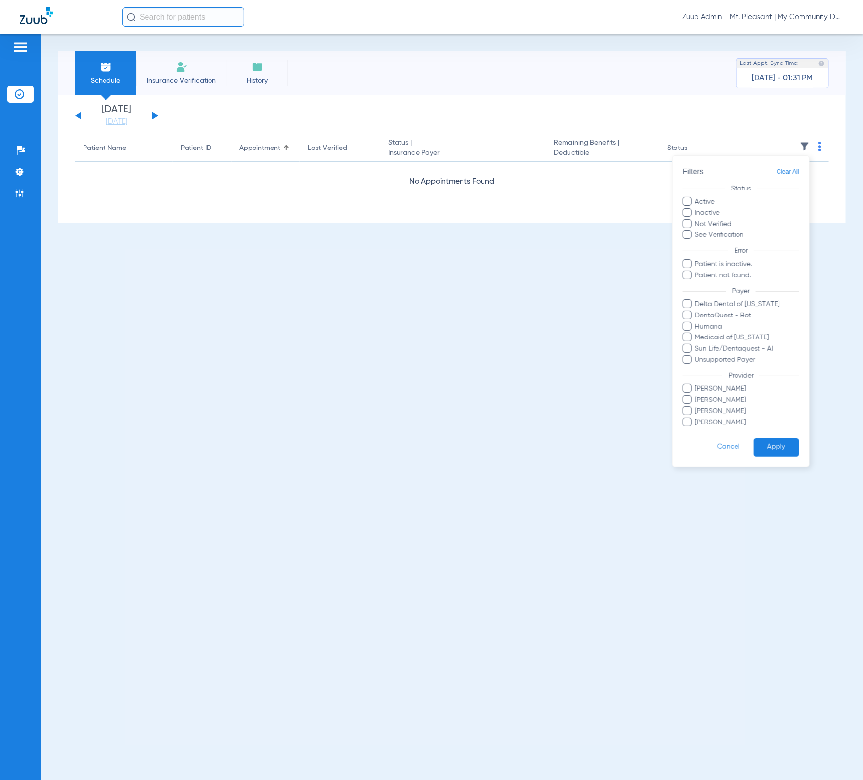
click at [774, 177] on span "Clear All" at bounding box center [787, 172] width 22 height 12
click at [774, 452] on button "Apply" at bounding box center [775, 447] width 45 height 19
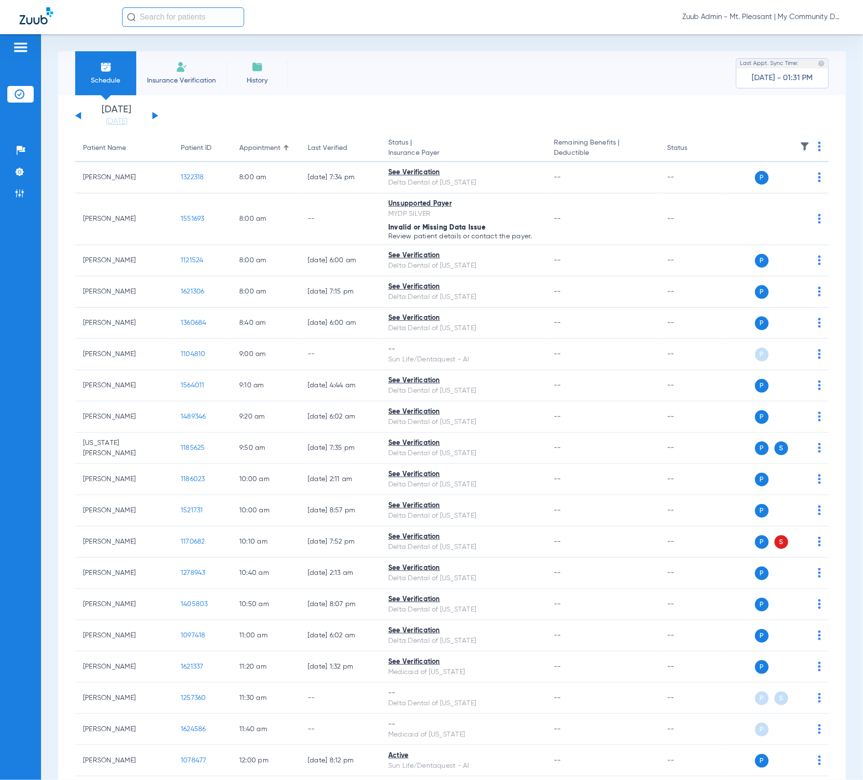
click at [21, 184] on ul "Help Center Settings Admin" at bounding box center [20, 176] width 26 height 69
click at [20, 187] on li "Admin" at bounding box center [20, 193] width 26 height 17
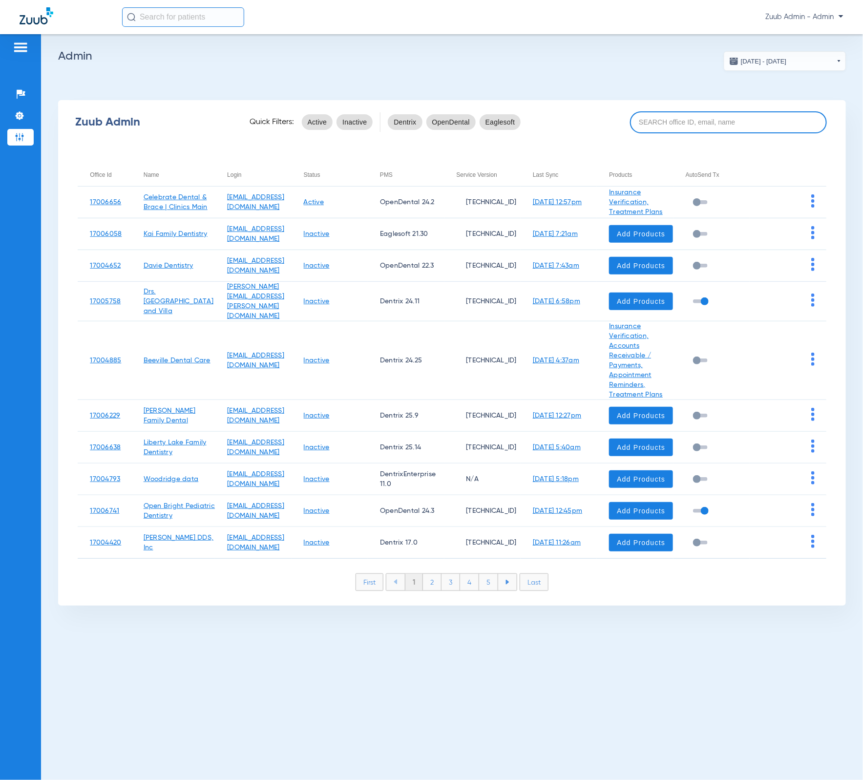
click at [735, 129] on input at bounding box center [728, 122] width 197 height 22
paste input "17005964"
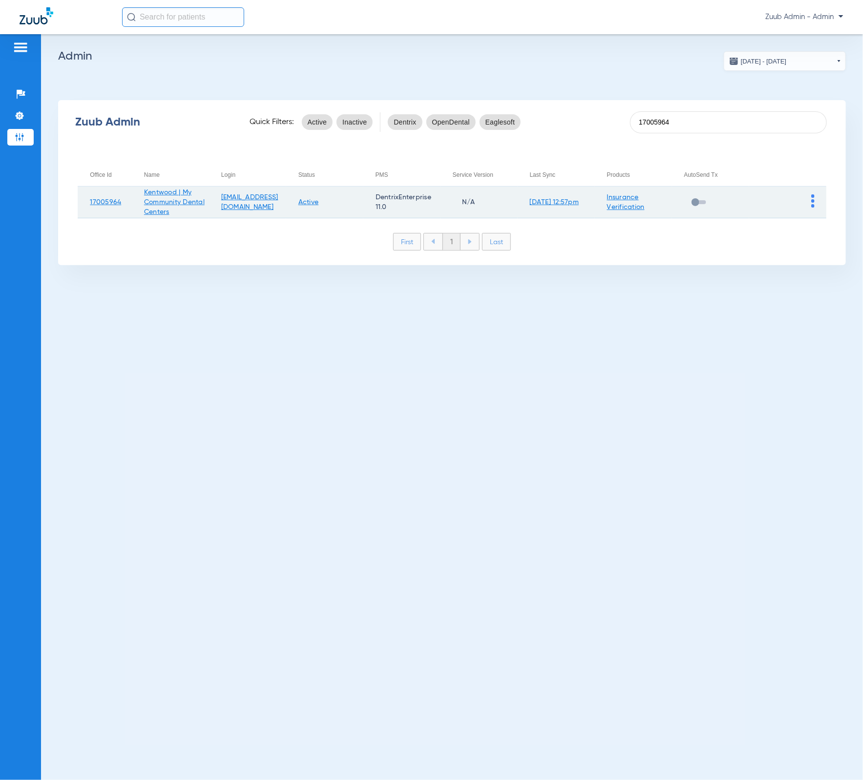
type input "17005964"
click at [774, 204] on td at bounding box center [787, 203] width 77 height 32
click at [774, 202] on img at bounding box center [812, 200] width 3 height 13
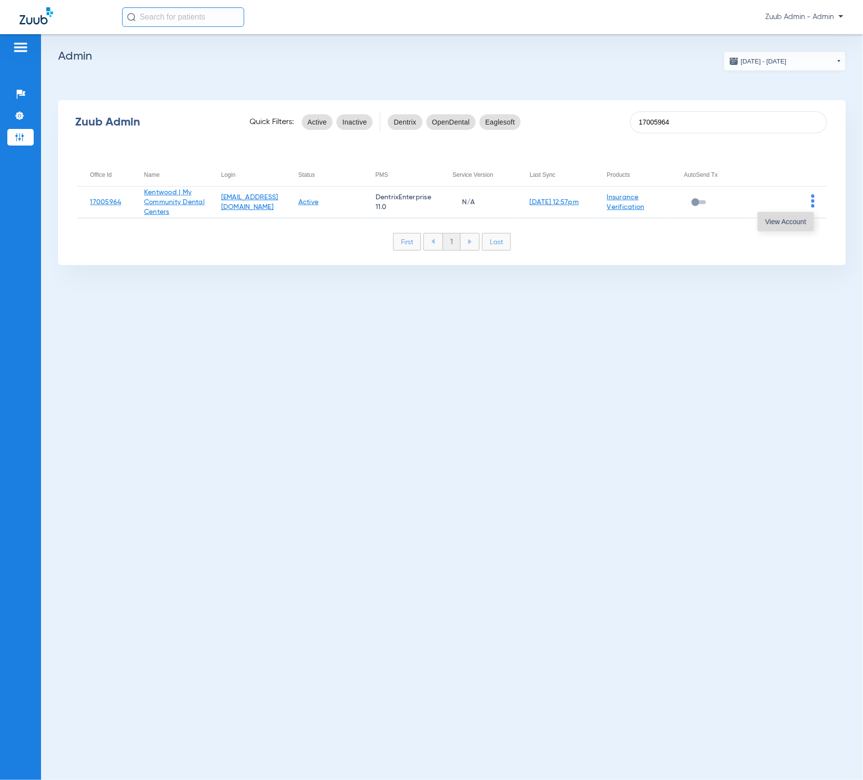
click at [774, 223] on span "View Account" at bounding box center [785, 221] width 41 height 7
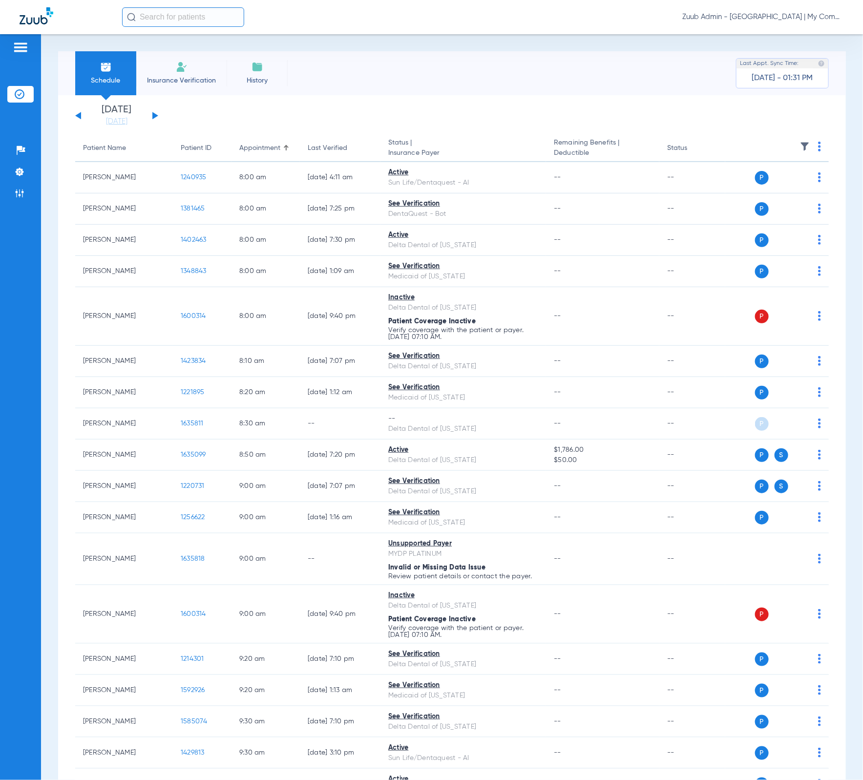
click at [187, 20] on input "text" at bounding box center [183, 17] width 122 height 20
paste input "1562965"
type input "1562965"
click at [197, 57] on td "1562965" at bounding box center [213, 52] width 33 height 14
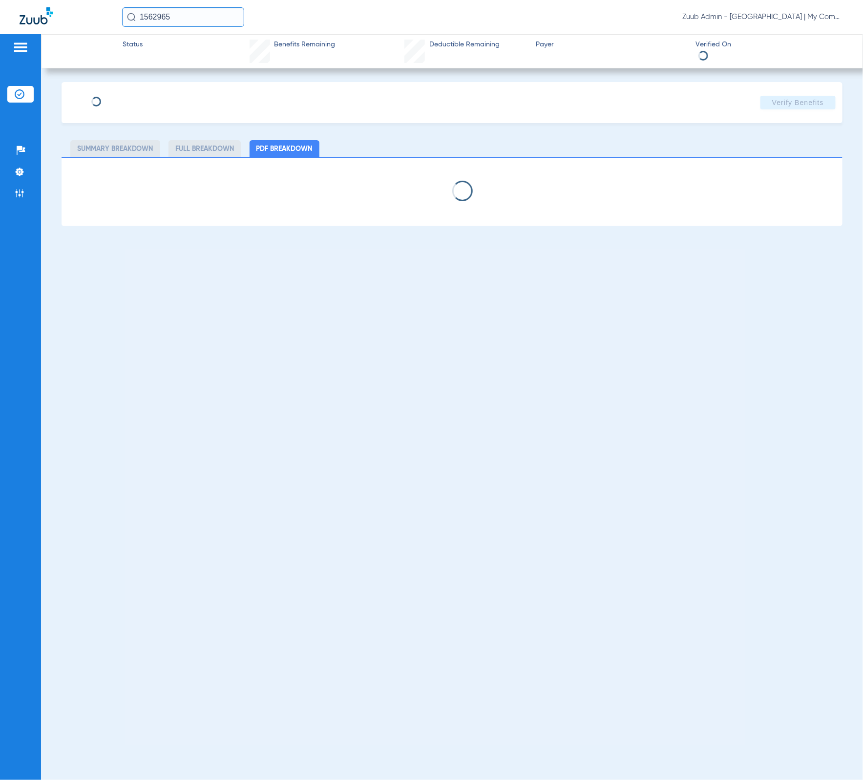
select select "page-width"
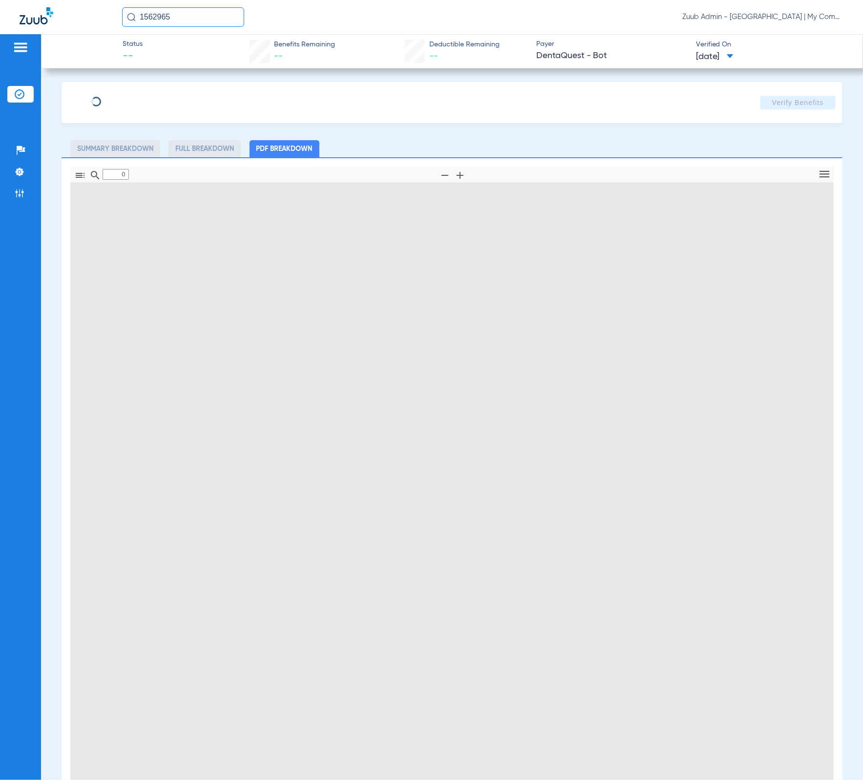
type input "1"
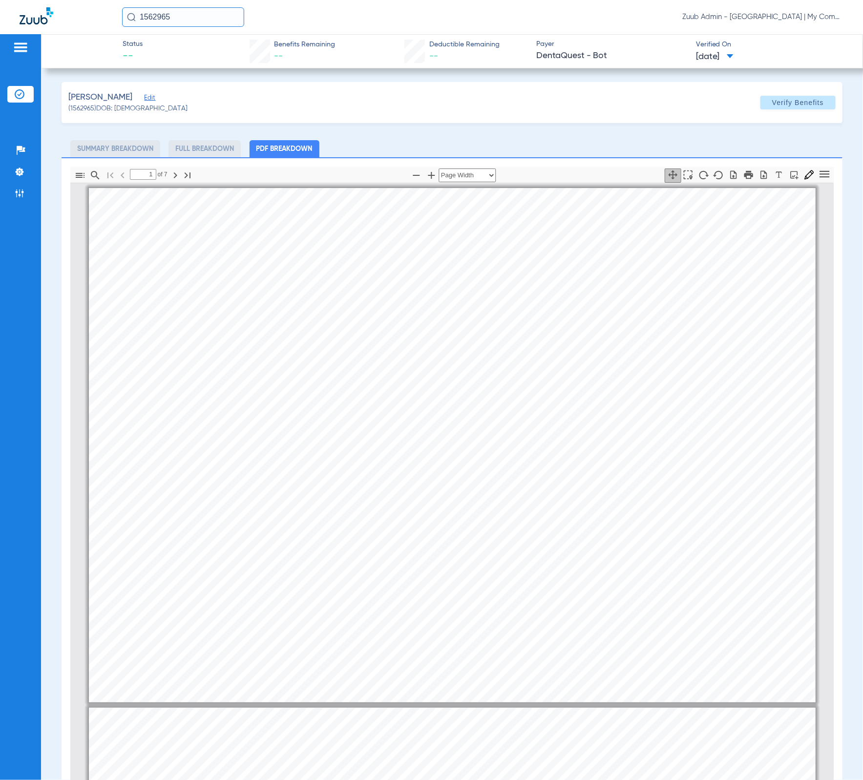
click at [217, 15] on input "1562965" at bounding box center [183, 17] width 122 height 20
paste input "489772"
type input "1489772"
click at [198, 49] on td "1489772" at bounding box center [214, 52] width 32 height 14
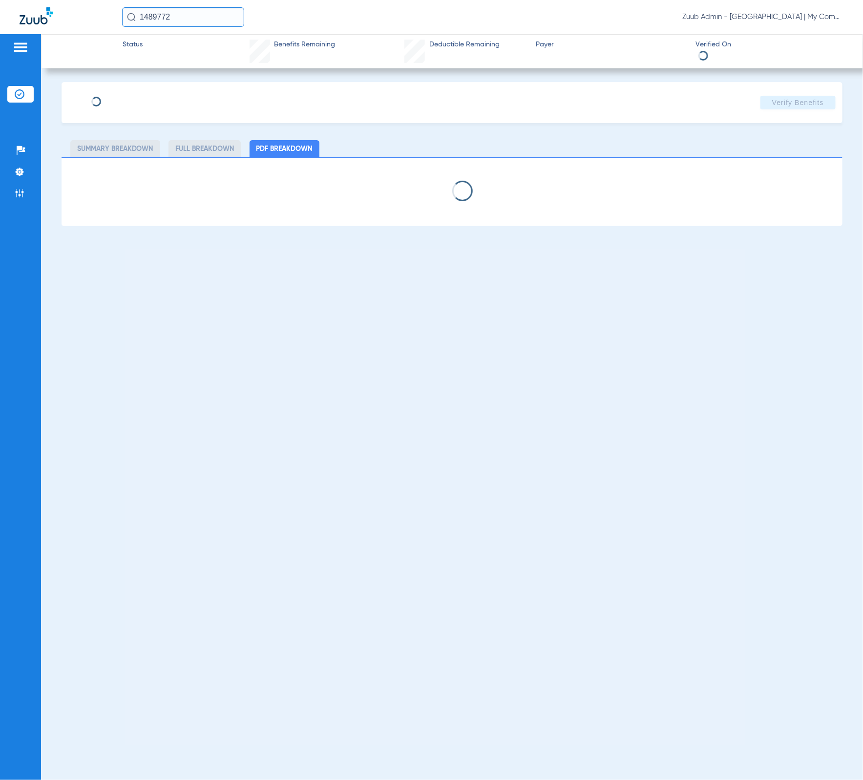
select select "page-width"
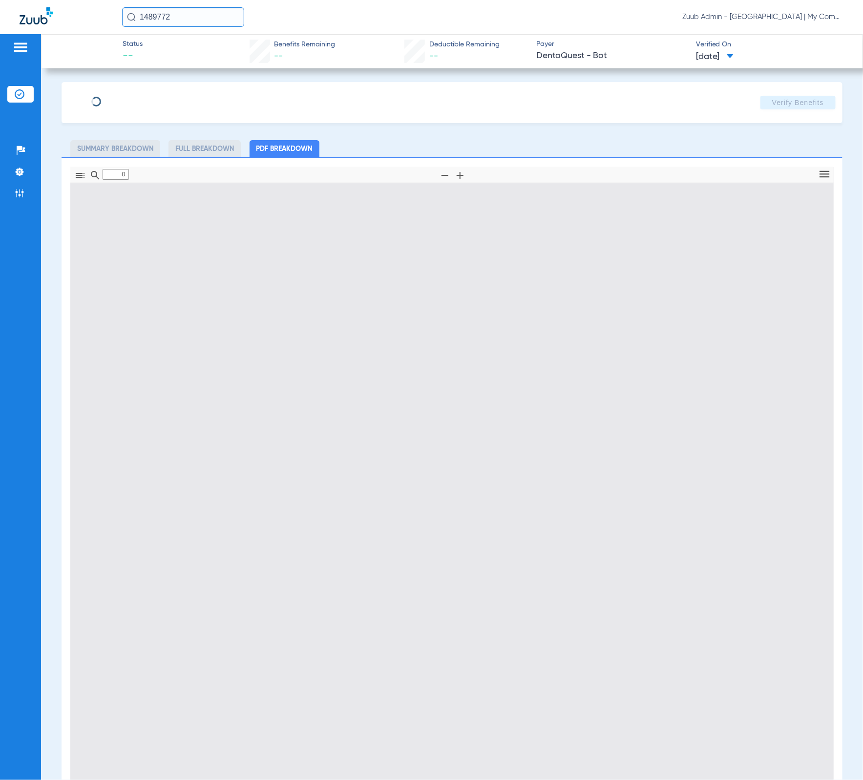
type input "1"
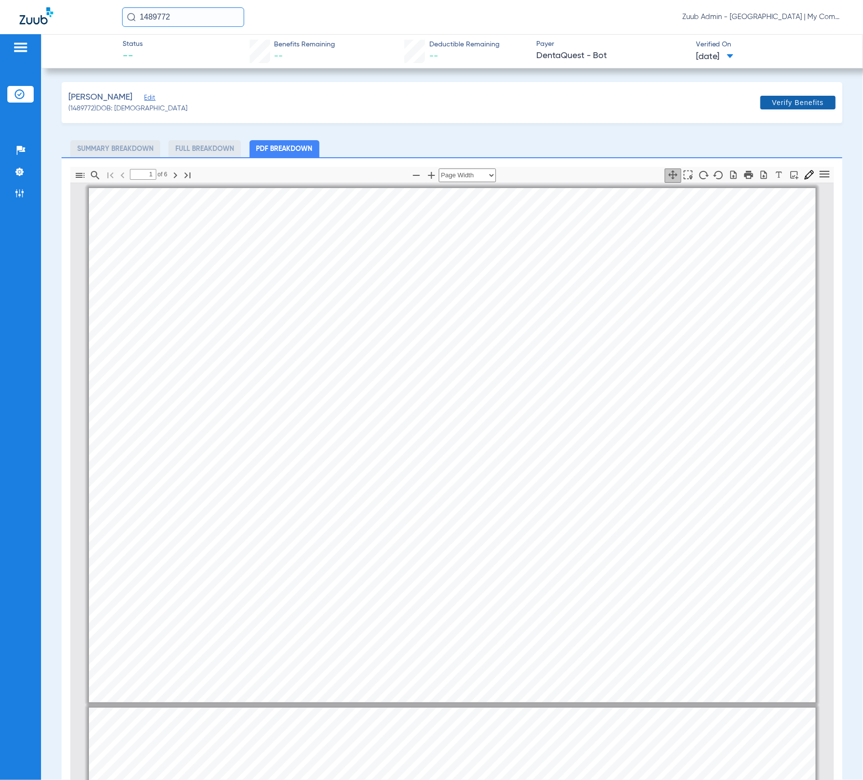
click at [774, 99] on span "Verify Benefits" at bounding box center [798, 103] width 52 height 8
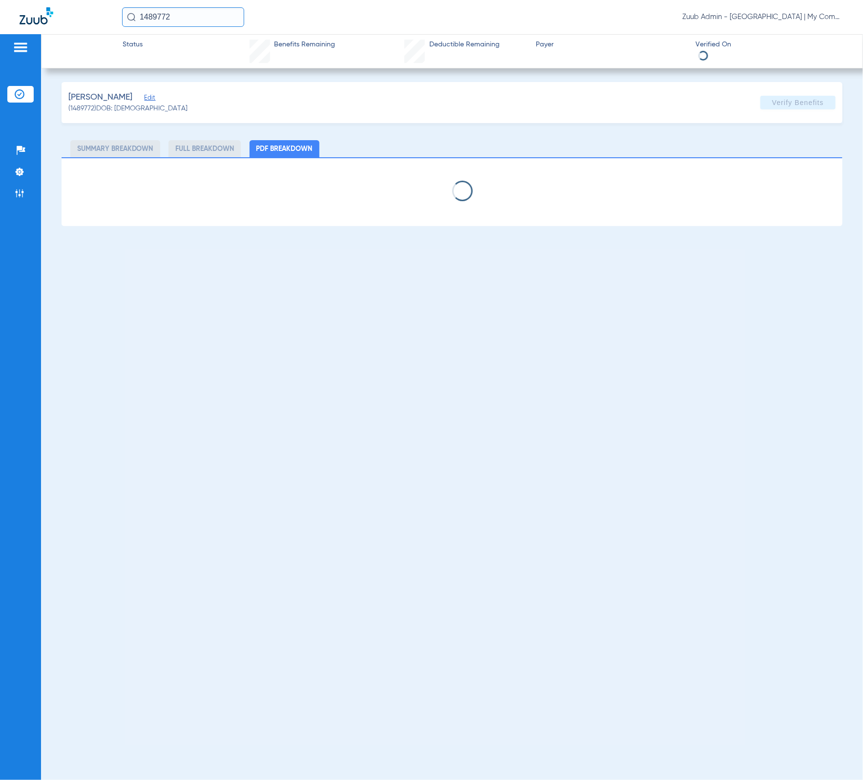
select select "page-width"
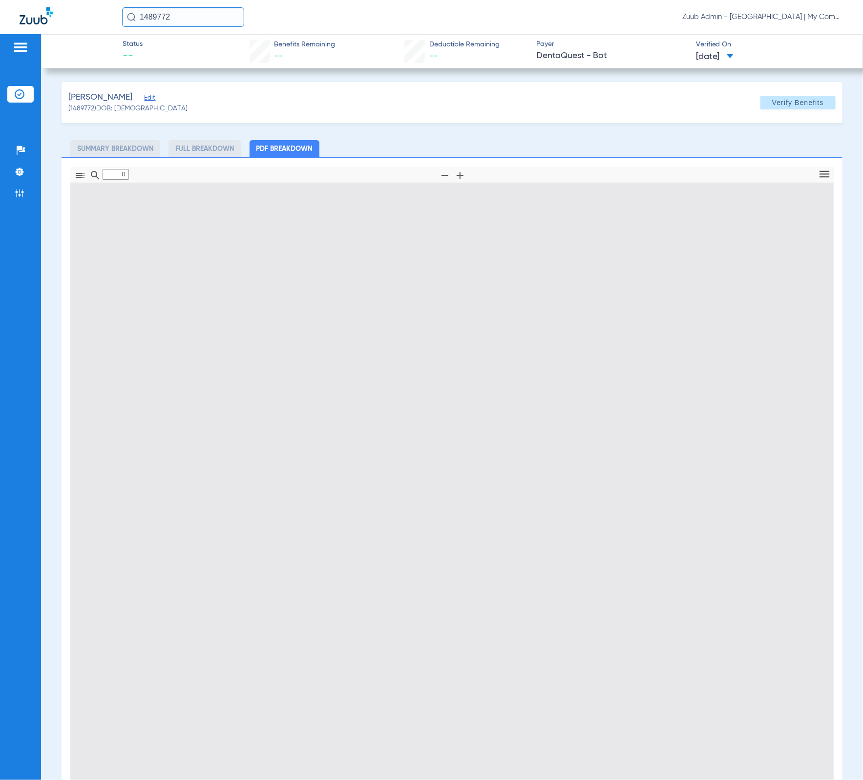
type input "1"
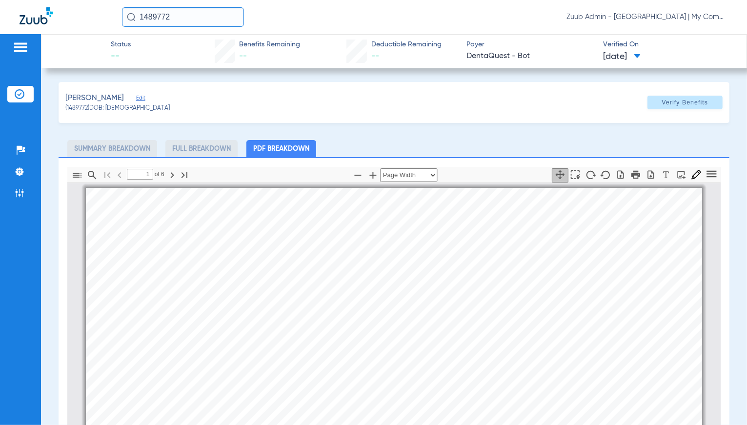
click at [206, 14] on input "1489772" at bounding box center [183, 17] width 122 height 20
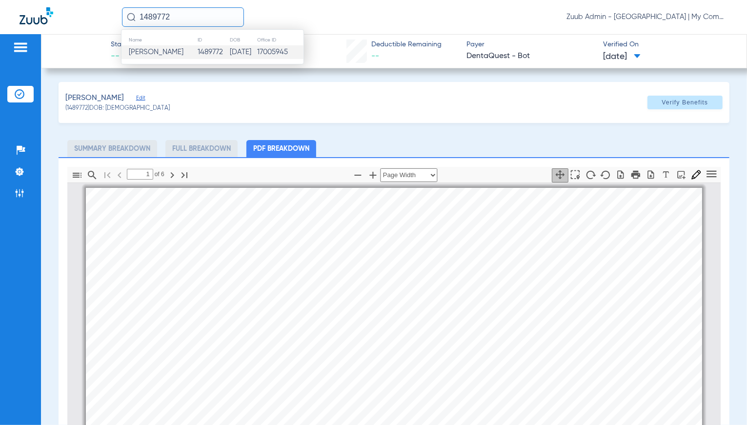
click at [206, 14] on input "1489772" at bounding box center [183, 17] width 122 height 20
paste input "562965"
type input "1562965"
click at [197, 46] on td "1562965" at bounding box center [213, 52] width 33 height 14
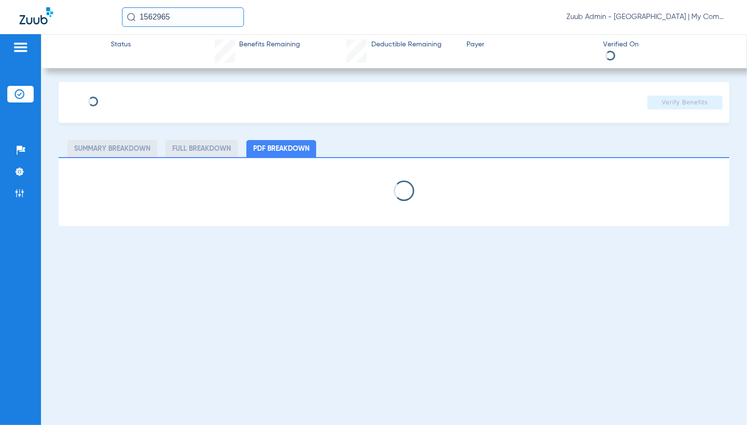
select select "page-width"
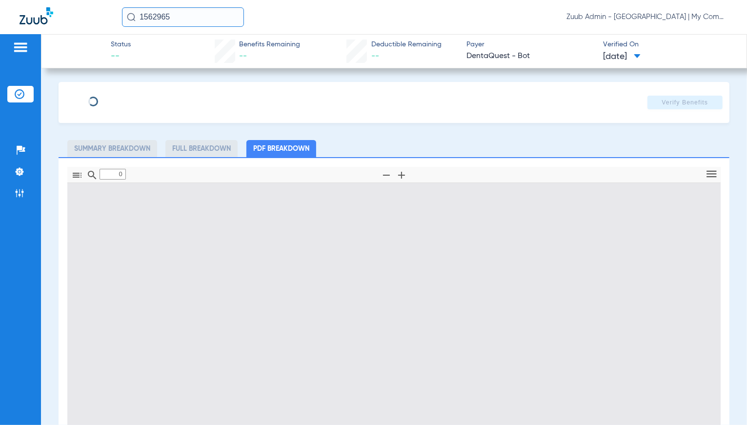
type input "1"
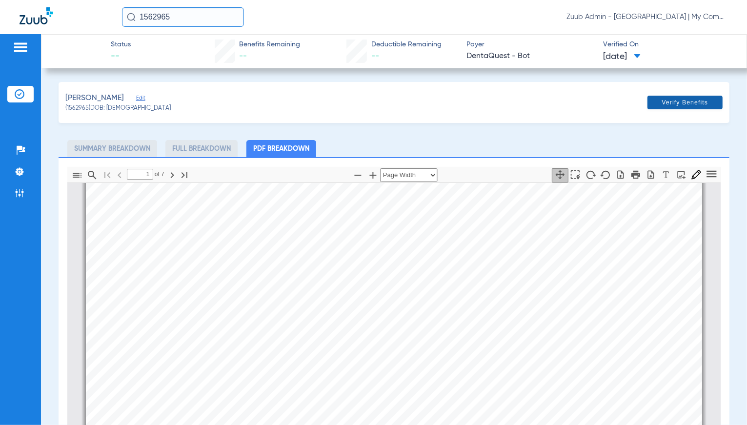
click at [671, 101] on span "Verify Benefits" at bounding box center [685, 103] width 46 height 8
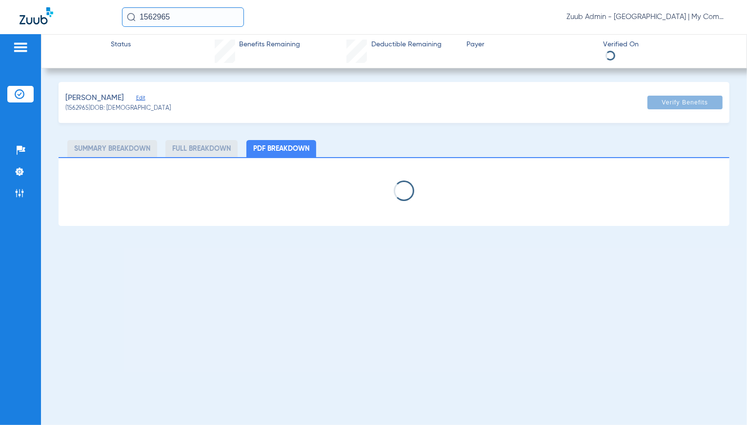
select select "page-width"
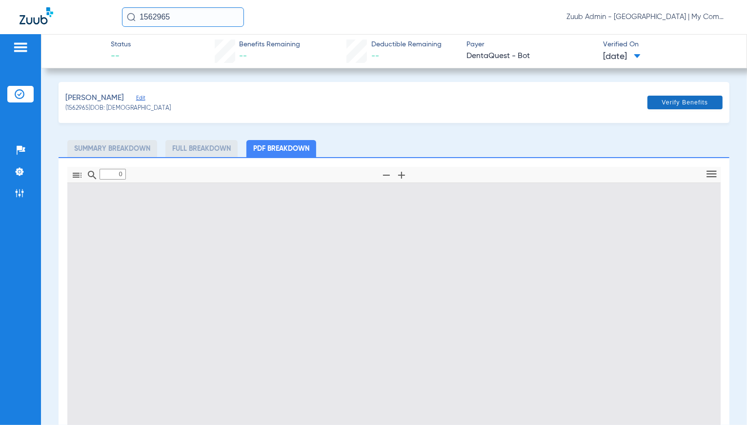
type input "1"
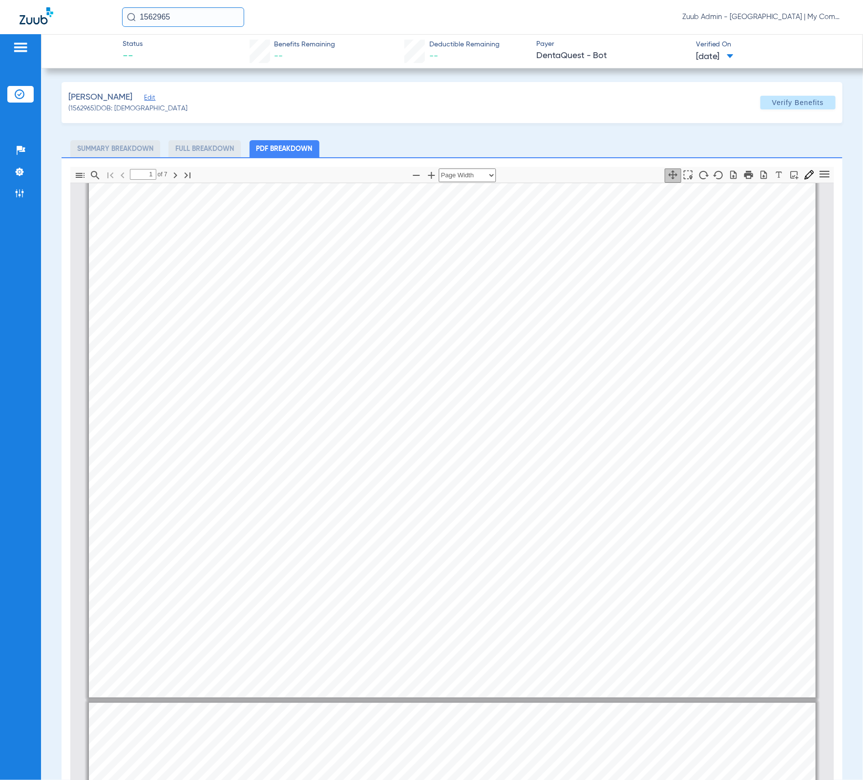
click at [31, 95] on li "Insurance Verification" at bounding box center [20, 94] width 26 height 17
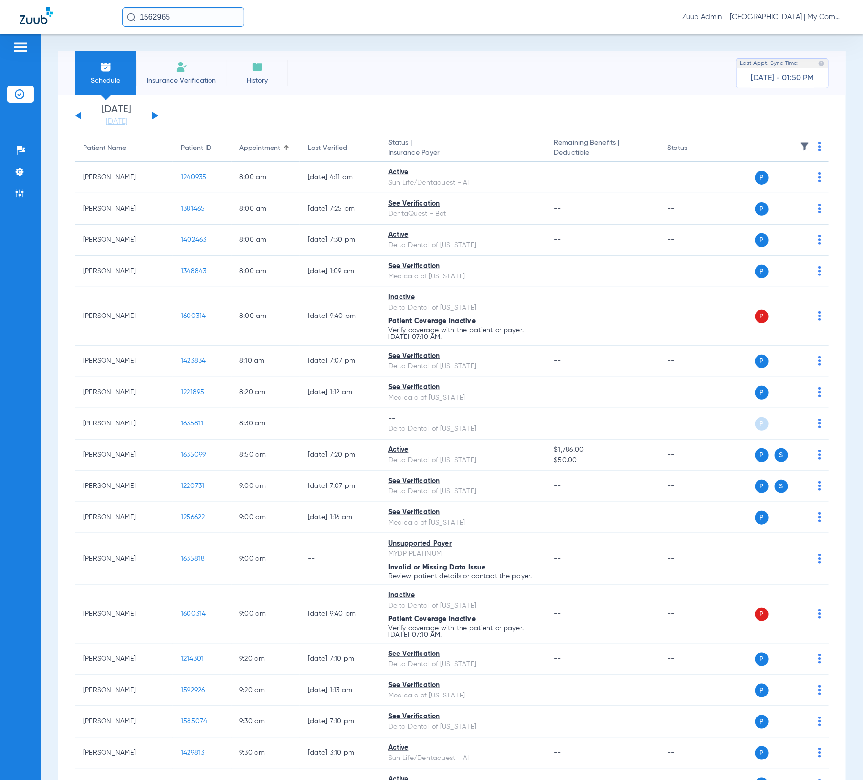
click at [155, 113] on div "[DATE] [DATE] [DATE] [DATE] [DATE] [DATE] [DATE] [DATE] [DATE] [DATE] [DATE] [D…" at bounding box center [116, 115] width 83 height 21
click at [154, 118] on div "[DATE] [DATE] [DATE] [DATE] [DATE] [DATE] [DATE] [DATE] [DATE] [DATE] [DATE] [D…" at bounding box center [116, 115] width 83 height 21
click at [153, 117] on button at bounding box center [155, 115] width 6 height 7
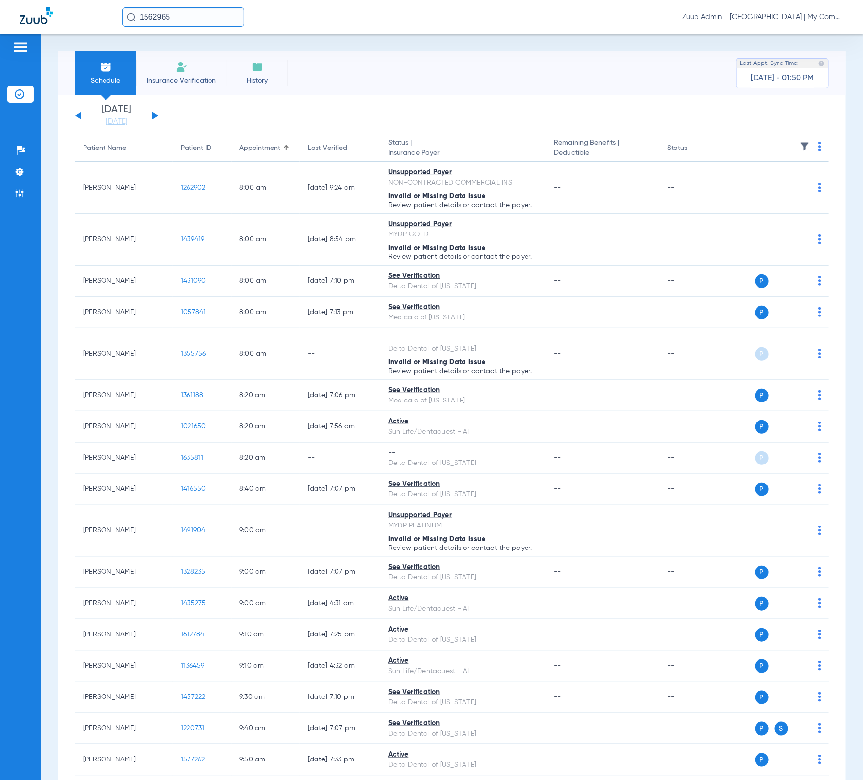
click at [774, 144] on img at bounding box center [805, 147] width 10 height 10
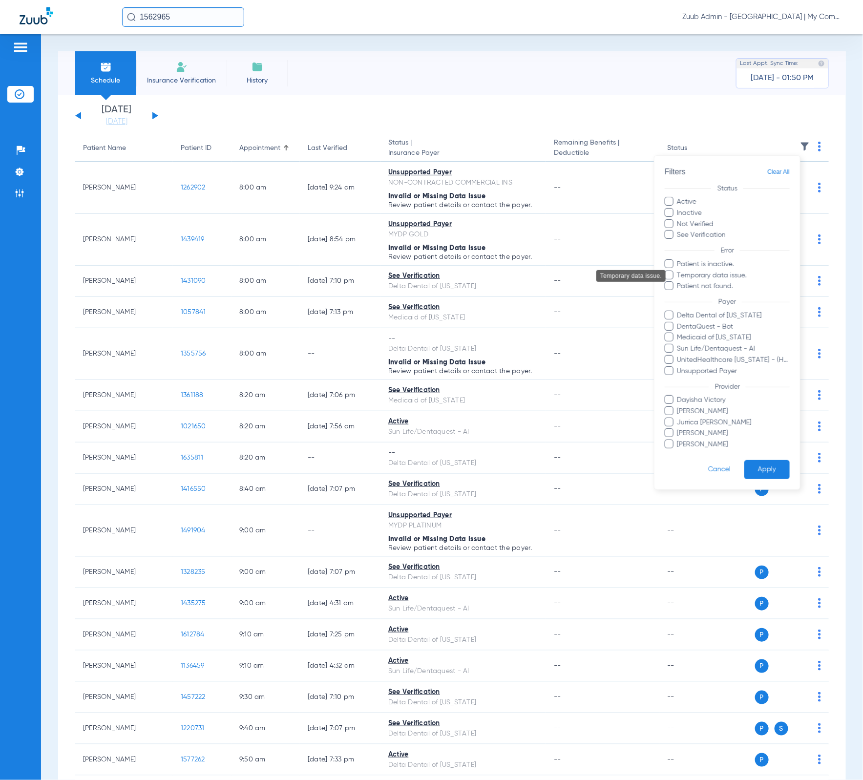
click at [738, 272] on span "Temporary data issue." at bounding box center [733, 275] width 113 height 10
click at [679, 282] on input "Temporary data issue." at bounding box center [679, 282] width 0 height 0
click at [770, 477] on button "Apply" at bounding box center [766, 469] width 45 height 19
